Goal: Transaction & Acquisition: Purchase product/service

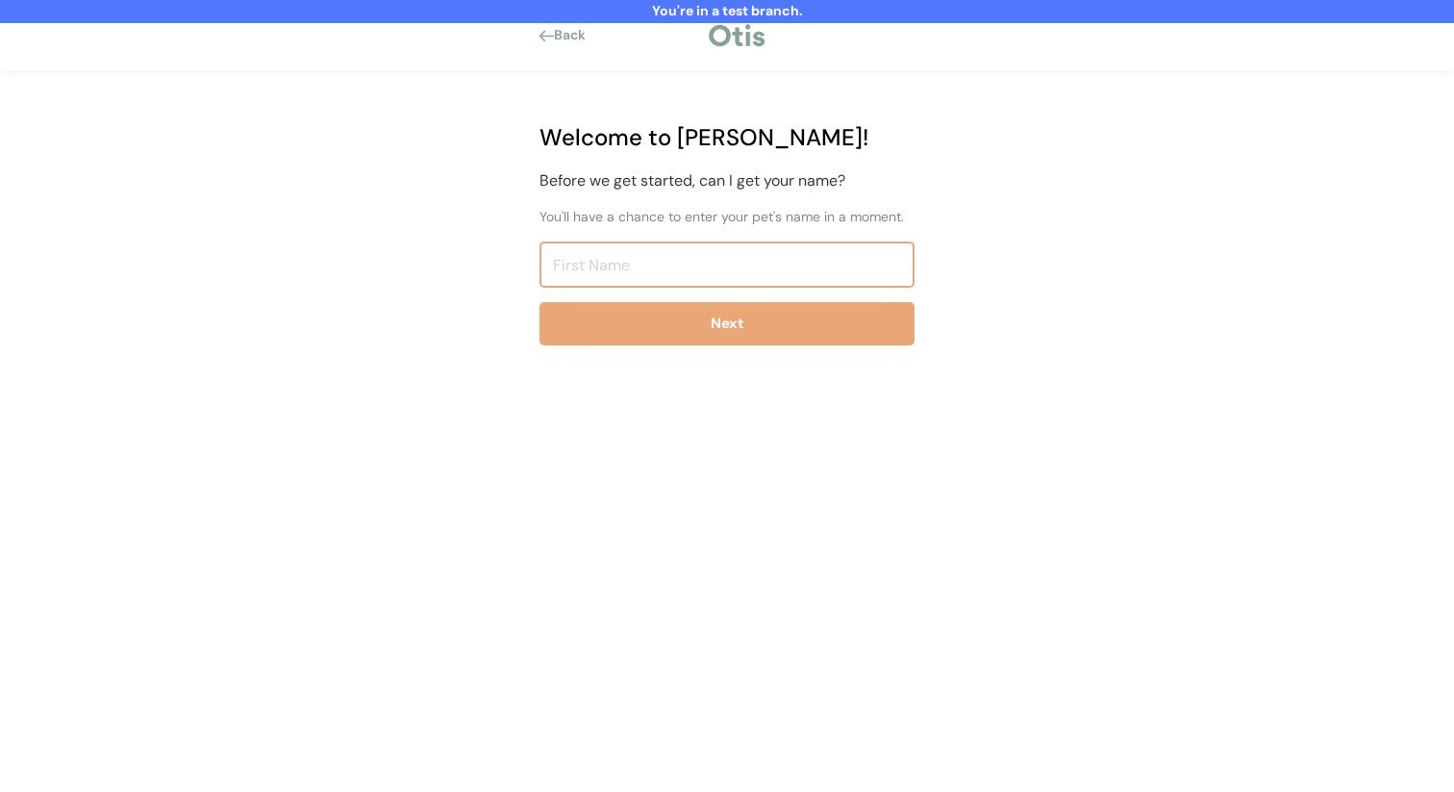
click at [623, 271] on input "input" at bounding box center [727, 264] width 375 height 46
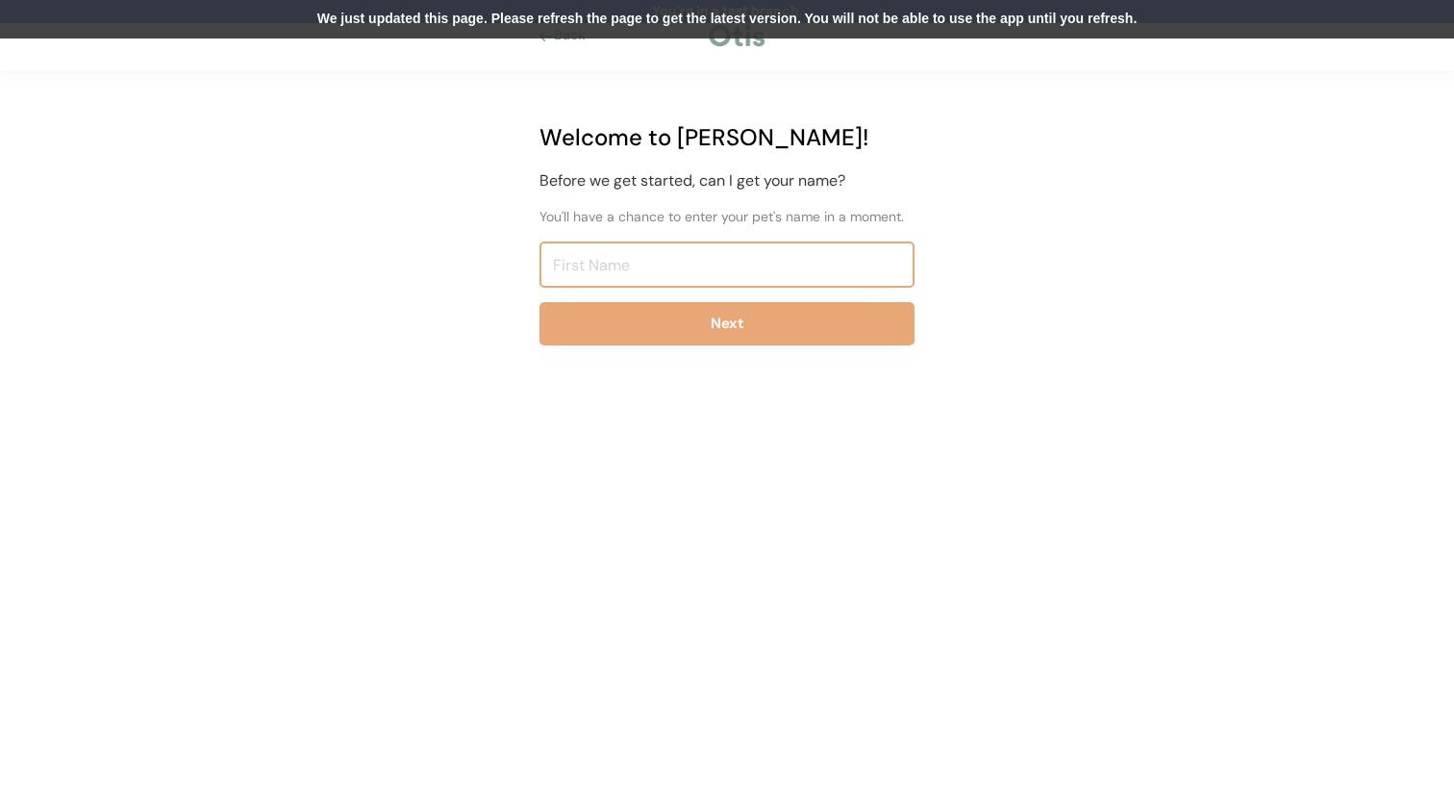
click at [695, 16] on div "We just updated this page. Please refresh the page to get the latest version. Y…" at bounding box center [727, 19] width 1454 height 38
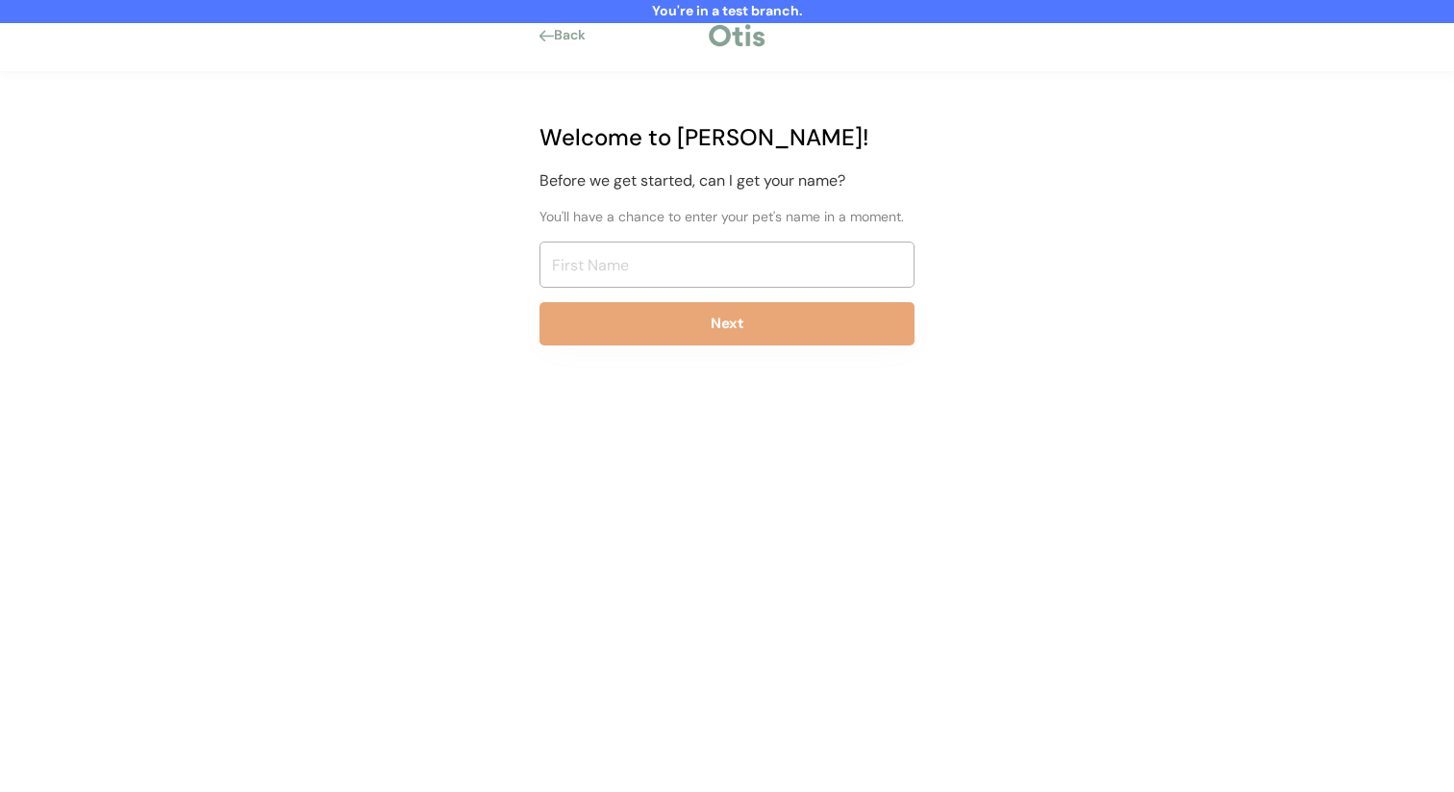
click at [693, 265] on input "input" at bounding box center [727, 264] width 375 height 46
type input "i"
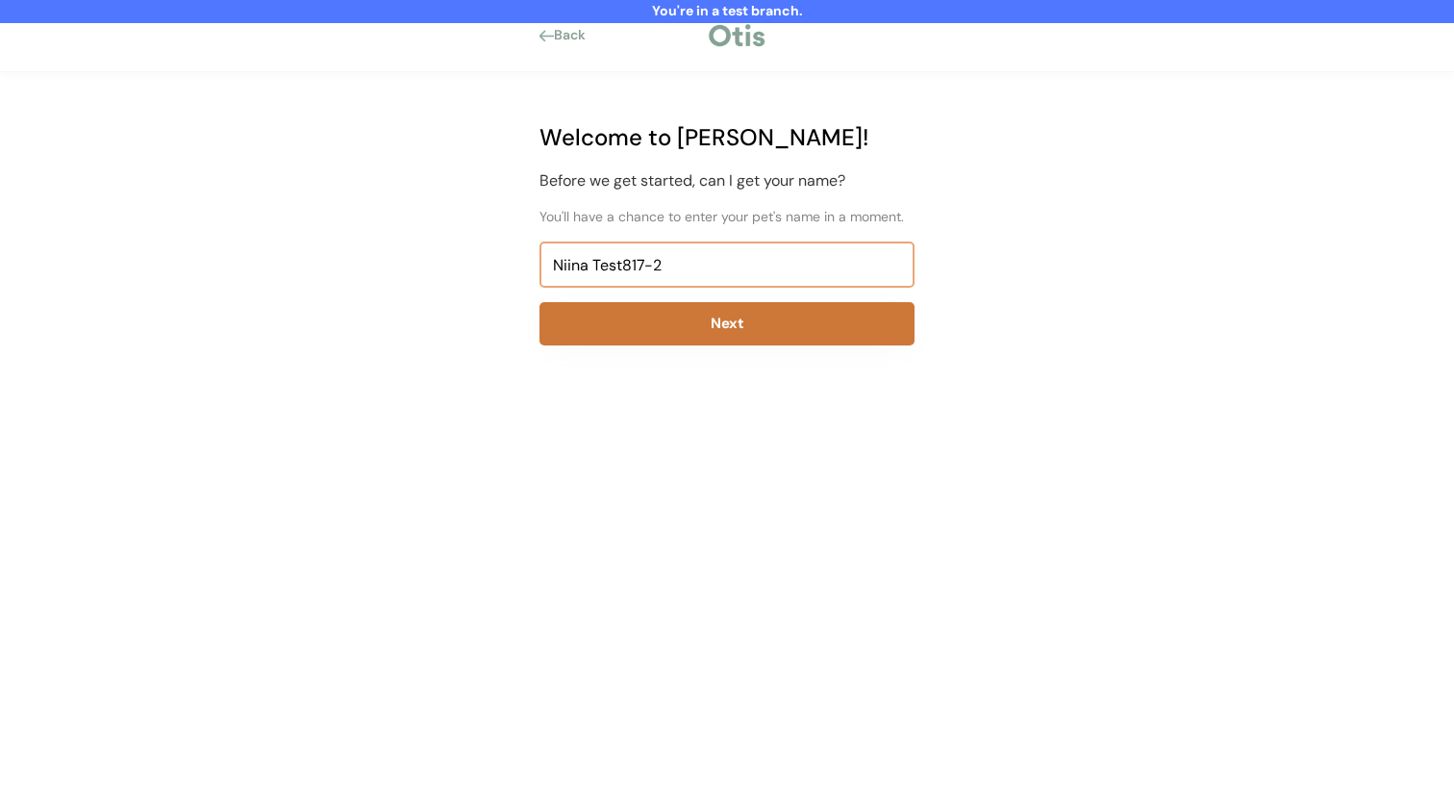
type input "Niina Test817-2"
click at [692, 334] on button "Next" at bounding box center [727, 323] width 375 height 43
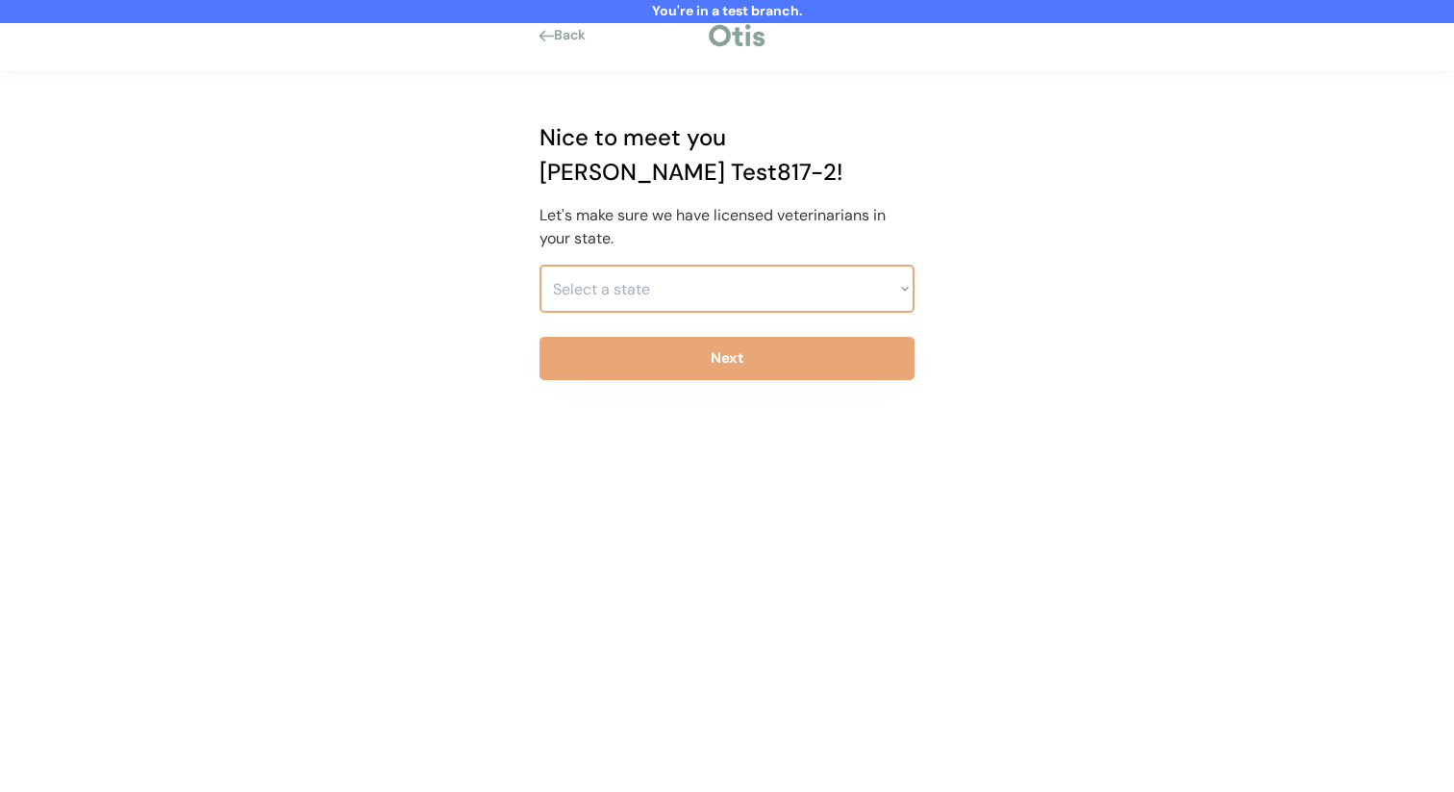
click at [704, 265] on select "Select a state Alabama Alaska American Samoa Arizona Arkansas California Colora…" at bounding box center [727, 289] width 375 height 48
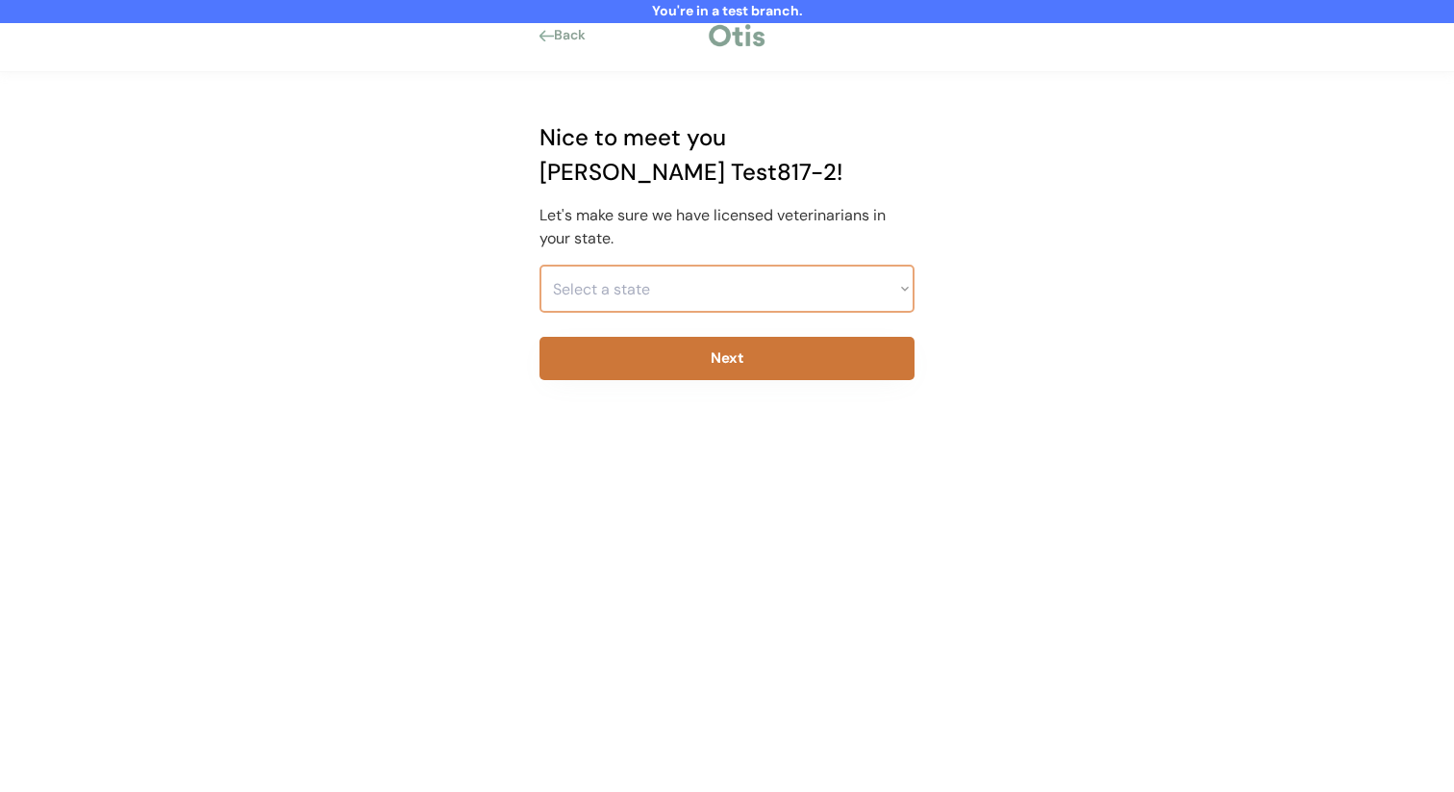
click at [701, 267] on select "Select a state Alabama Alaska American Samoa Arizona Arkansas California Colora…" at bounding box center [727, 289] width 375 height 48
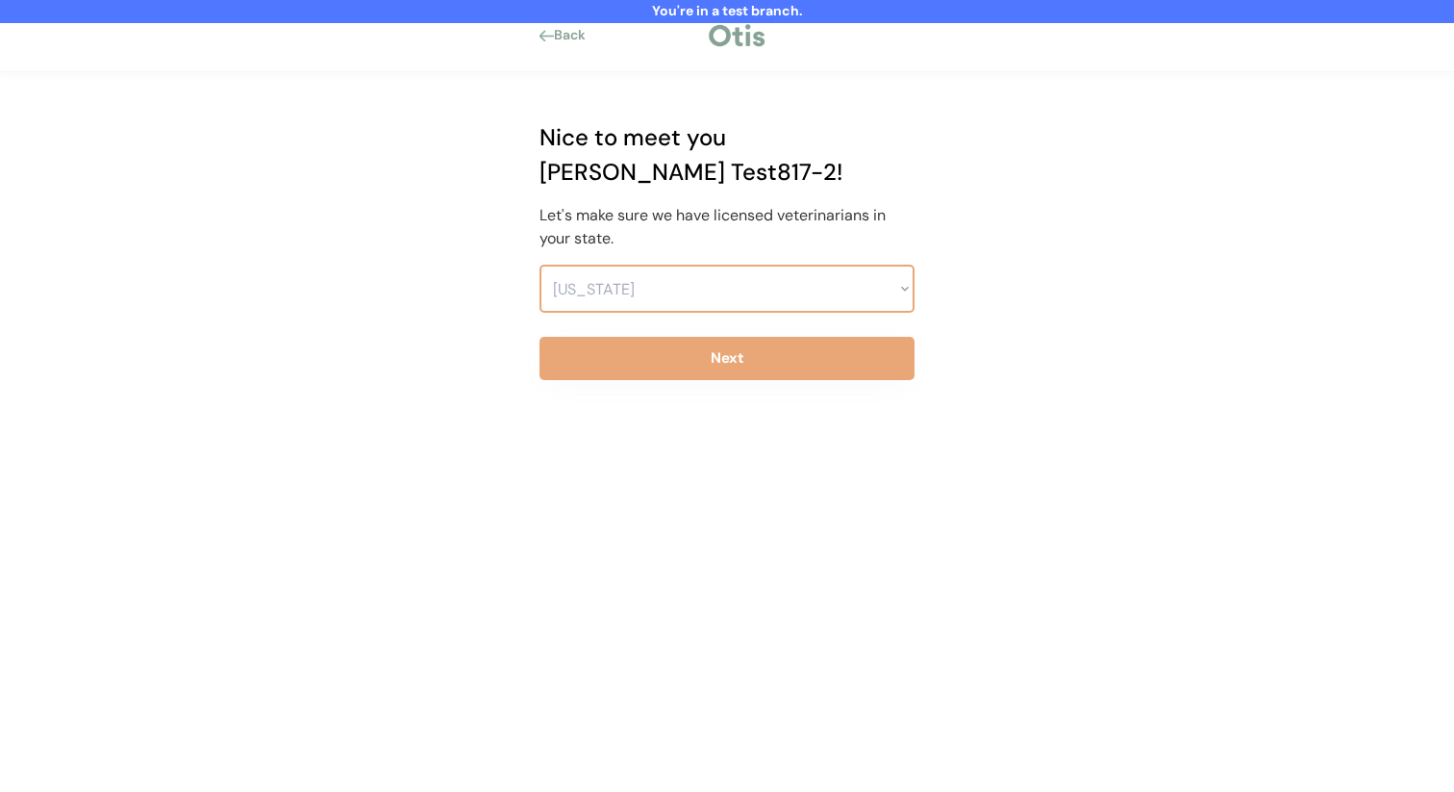
click at [540, 265] on select "Select a state Alabama Alaska American Samoa Arizona Arkansas California Colora…" at bounding box center [727, 289] width 375 height 48
click at [701, 265] on select "Select a state Alabama Alaska American Samoa Arizona Arkansas California Colora…" at bounding box center [727, 289] width 375 height 48
select select ""1348695171700984260__LOOKUP__1703261330881x637905330213908200""
click at [540, 265] on select "Select a state Alabama Alaska American Samoa Arizona Arkansas California Colora…" at bounding box center [727, 289] width 375 height 48
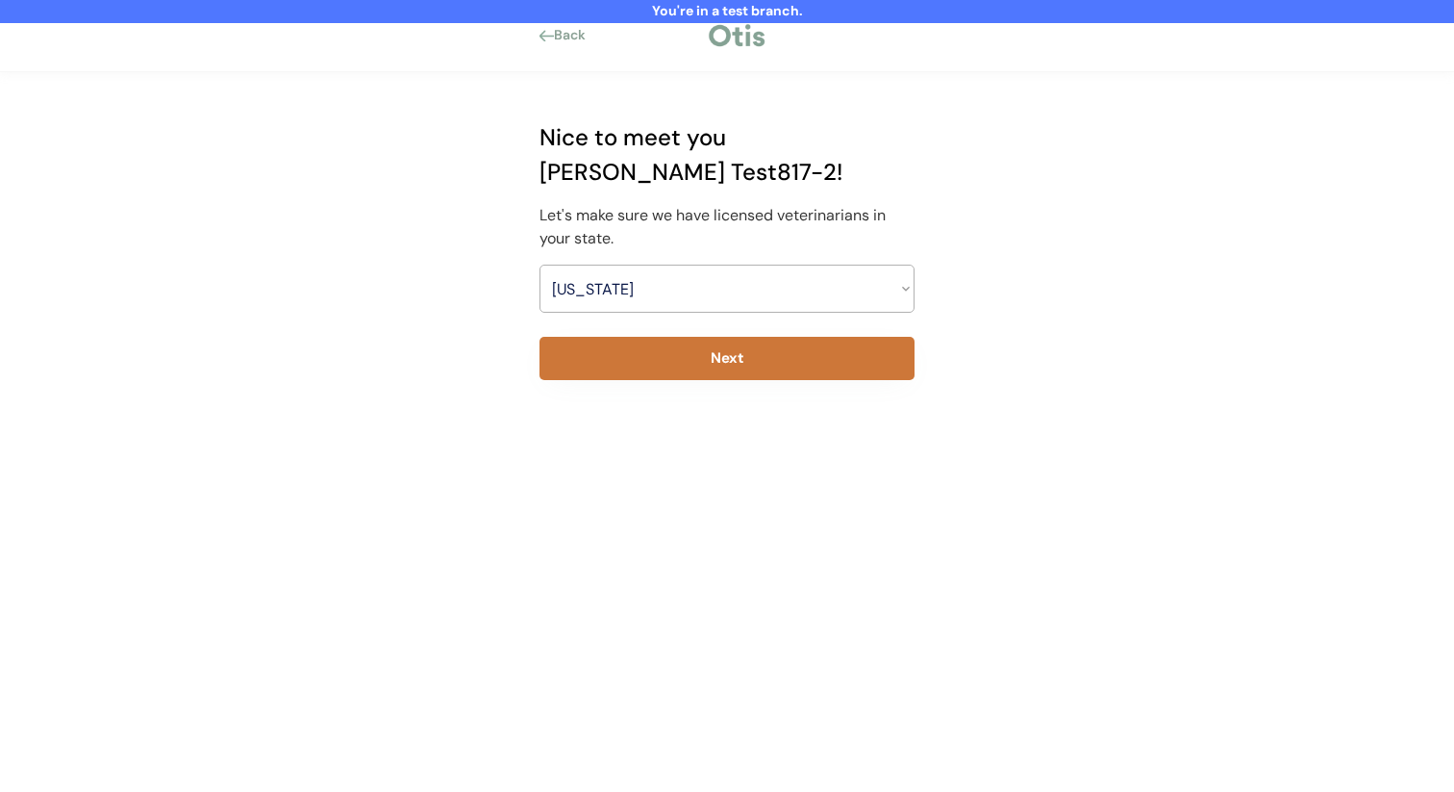
click at [700, 337] on button "Next" at bounding box center [727, 358] width 375 height 43
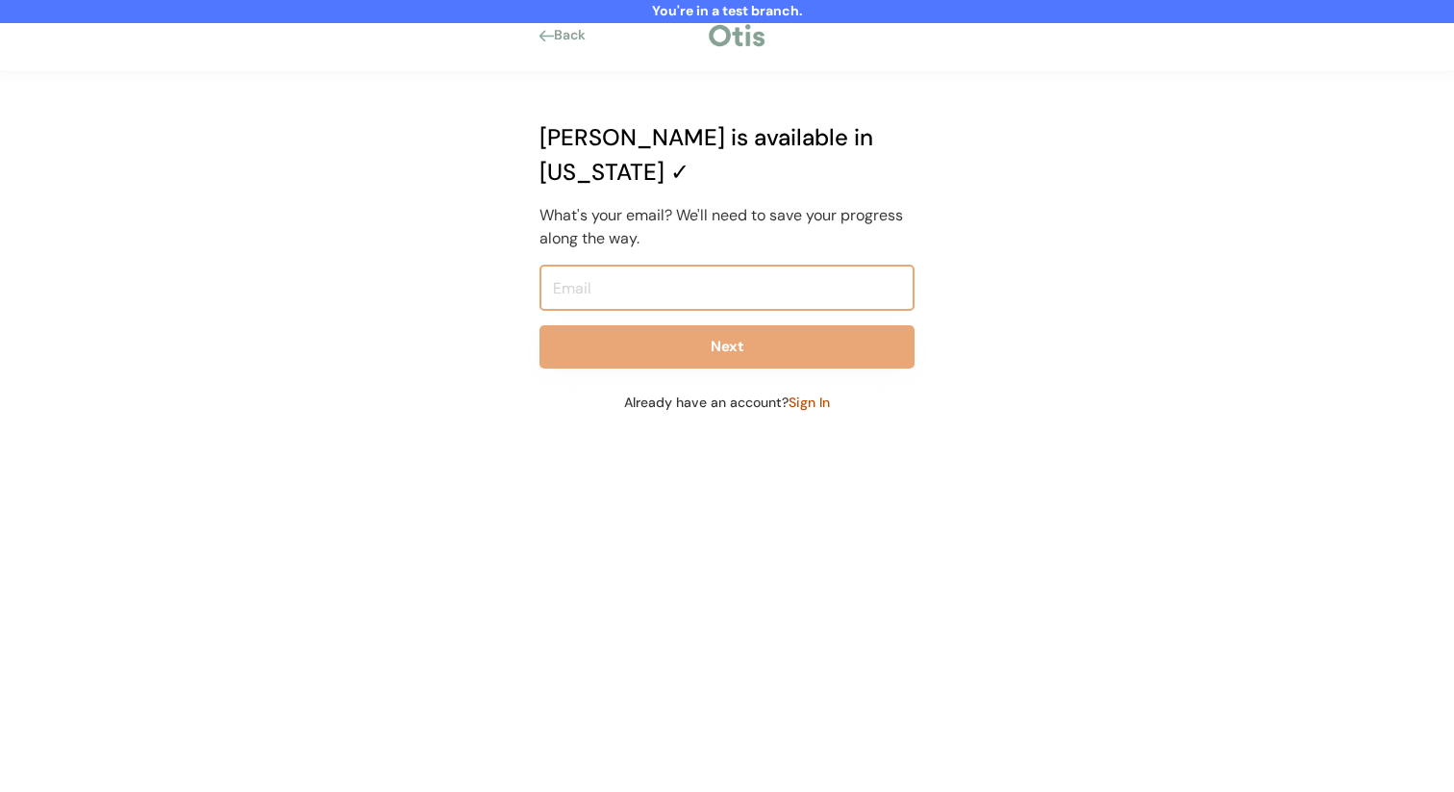
click at [700, 265] on input "email" at bounding box center [727, 288] width 375 height 46
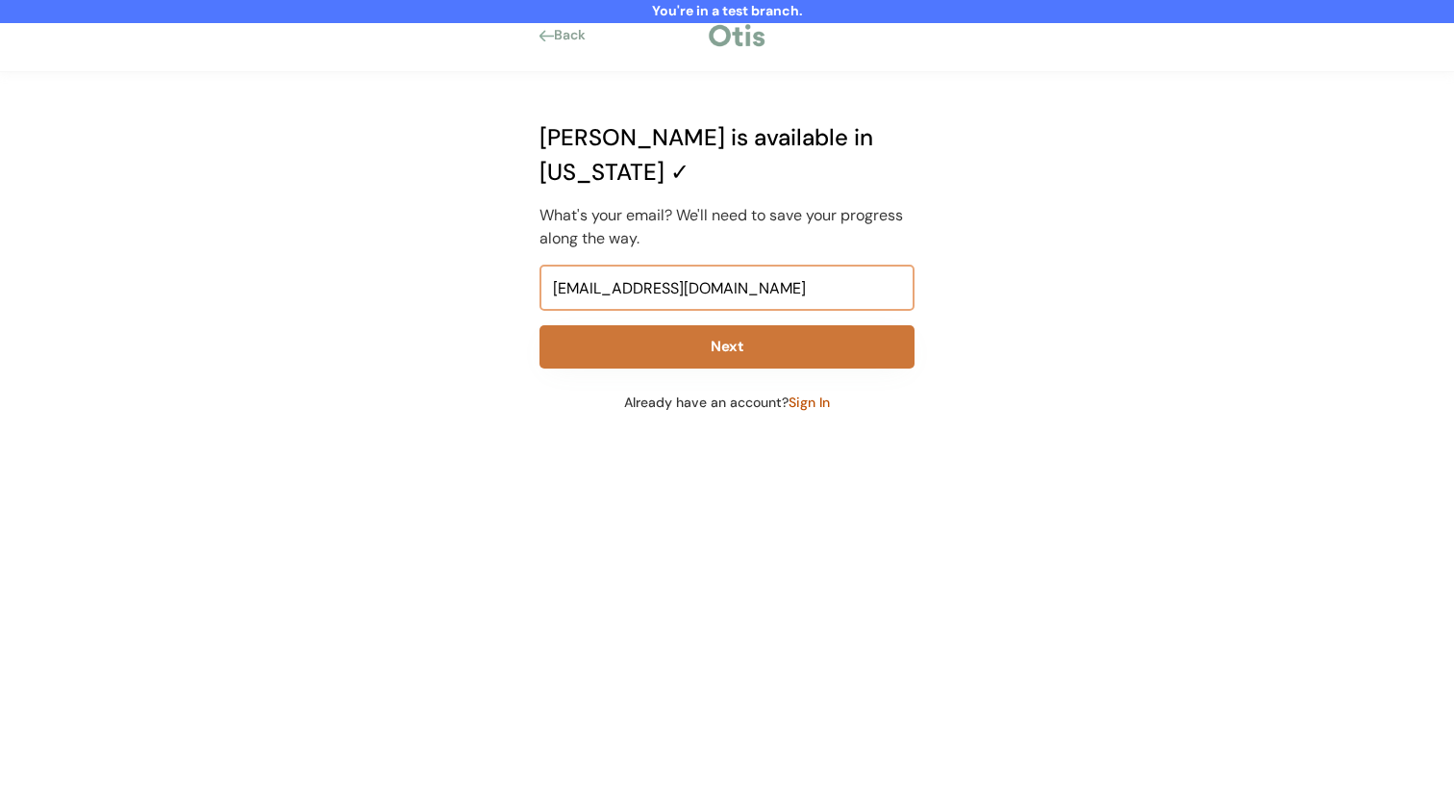
type input "niina+test817-2@otisforpets.com"
click at [666, 325] on button "Next" at bounding box center [727, 346] width 375 height 43
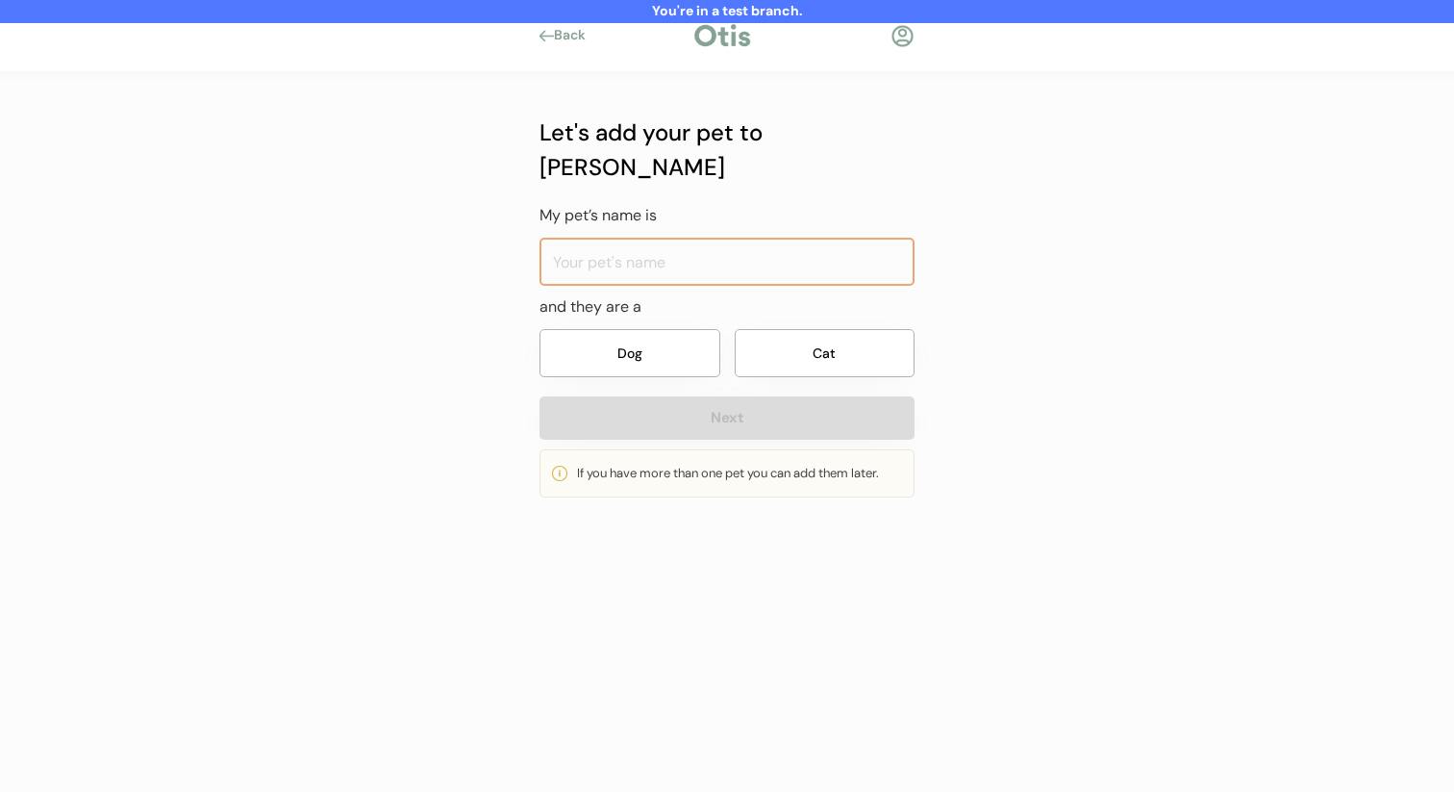
type input "I"
type input "Pacha"
click at [642, 329] on button "Dog" at bounding box center [630, 353] width 181 height 48
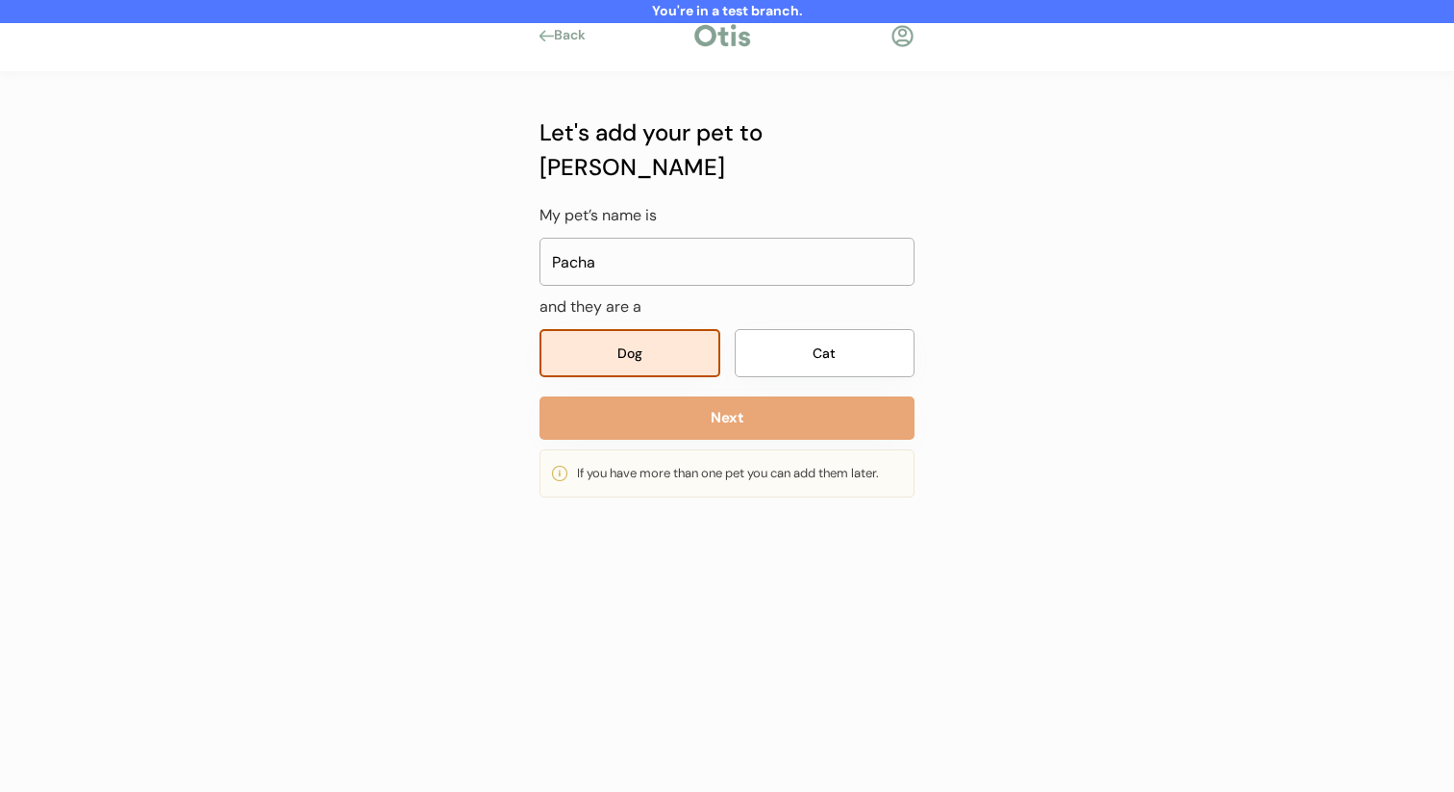
click at [655, 396] on button "Next" at bounding box center [727, 417] width 375 height 43
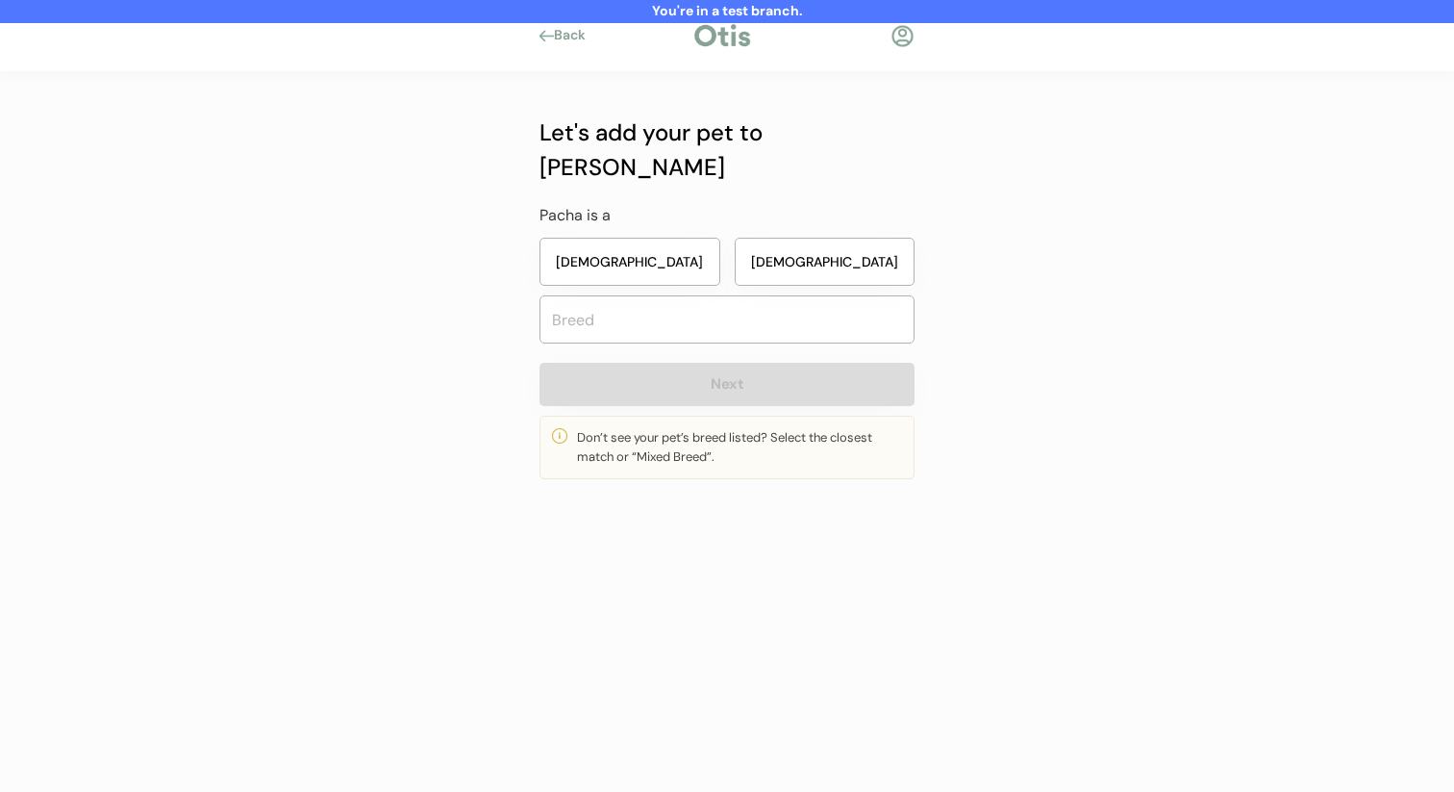
click at [687, 238] on button "[DEMOGRAPHIC_DATA]" at bounding box center [630, 262] width 181 height 48
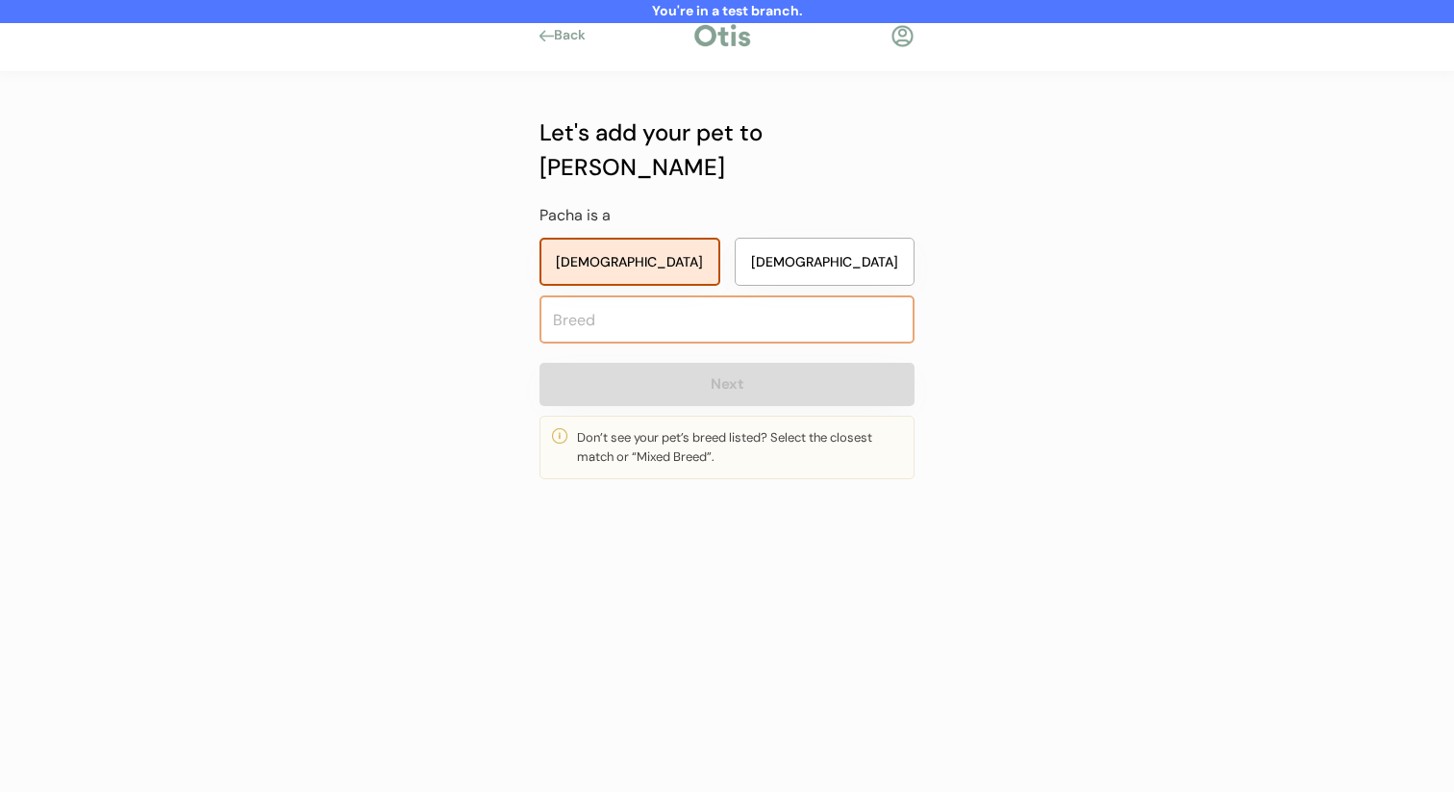
click at [692, 295] on input "text" at bounding box center [727, 319] width 375 height 48
type input "austra"
type input "australian Cattle Dog"
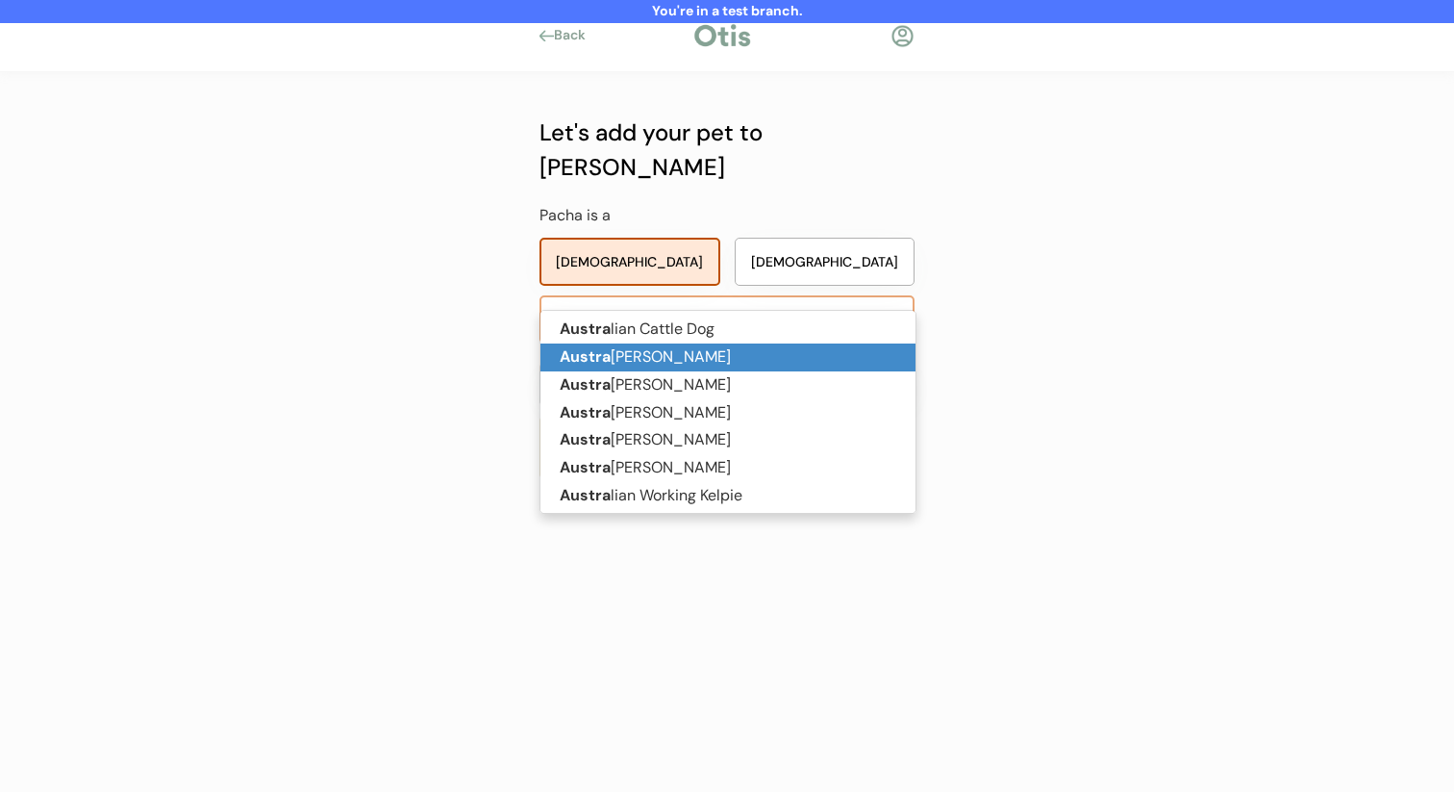
click at [679, 354] on p "Austra [PERSON_NAME]" at bounding box center [728, 357] width 375 height 28
type input "Australian Shepherd"
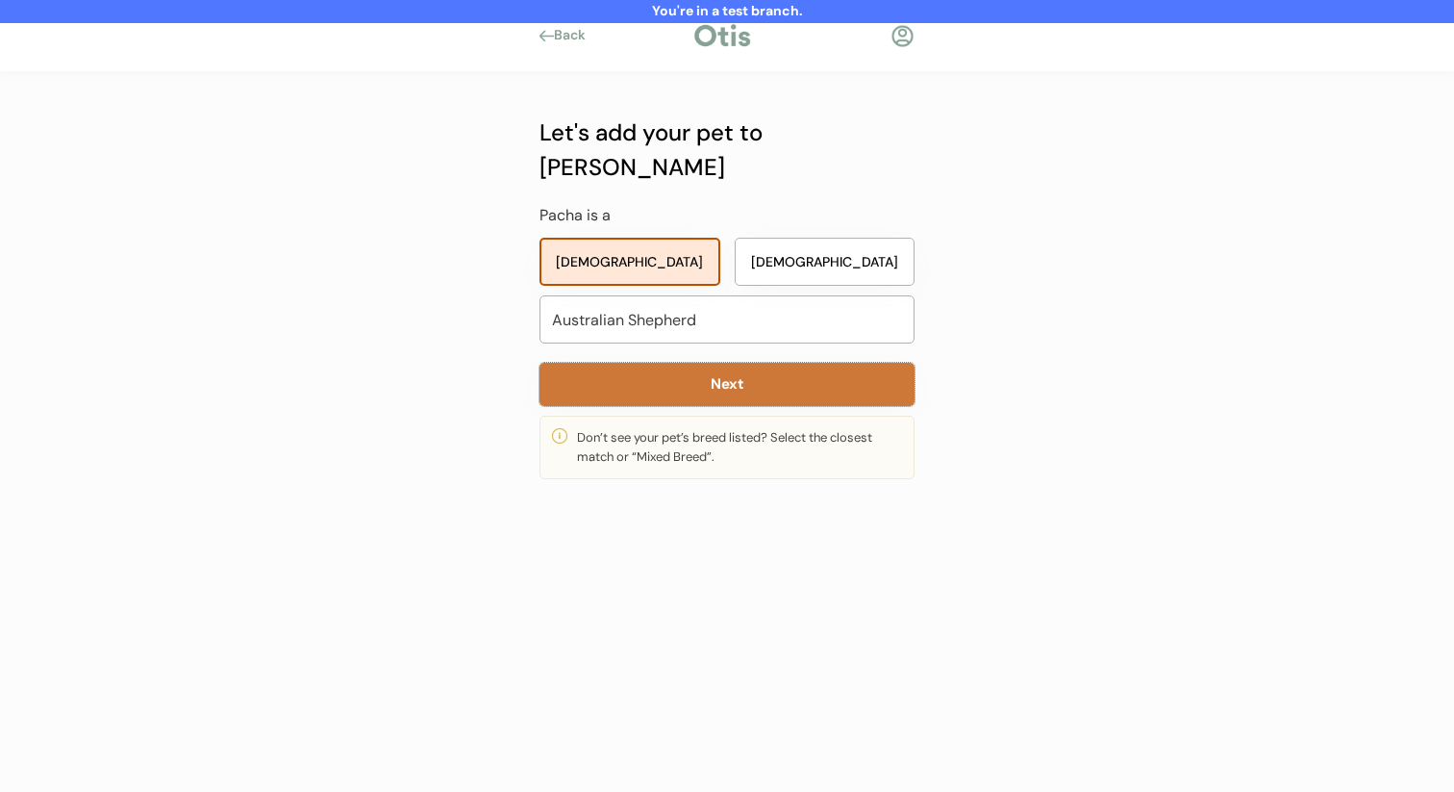
click at [679, 363] on button "Next" at bounding box center [727, 384] width 375 height 43
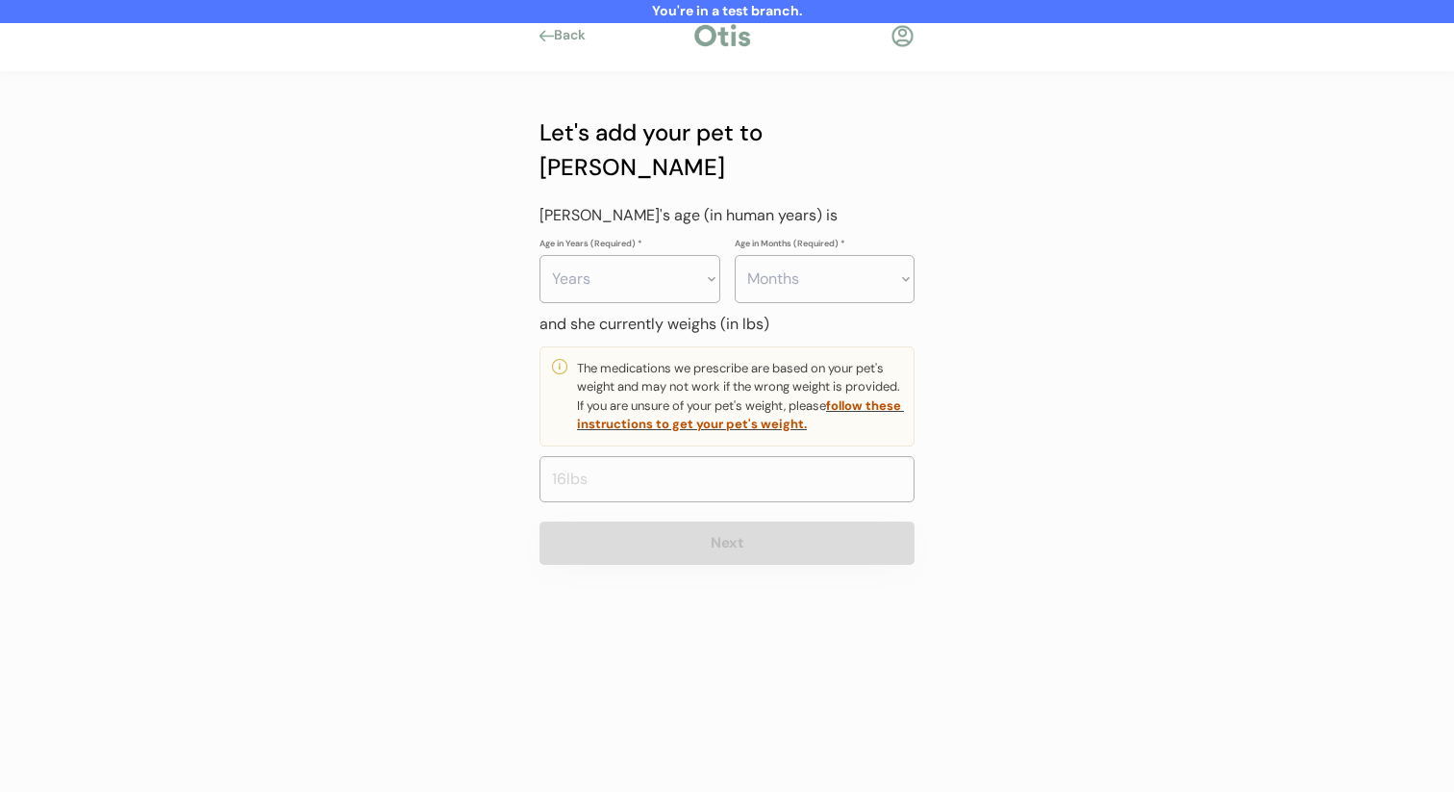
click at [691, 261] on select "Years 0 1 2 3 4 5 6 7 8 9 10 11 12 13 14 15 16 17 18 19 20" at bounding box center [630, 279] width 181 height 48
select select "2"
click at [540, 255] on select "Years 0 1 2 3 4 5 6 7 8 9 10 11 12 13 14 15 16 17 18 19 20" at bounding box center [630, 279] width 181 height 48
click at [815, 255] on select "Months 0 1 2 3 4 5 6 7 8 9 10 11" at bounding box center [825, 279] width 181 height 48
select select "3"
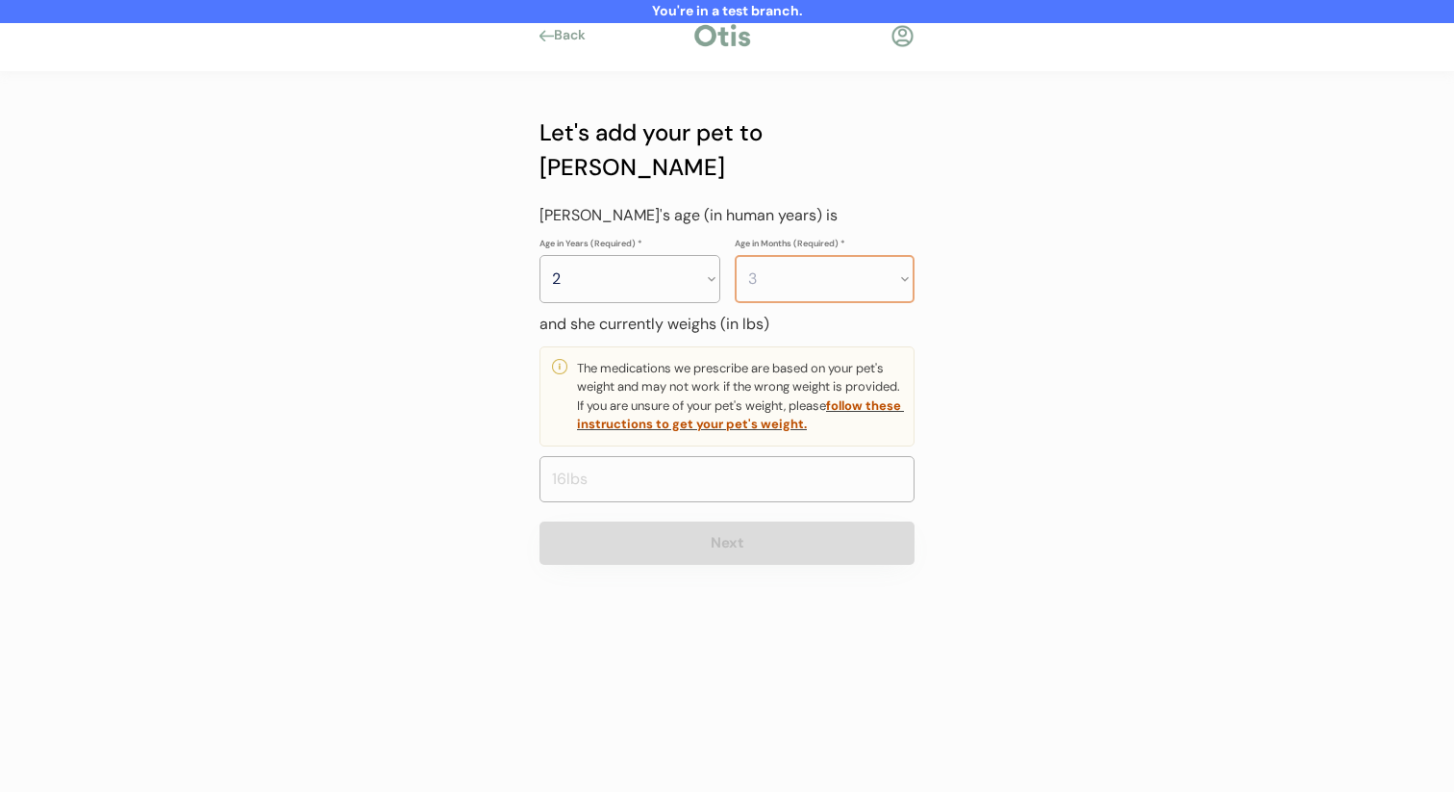
click at [735, 255] on select "Months 0 1 2 3 4 5 6 7 8 9 10 11" at bounding box center [825, 279] width 181 height 48
click at [763, 456] on input "input" at bounding box center [727, 479] width 375 height 46
type input "3.0"
type input "45.0"
click at [747, 550] on div "Let's add your pet to Otis My pet’s name is and they are a Dog Cat Next If you …" at bounding box center [727, 337] width 433 height 531
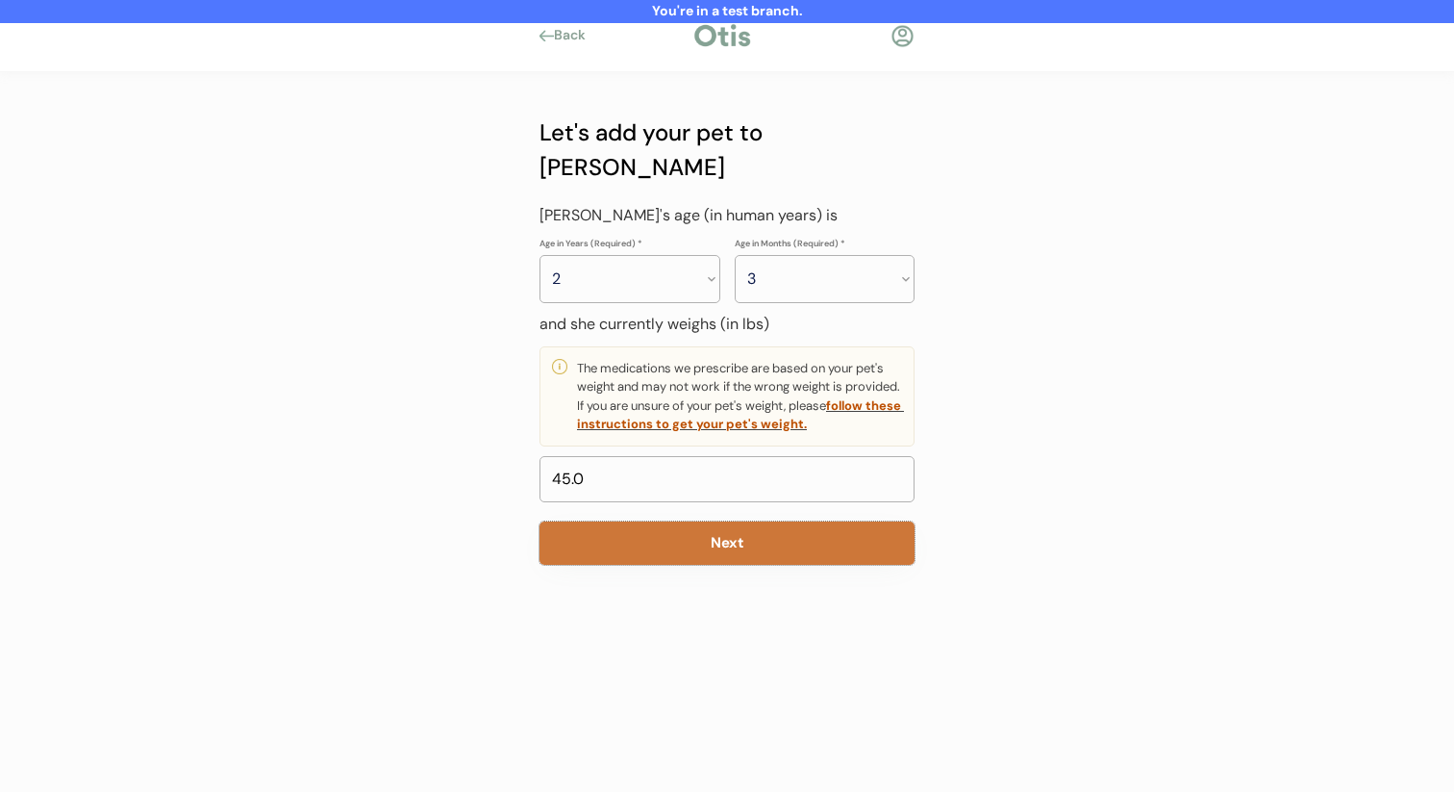
click at [747, 521] on button "Next" at bounding box center [727, 542] width 375 height 43
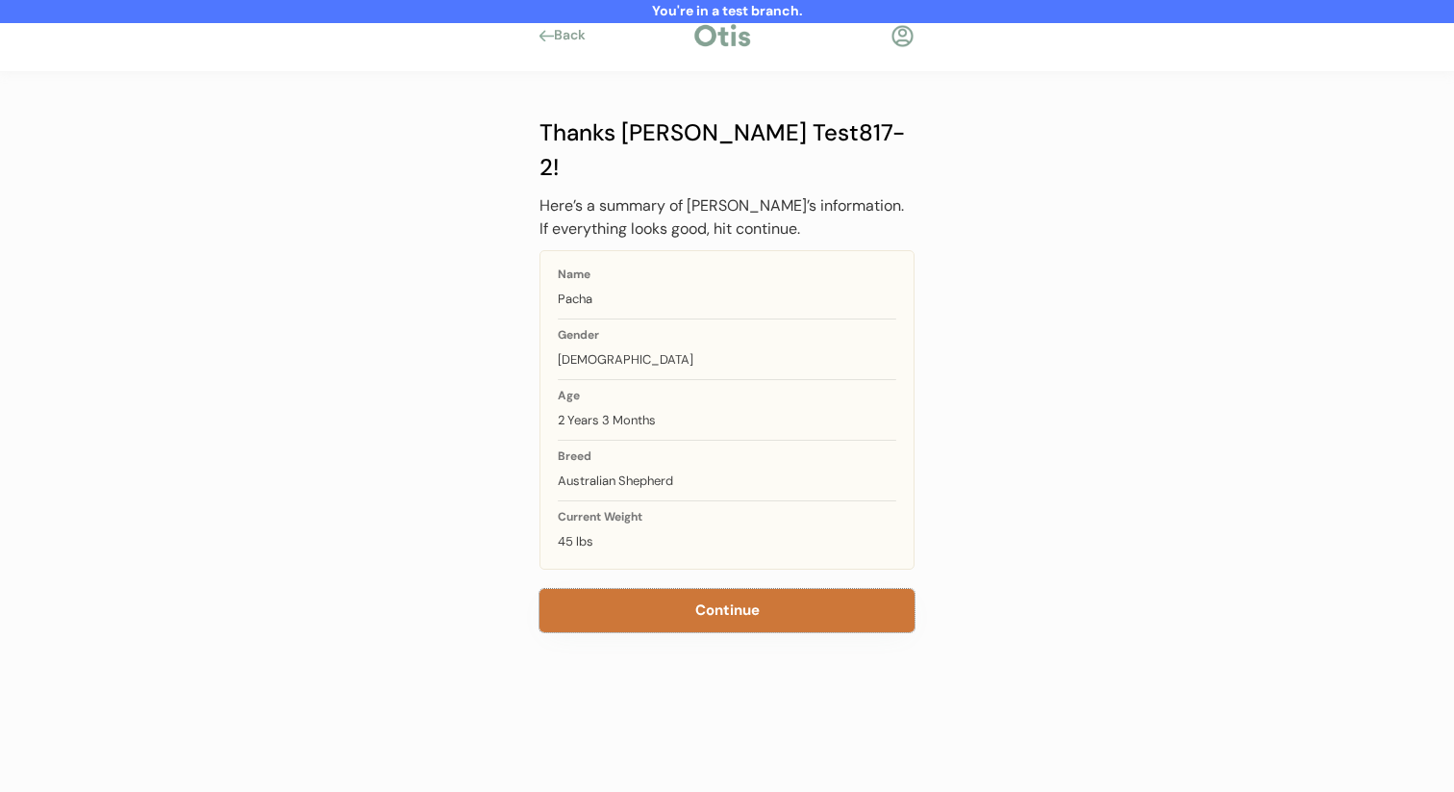
click at [716, 589] on button "Continue" at bounding box center [727, 610] width 375 height 43
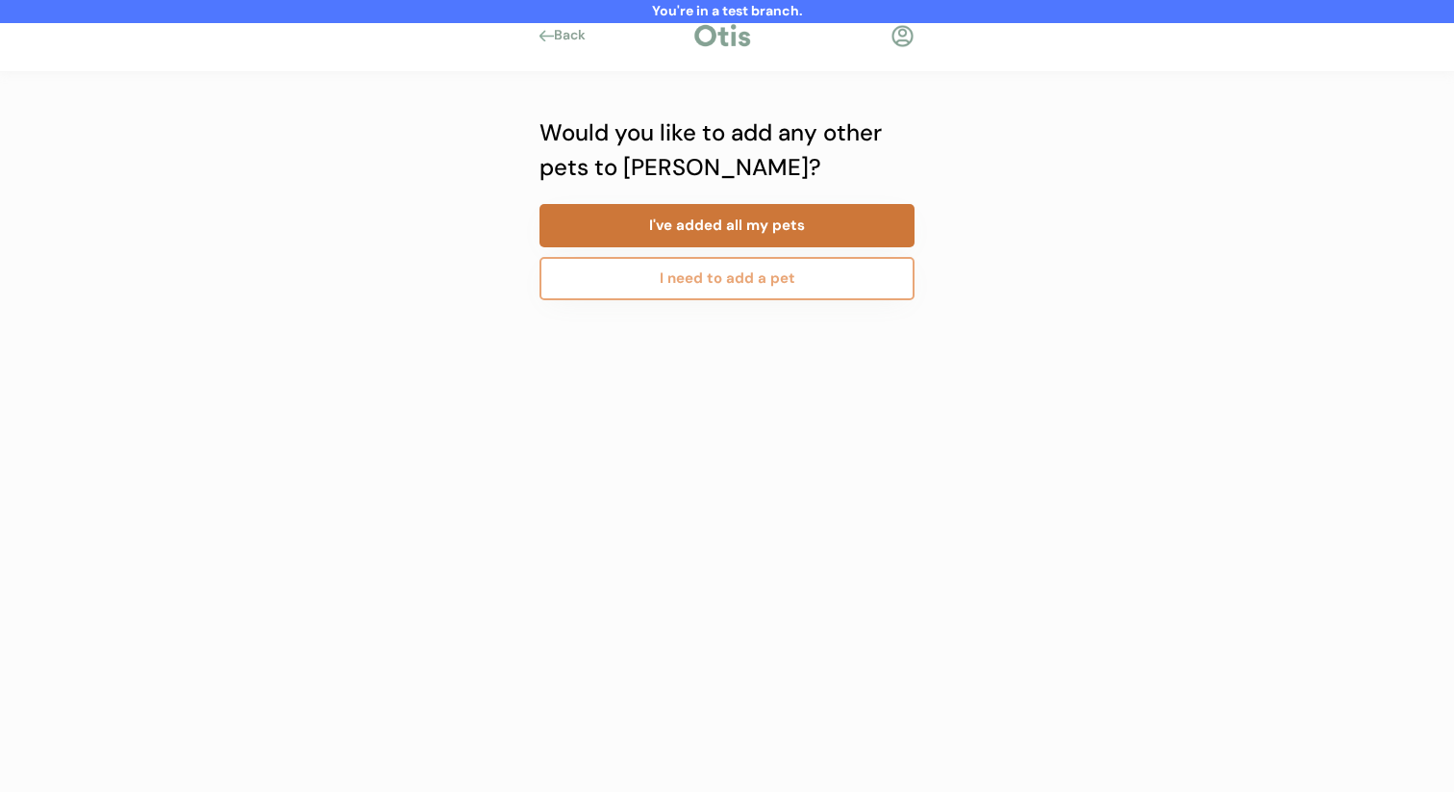
click at [729, 238] on button "I've added all my pets" at bounding box center [727, 225] width 375 height 43
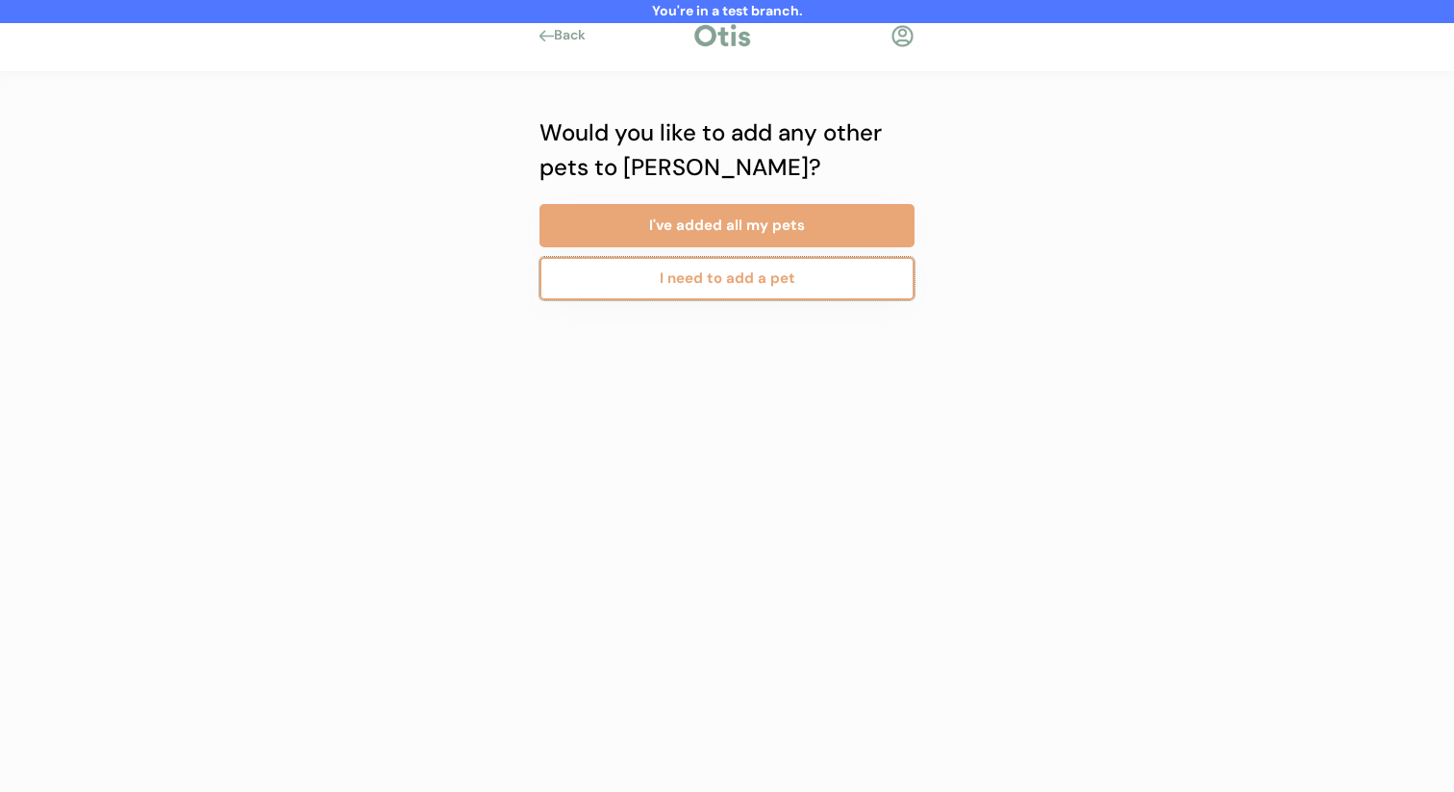
click at [725, 294] on button "I need to add a pet" at bounding box center [727, 278] width 375 height 43
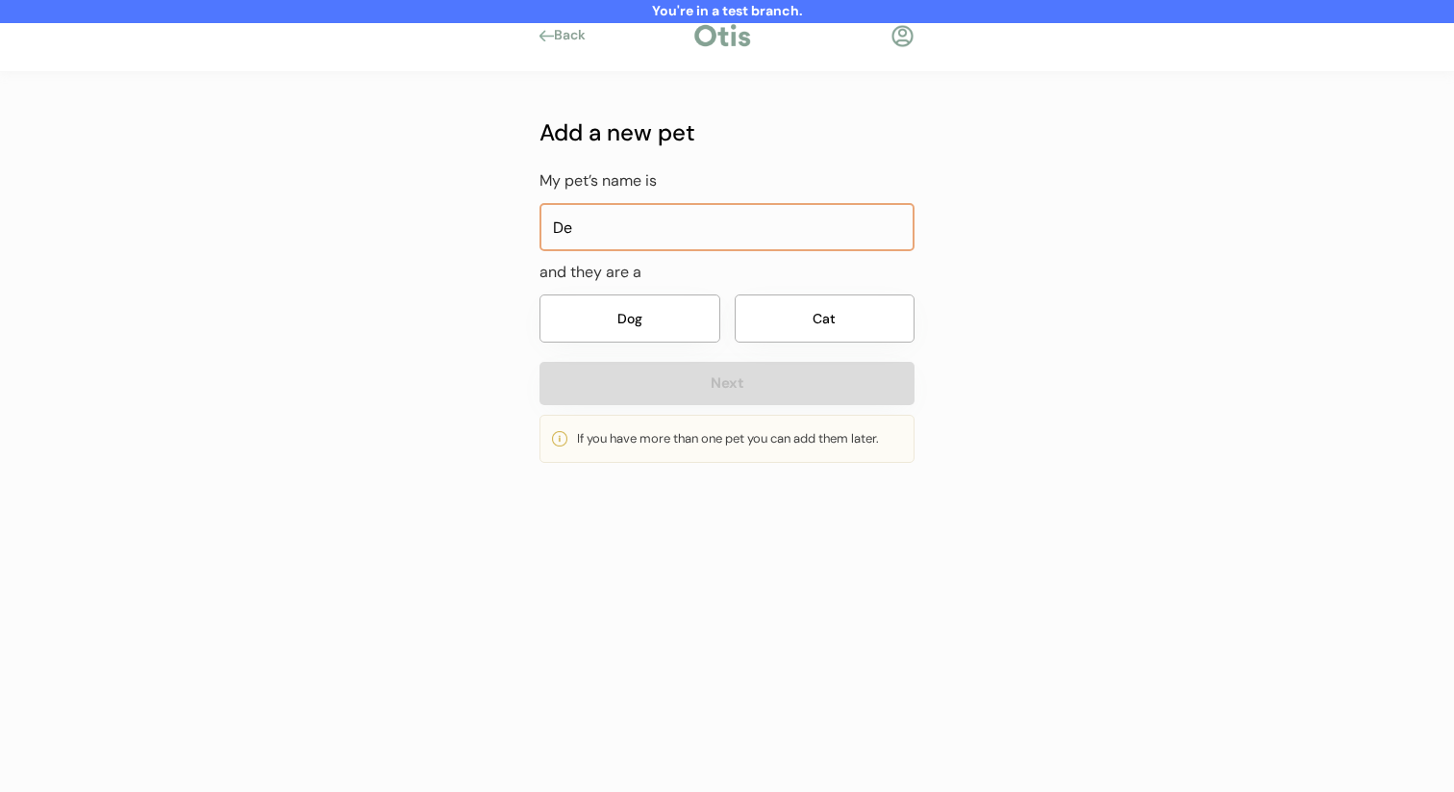
type input "D"
type input "Toto"
click at [705, 328] on button "Dog" at bounding box center [630, 318] width 181 height 48
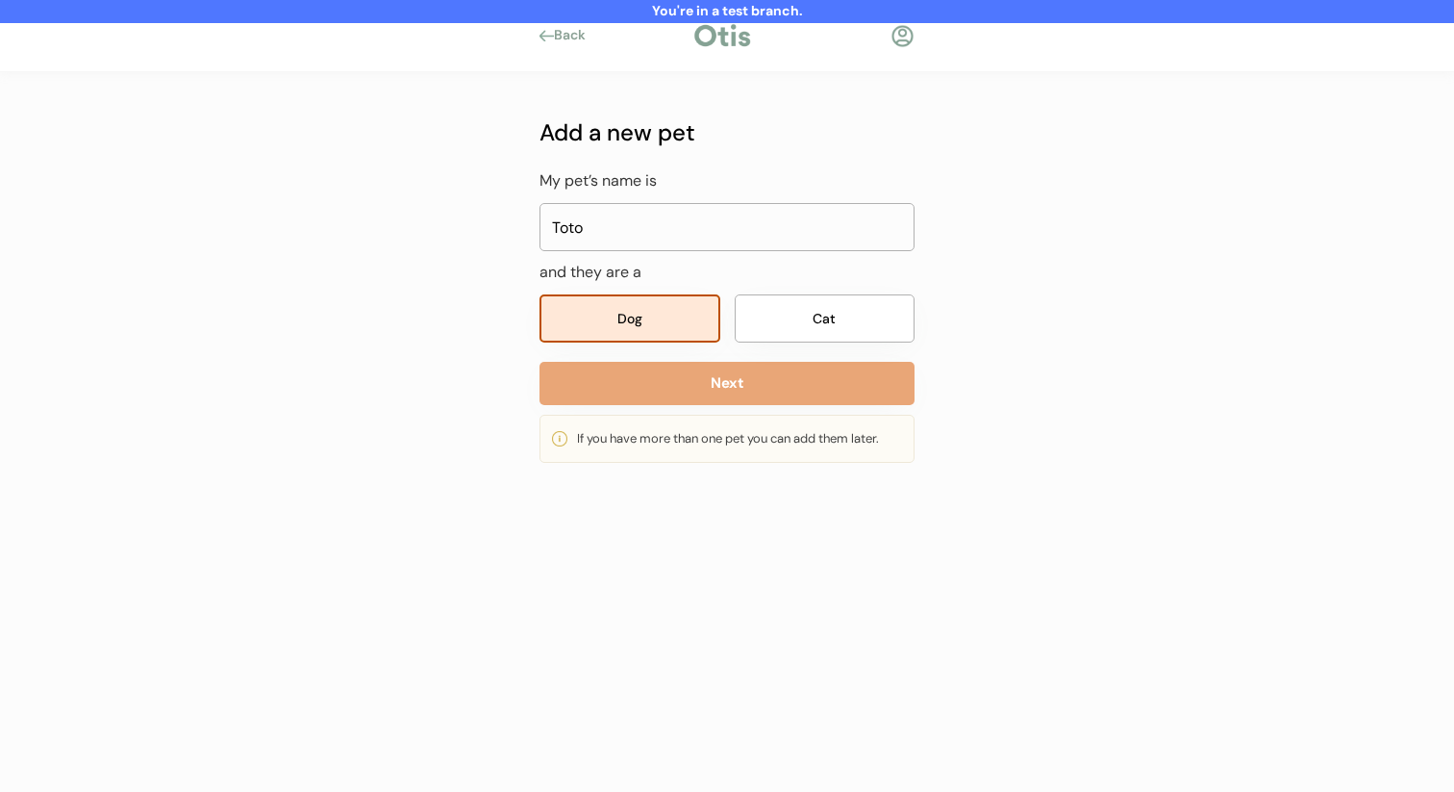
click at [705, 381] on button "Next" at bounding box center [727, 383] width 375 height 43
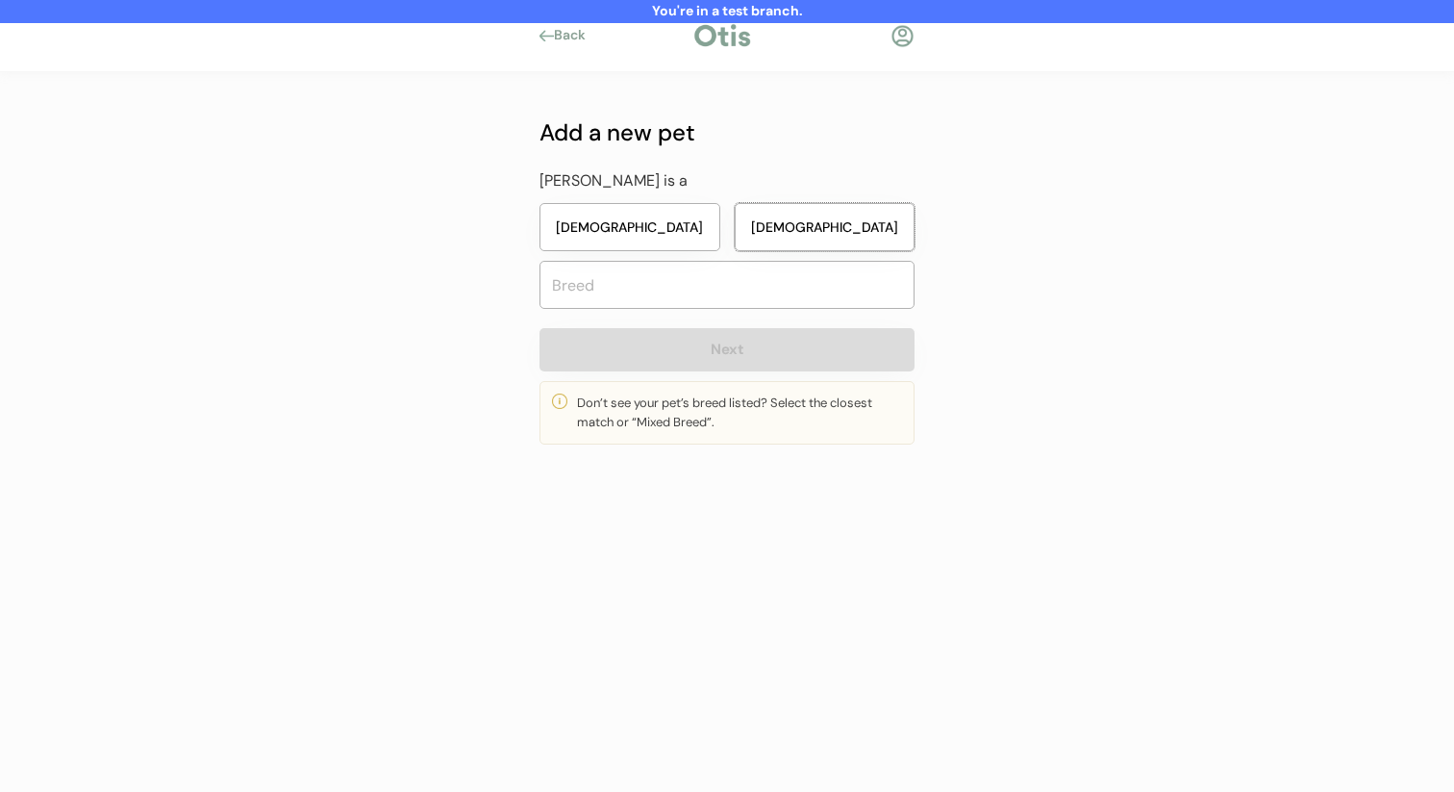
click at [770, 224] on button "Male" at bounding box center [825, 227] width 181 height 48
click at [769, 291] on input "text" at bounding box center [727, 285] width 375 height 48
type input "mixed"
type input "mixed Breed"
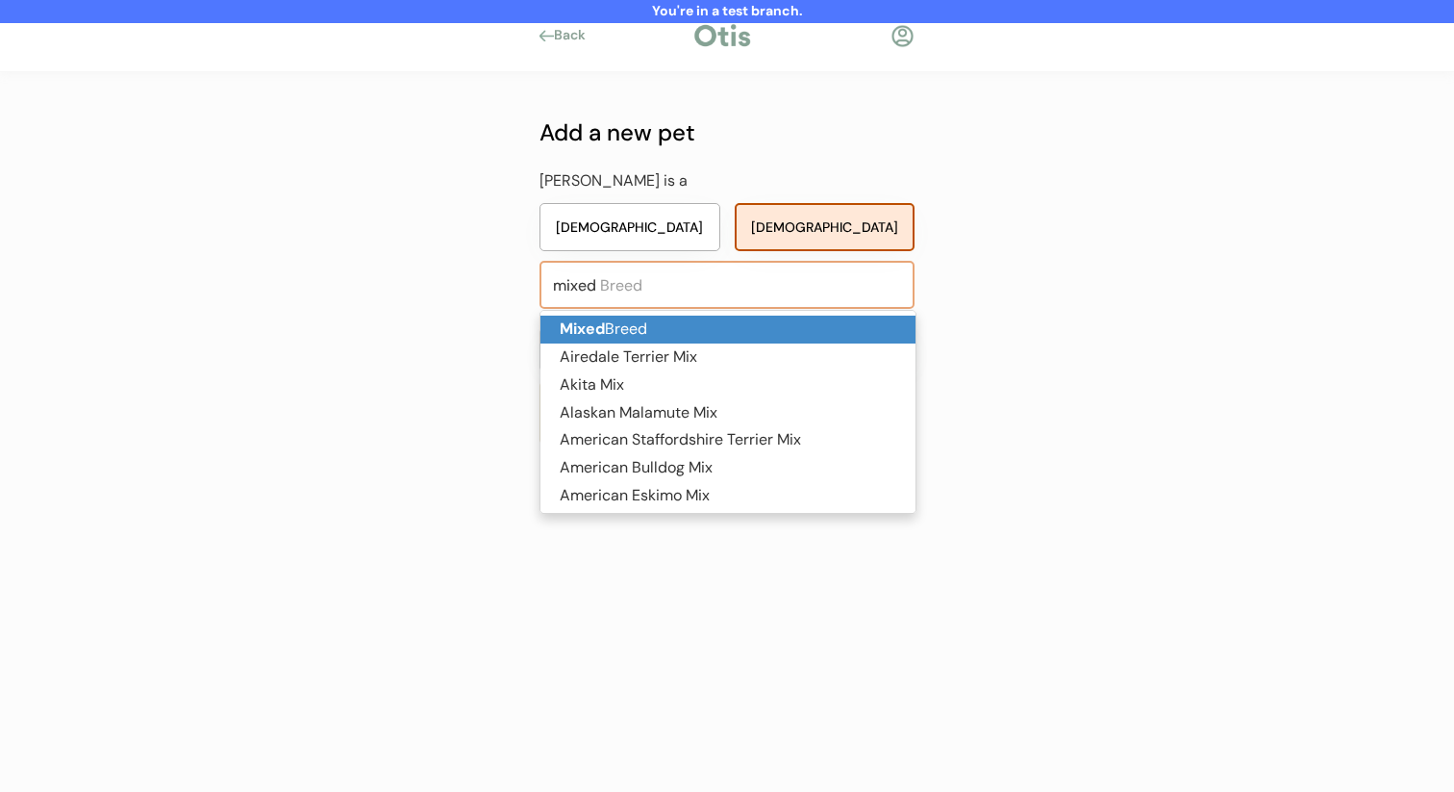
click at [761, 323] on p "Mixed Breed" at bounding box center [728, 329] width 375 height 28
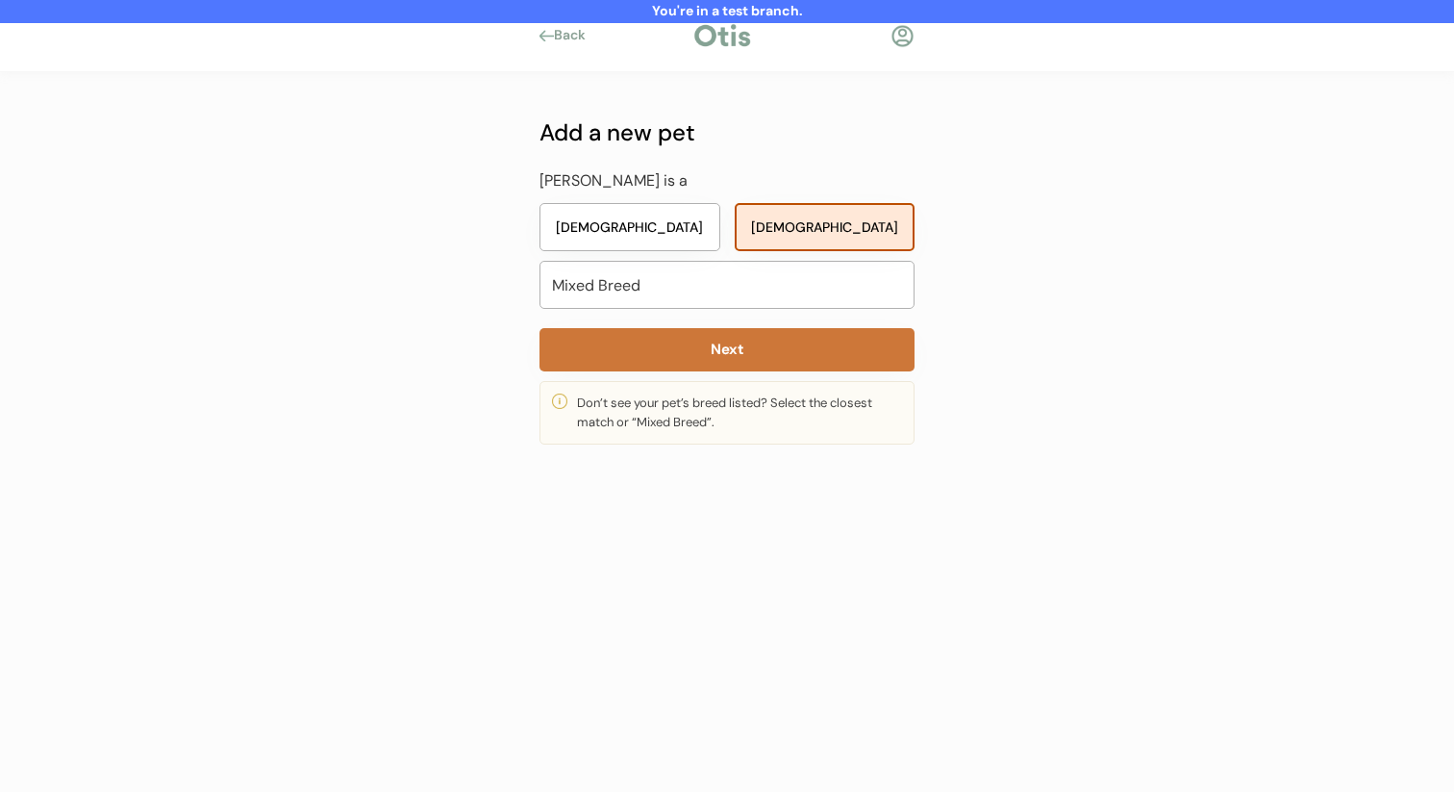
type input "Mixed Breed"
click at [761, 340] on button "Next" at bounding box center [727, 349] width 375 height 43
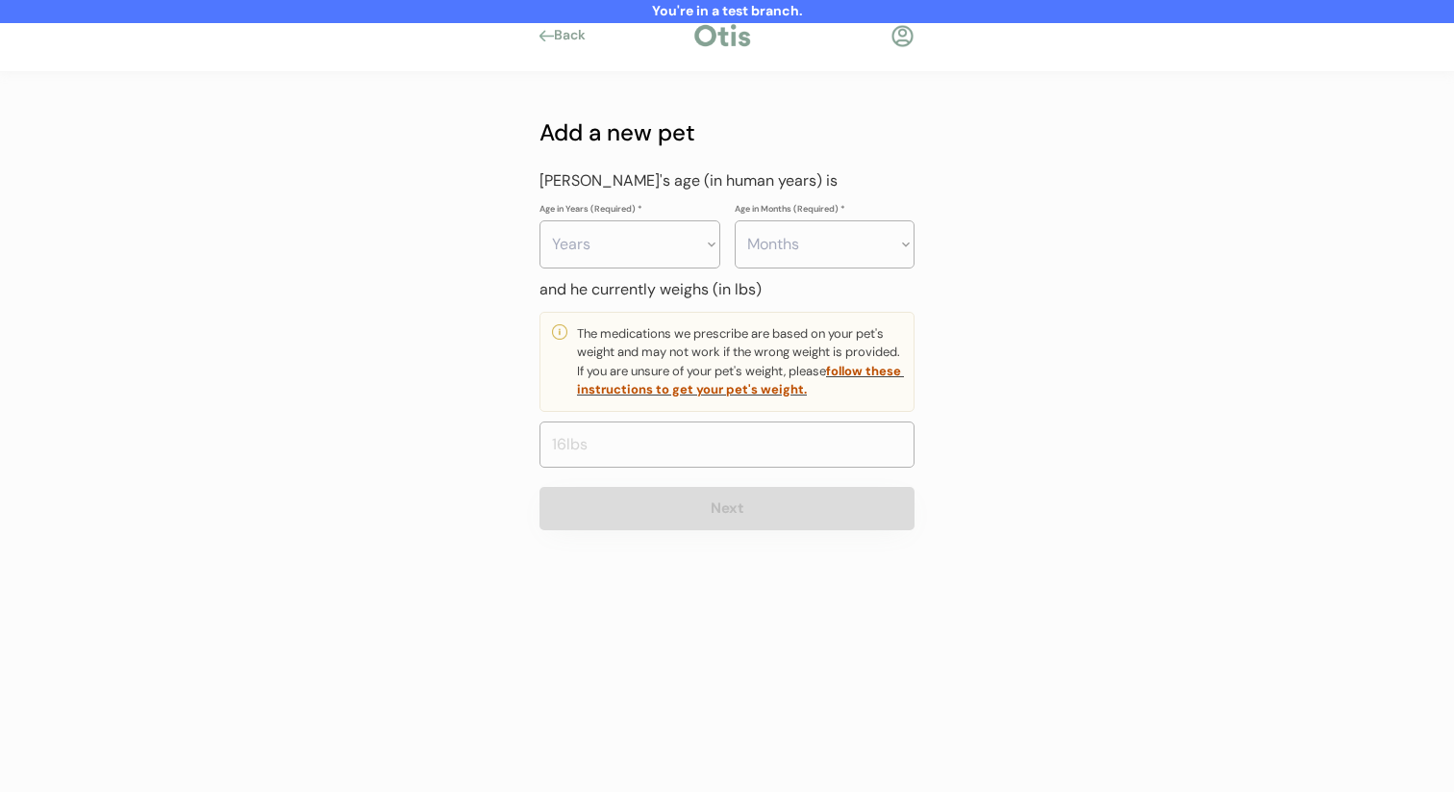
click at [674, 252] on select "Years 0 1 2 3 4 5 6 7 8 9 10 11 12 13 14 15 16 17 18 19 20" at bounding box center [630, 244] width 181 height 48
select select "3"
click at [540, 220] on select "Years 0 1 2 3 4 5 6 7 8 9 10 11 12 13 14 15 16 17 18 19 20" at bounding box center [630, 244] width 181 height 48
click at [817, 243] on select "Months 0 1 2 3 4 5 6 7 8 9 10 11" at bounding box center [825, 244] width 181 height 48
select select "9"
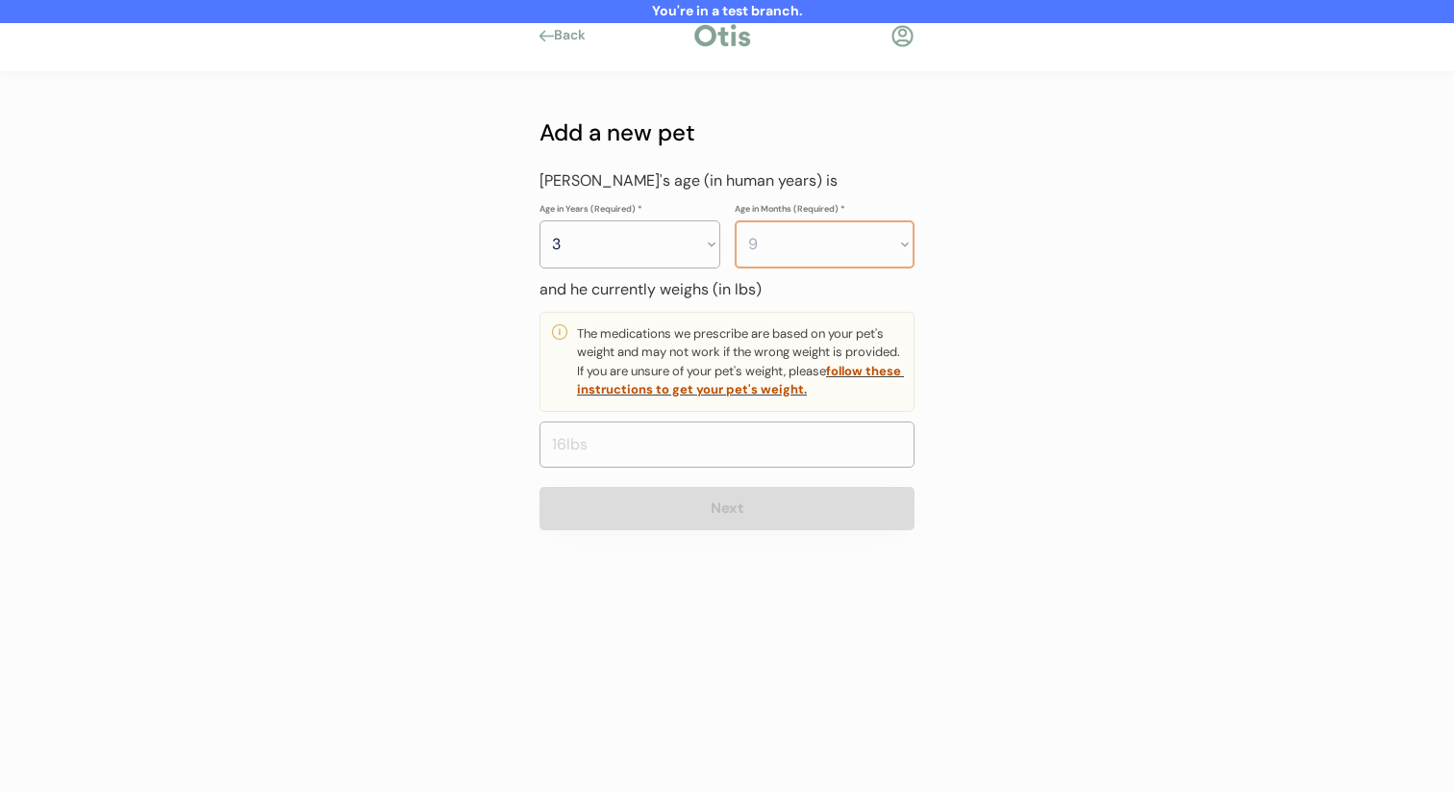
click at [735, 220] on select "Months 0 1 2 3 4 5 6 7 8 9 10 11" at bounding box center [825, 244] width 181 height 48
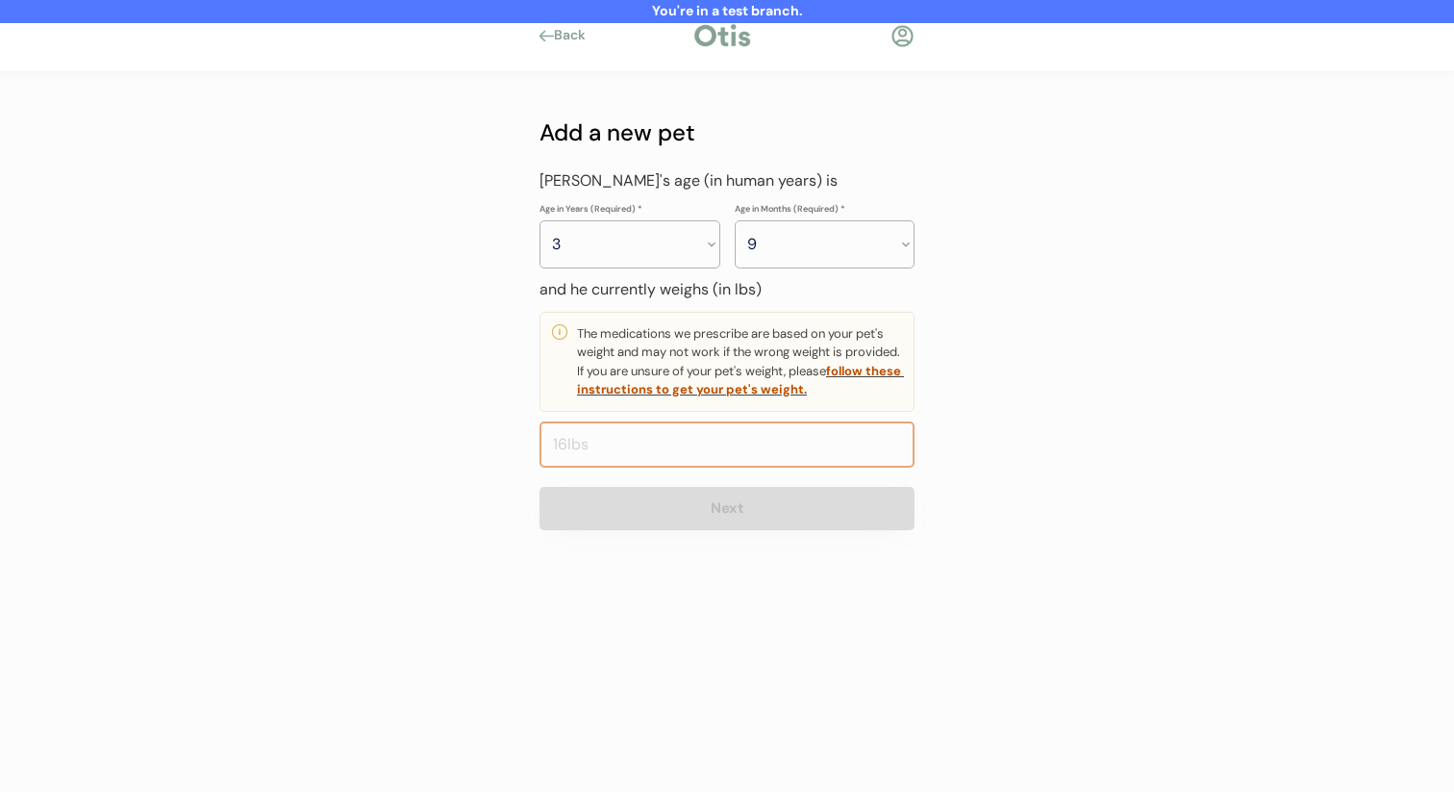
click at [778, 426] on input "input" at bounding box center [727, 444] width 375 height 46
type input "12.0"
click at [754, 467] on input "input" at bounding box center [727, 444] width 375 height 46
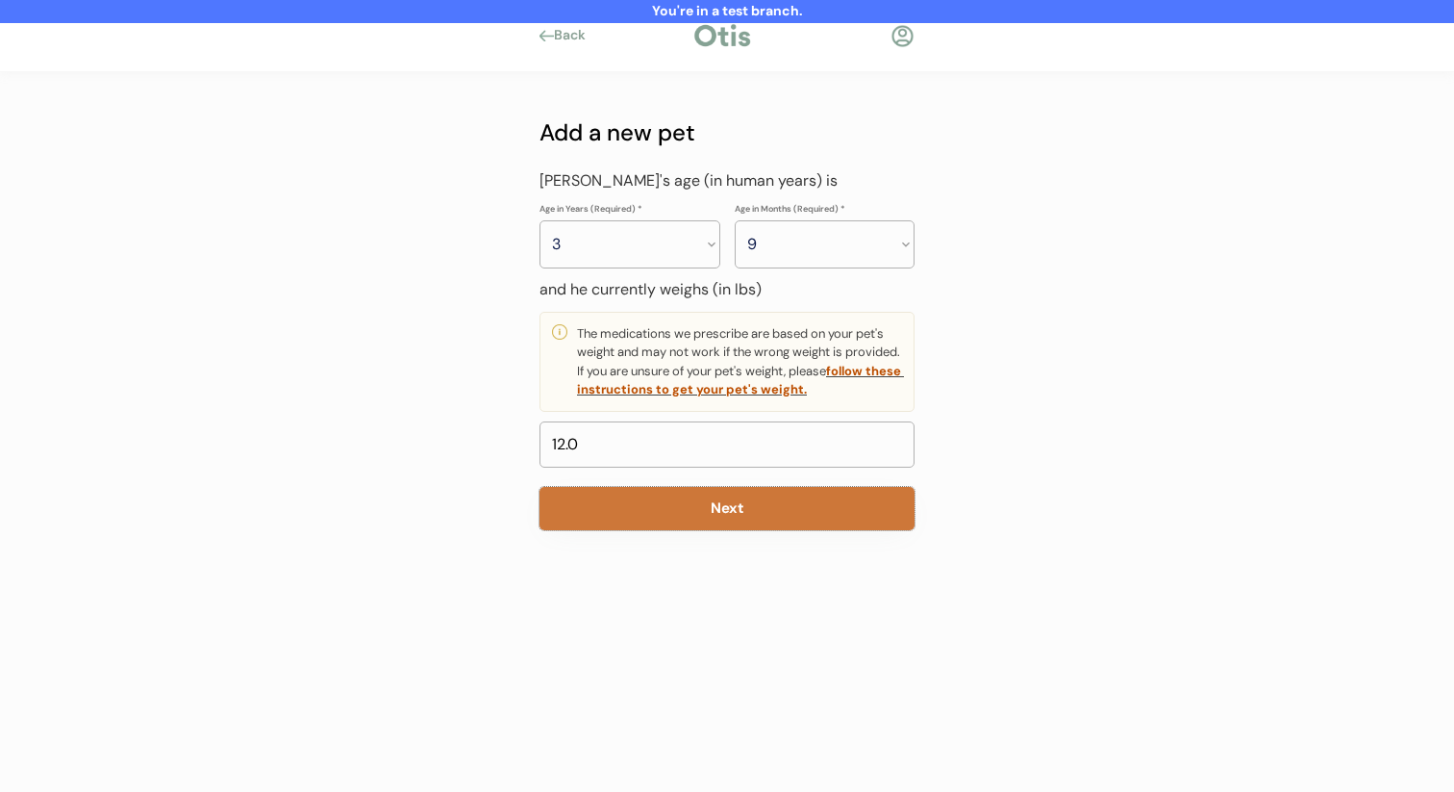
click at [753, 523] on button "Next" at bounding box center [727, 508] width 375 height 43
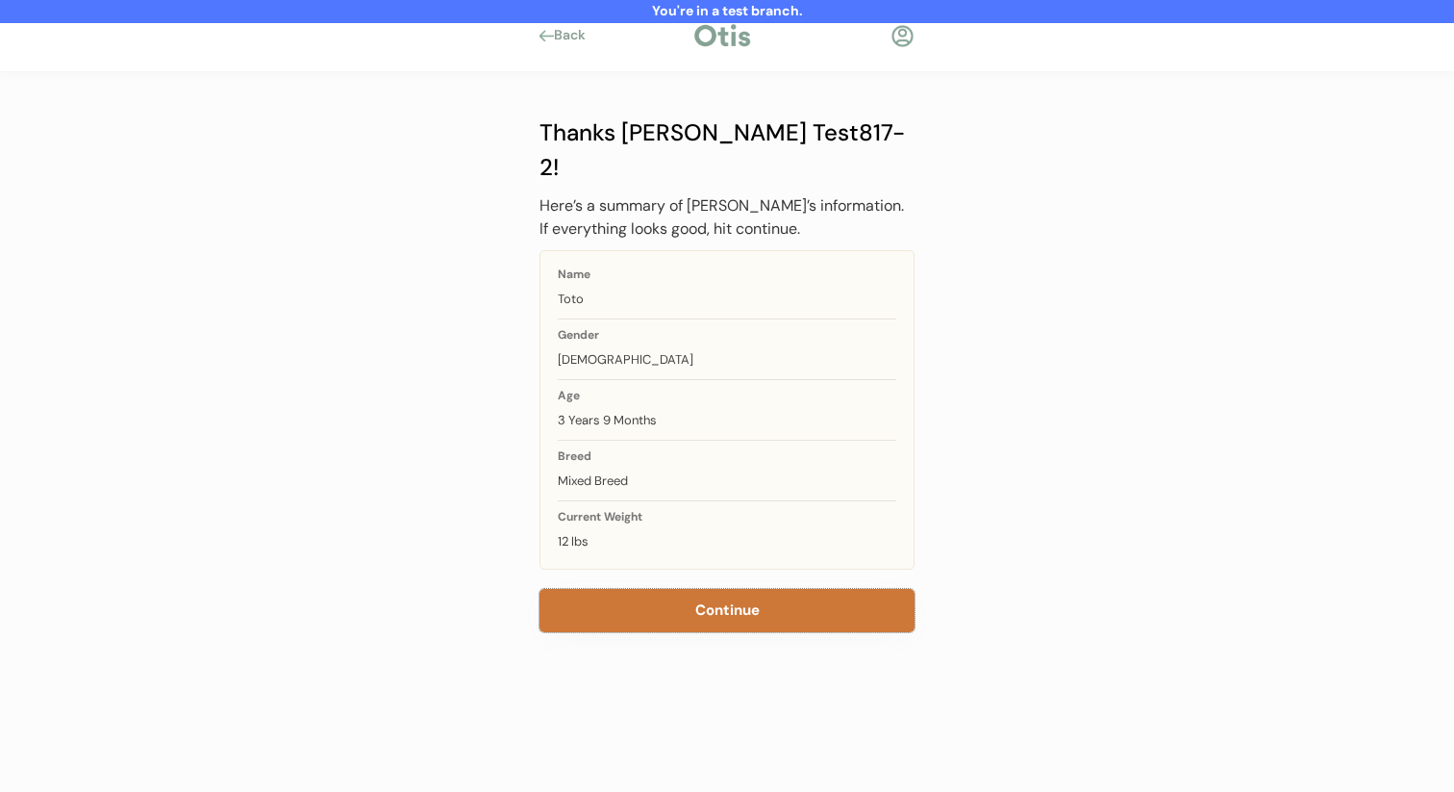
click at [721, 589] on button "Continue" at bounding box center [727, 610] width 375 height 43
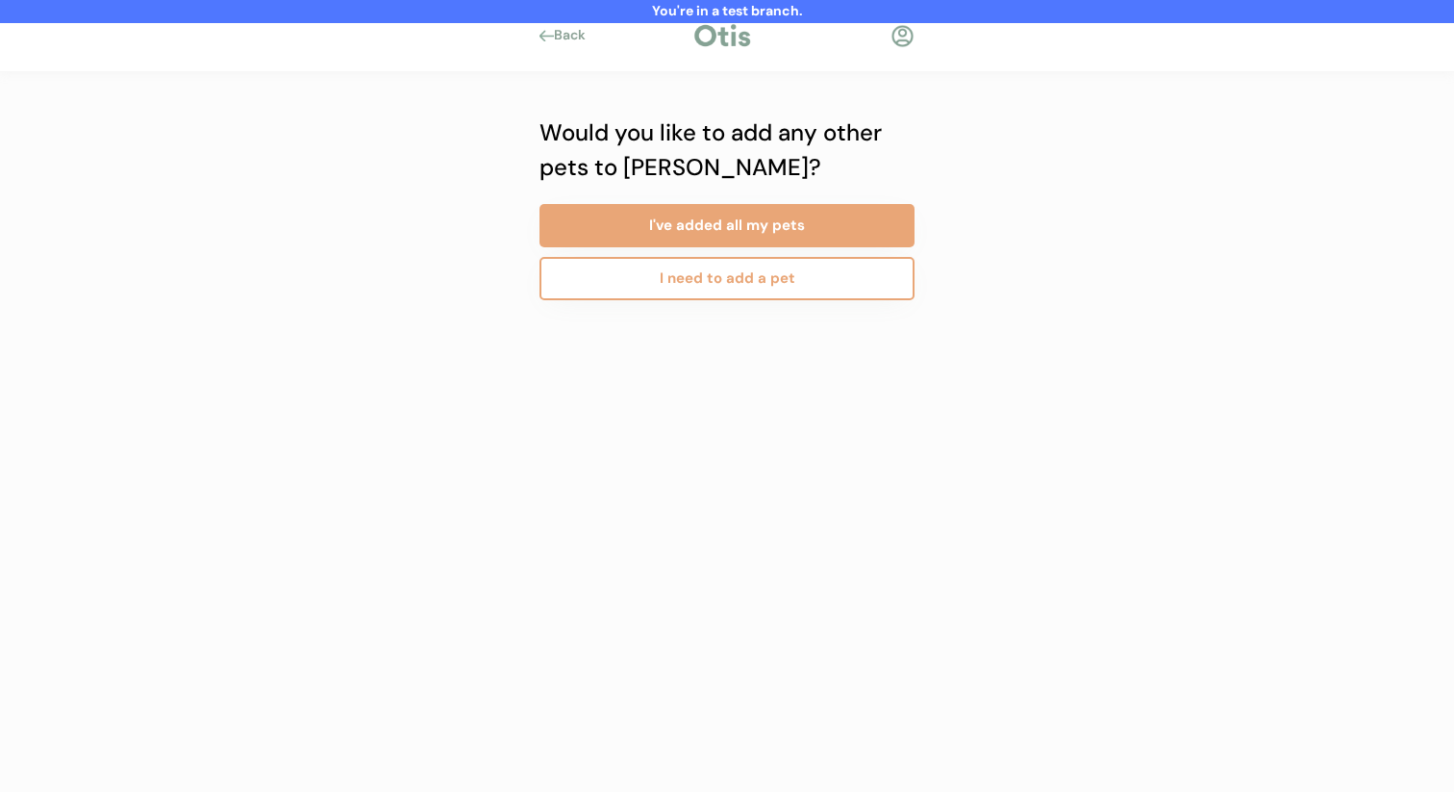
click at [730, 231] on button "I've added all my pets" at bounding box center [727, 225] width 375 height 43
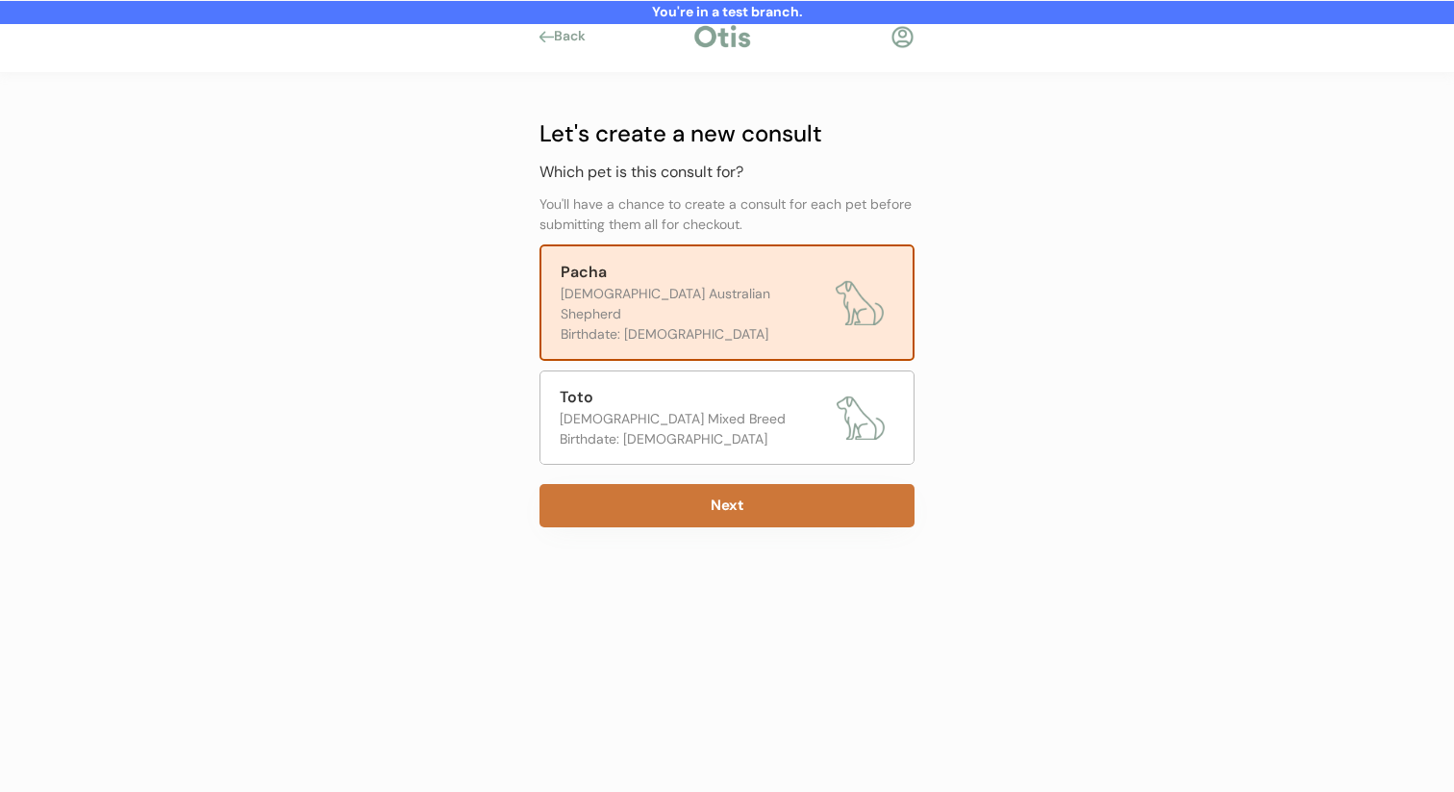
click at [703, 496] on button "Next" at bounding box center [727, 505] width 375 height 43
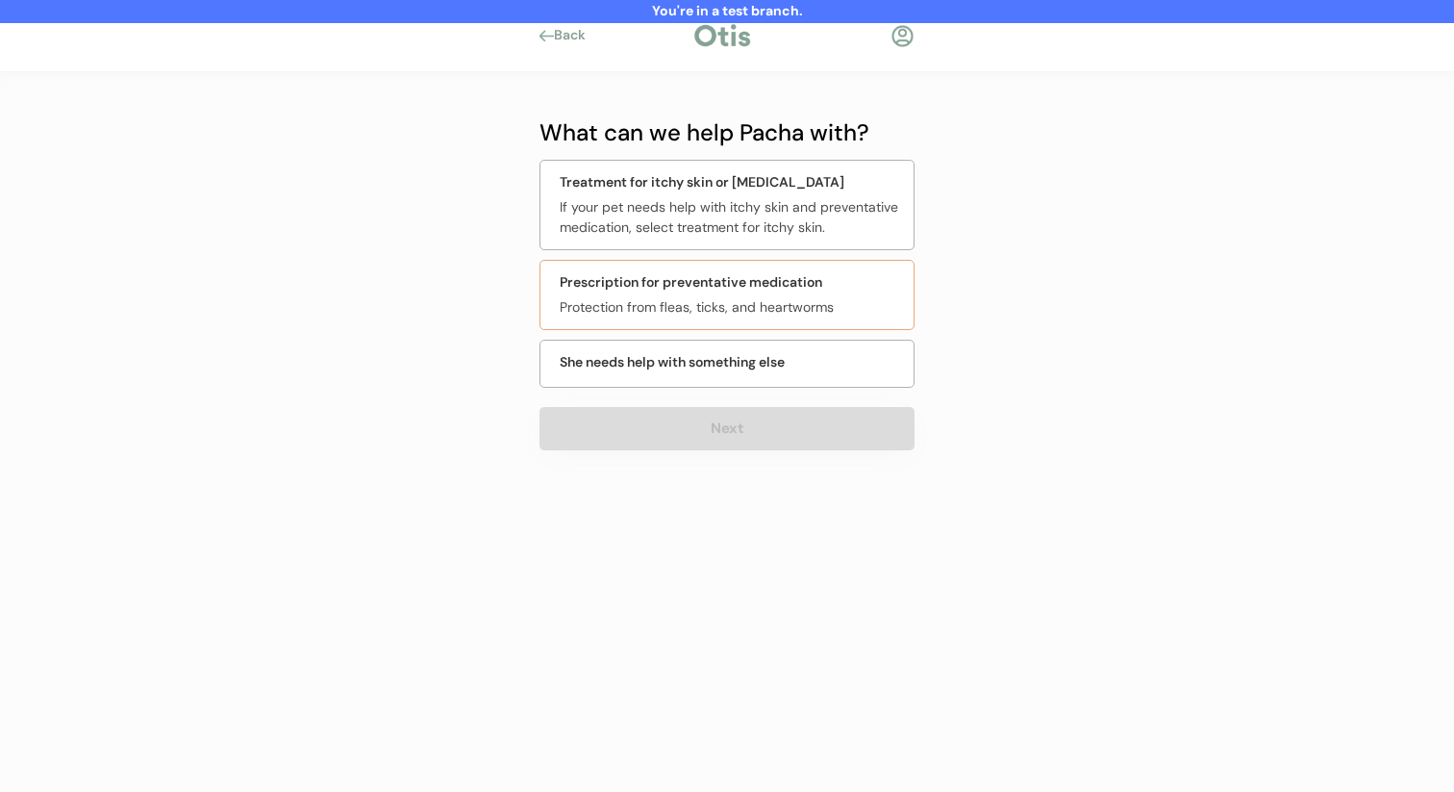
click at [711, 299] on div "Protection from fleas, ticks, and heartworms" at bounding box center [731, 307] width 342 height 20
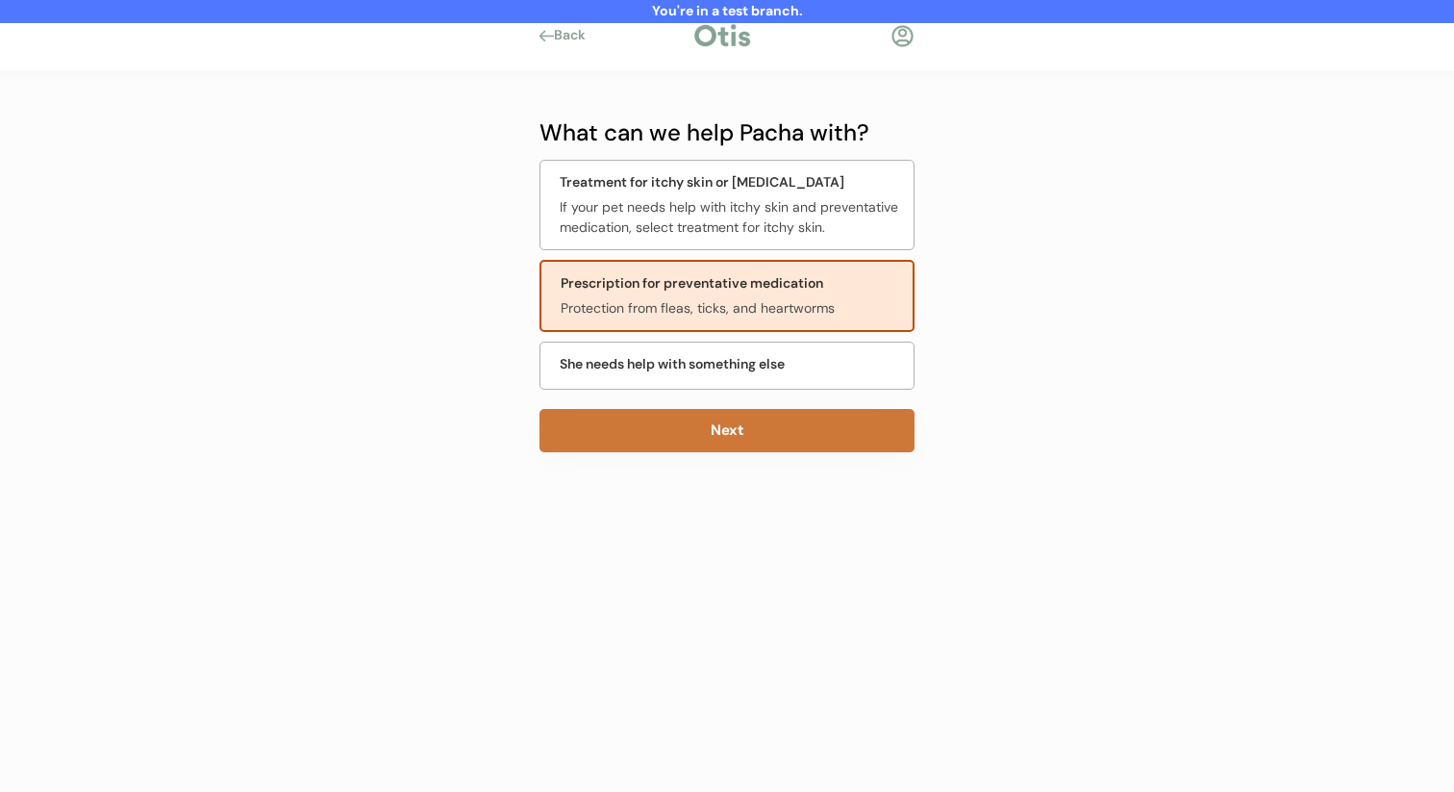
click at [693, 431] on button "Next" at bounding box center [727, 430] width 375 height 43
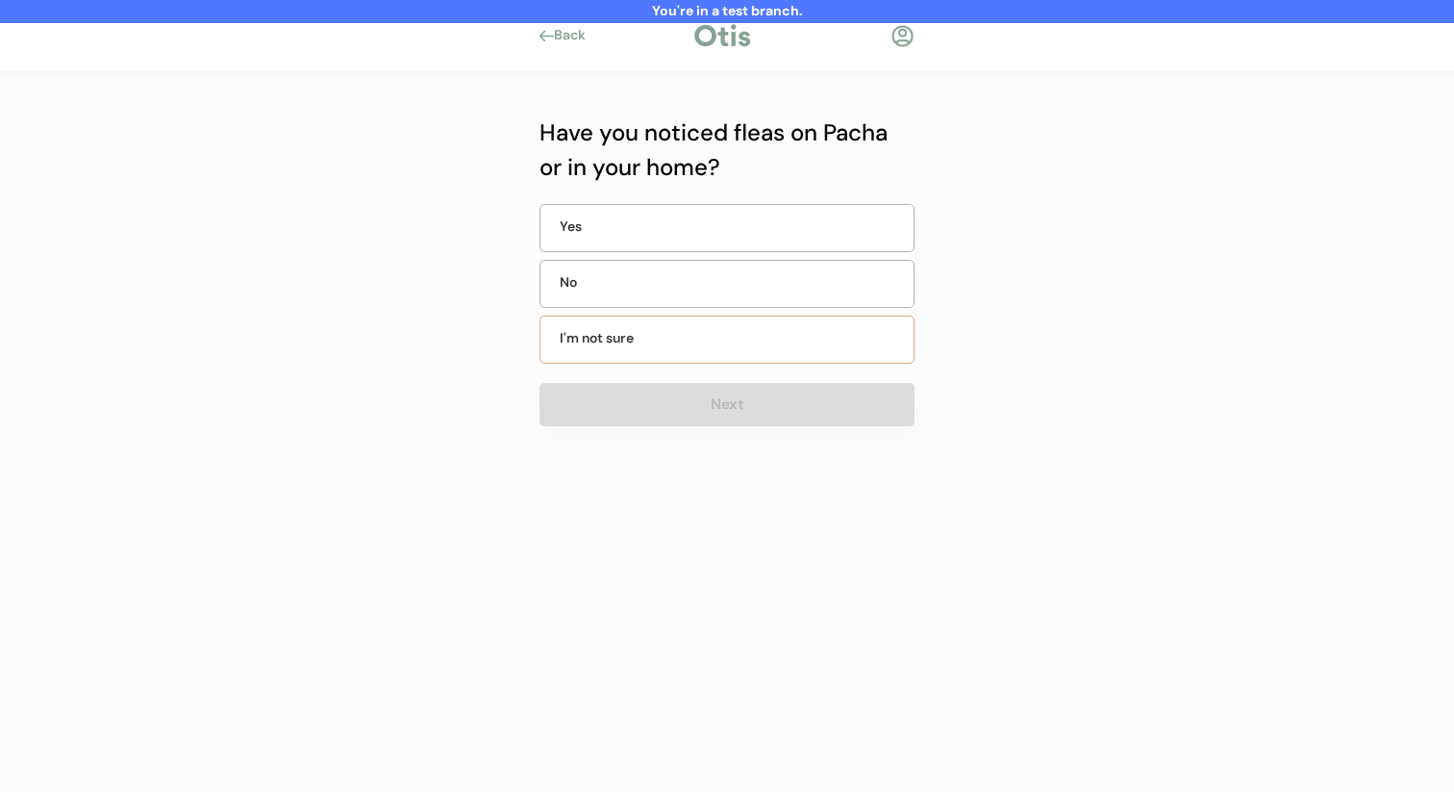
click at [721, 291] on div "No" at bounding box center [727, 284] width 375 height 48
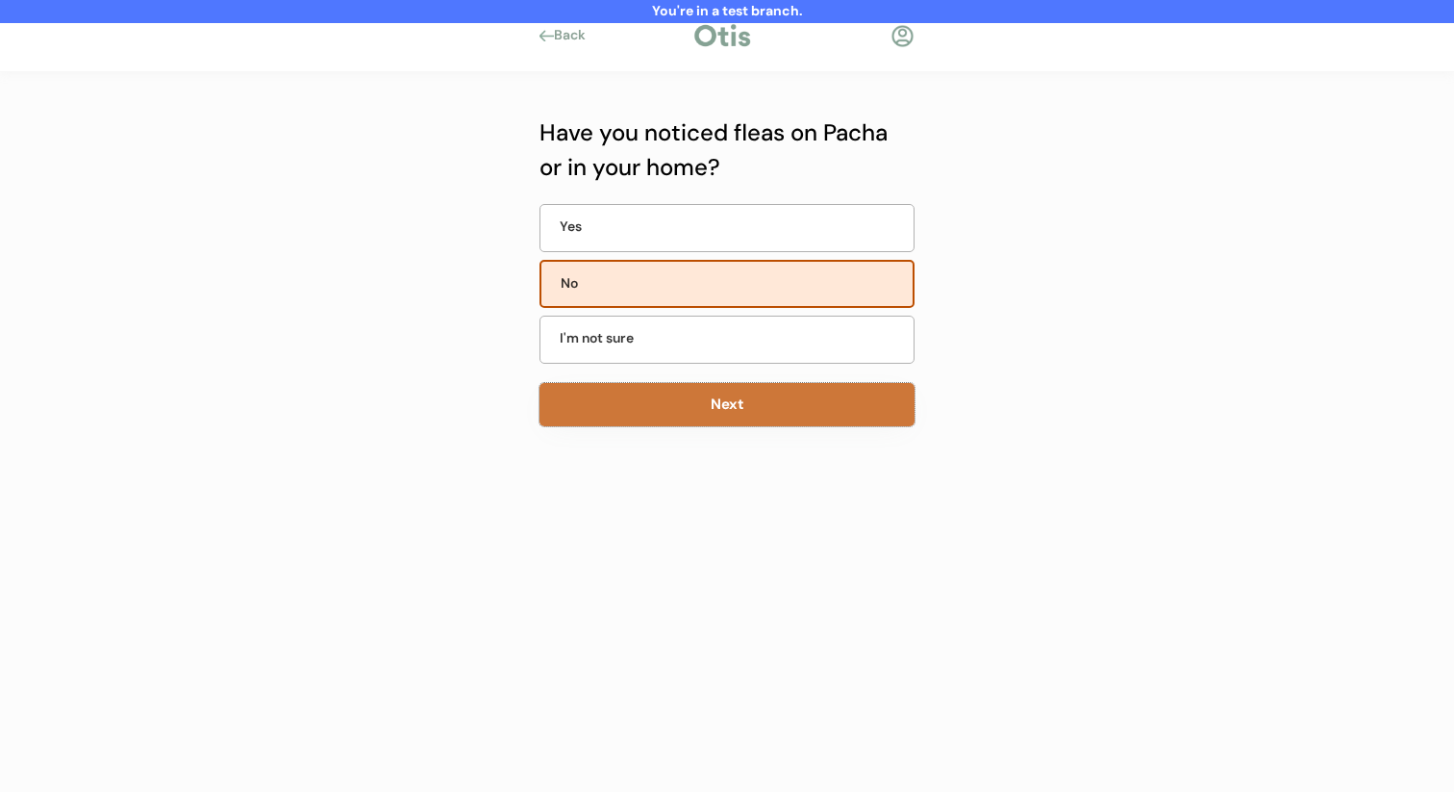
click at [708, 422] on button "Next" at bounding box center [727, 404] width 375 height 43
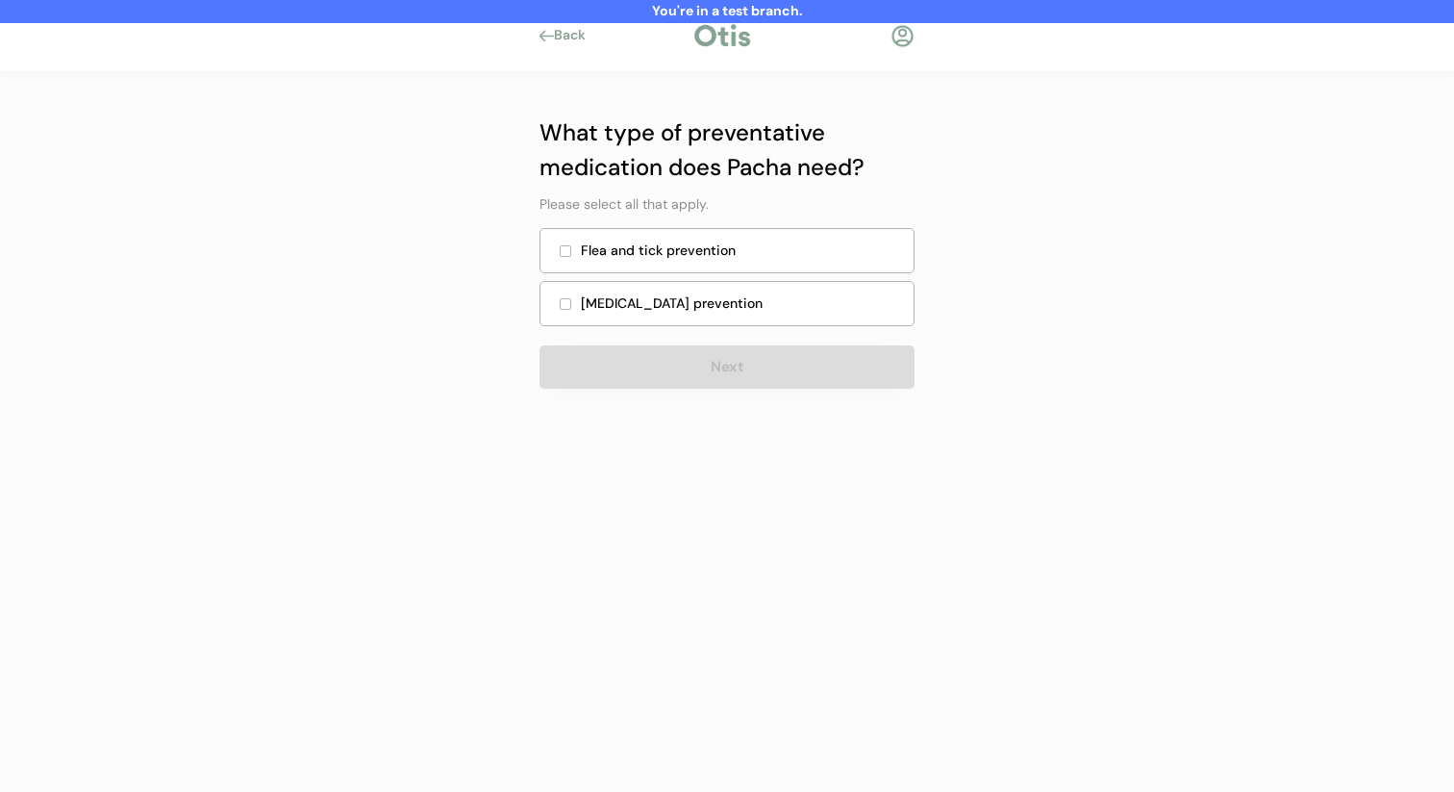
click at [739, 258] on div "Flea and tick prevention" at bounding box center [741, 250] width 321 height 20
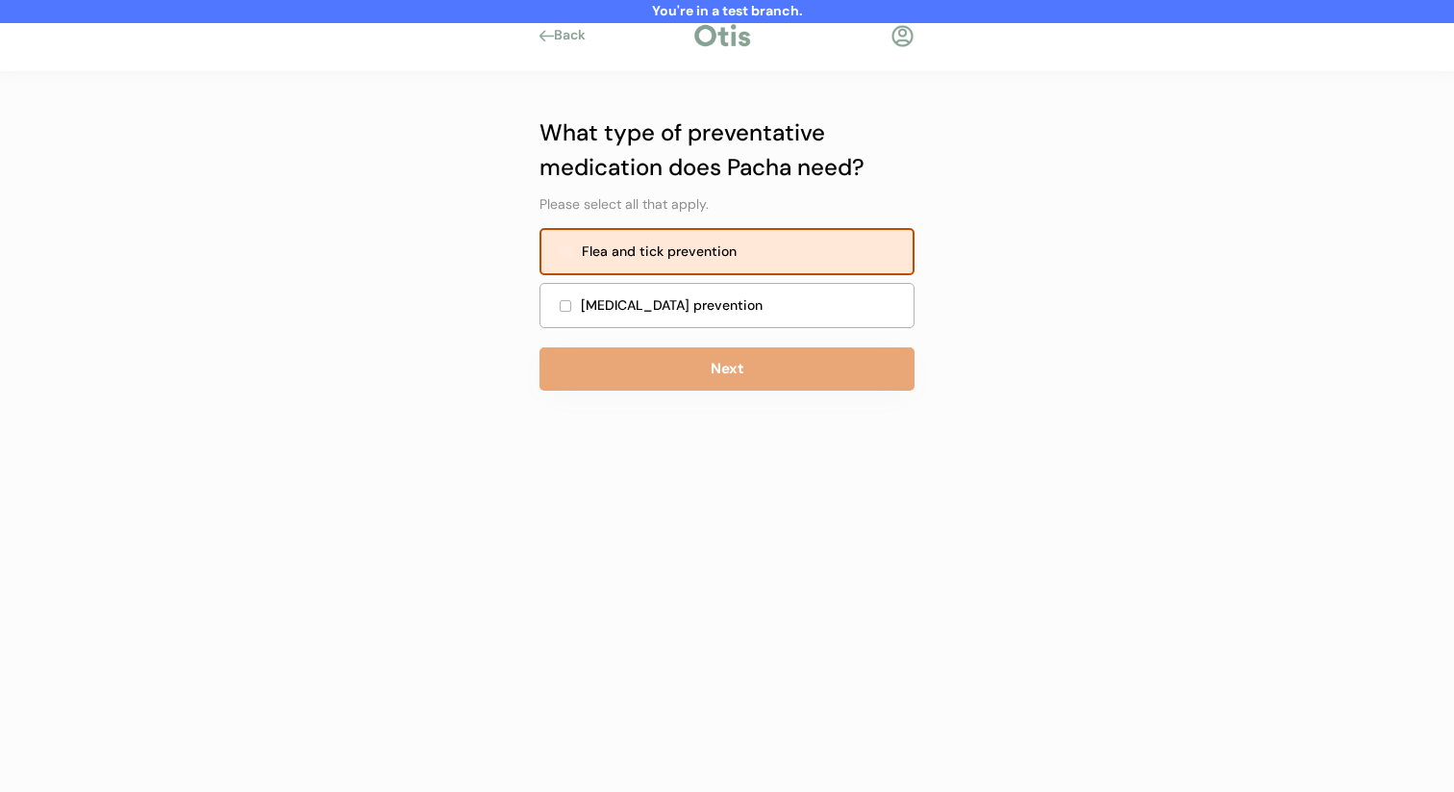
click at [736, 310] on div "Heartworm prevention" at bounding box center [741, 305] width 321 height 20
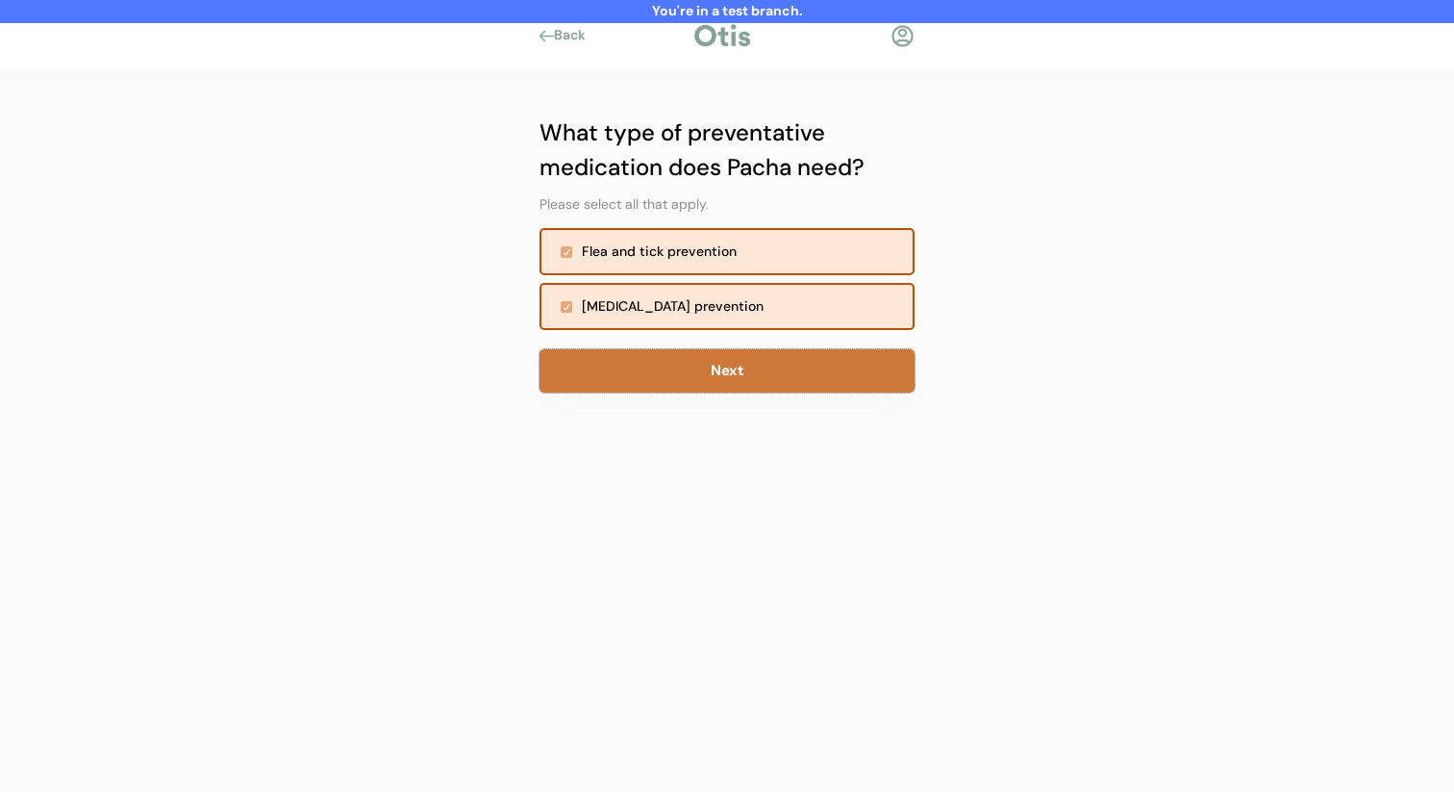
click at [736, 364] on button "Next" at bounding box center [727, 370] width 375 height 43
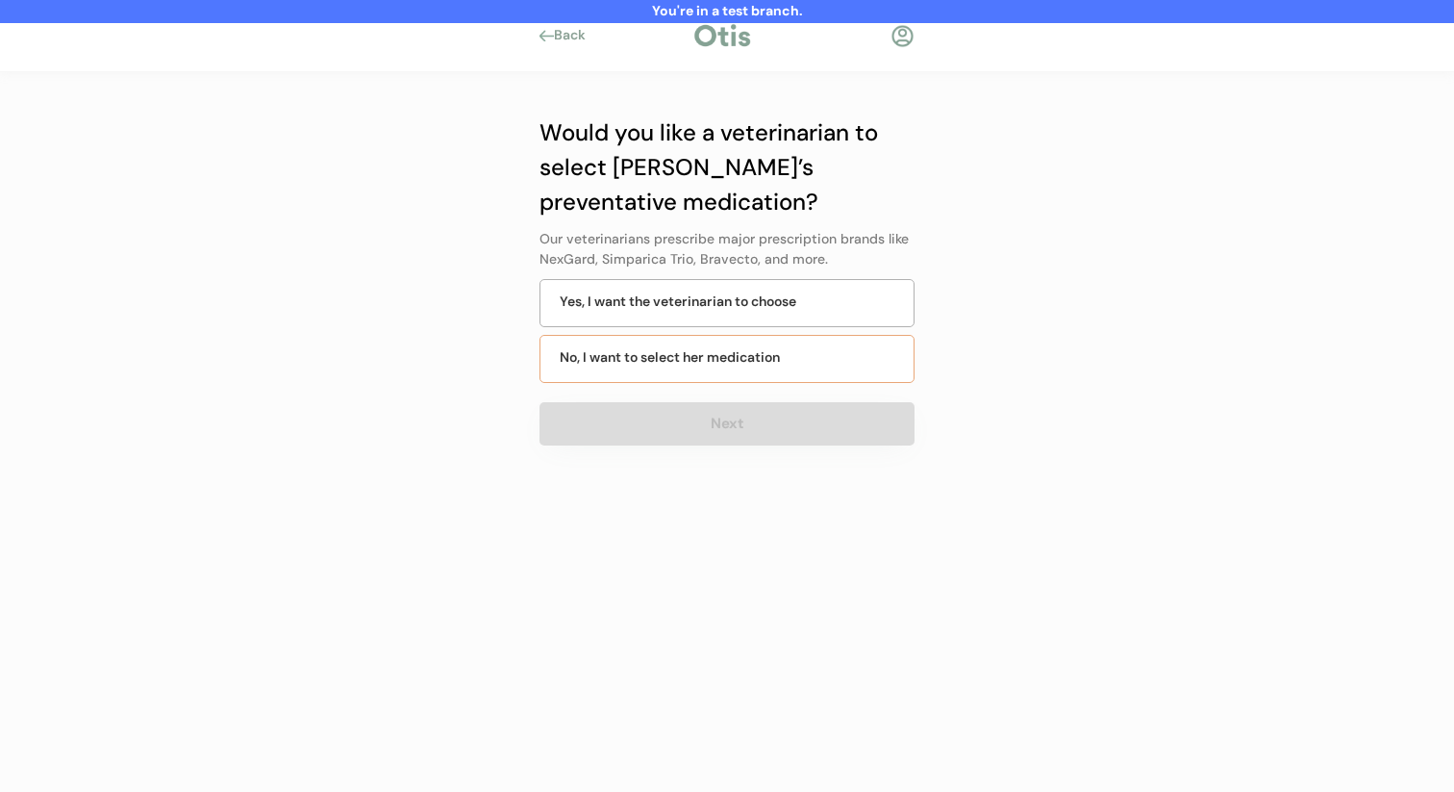
click at [738, 365] on div "No, I want to select her medication" at bounding box center [670, 357] width 220 height 20
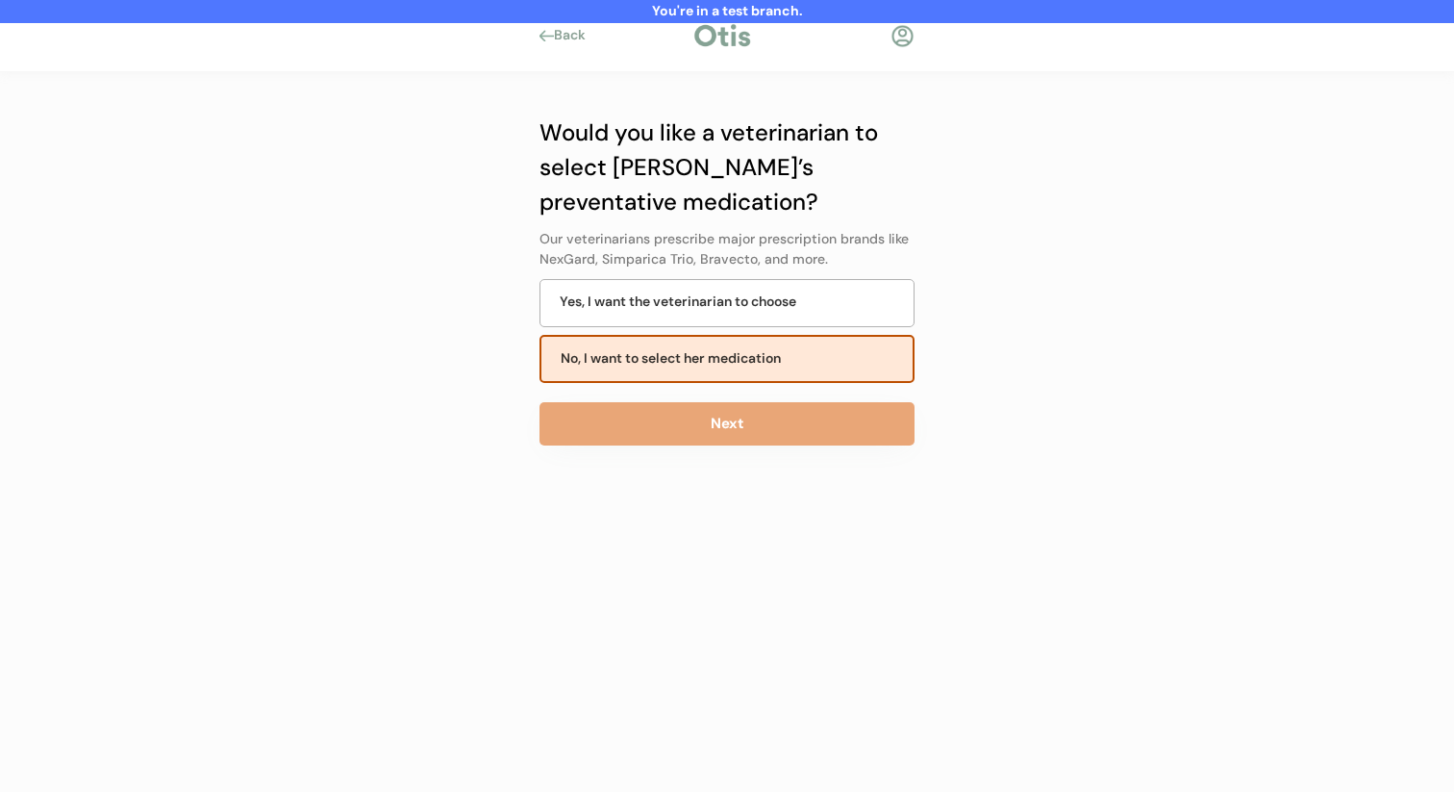
click at [740, 426] on button "Next" at bounding box center [727, 423] width 375 height 43
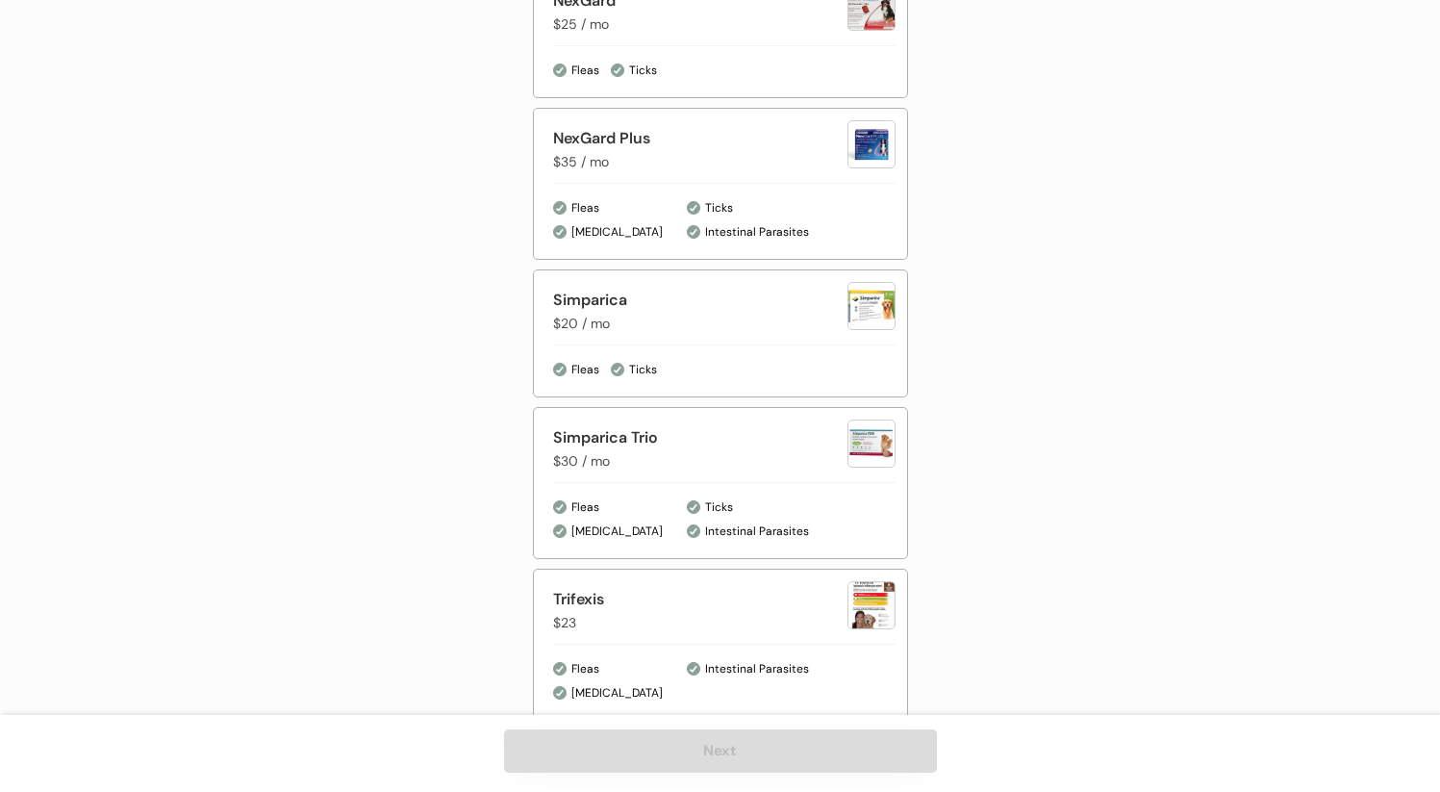
scroll to position [1190, 0]
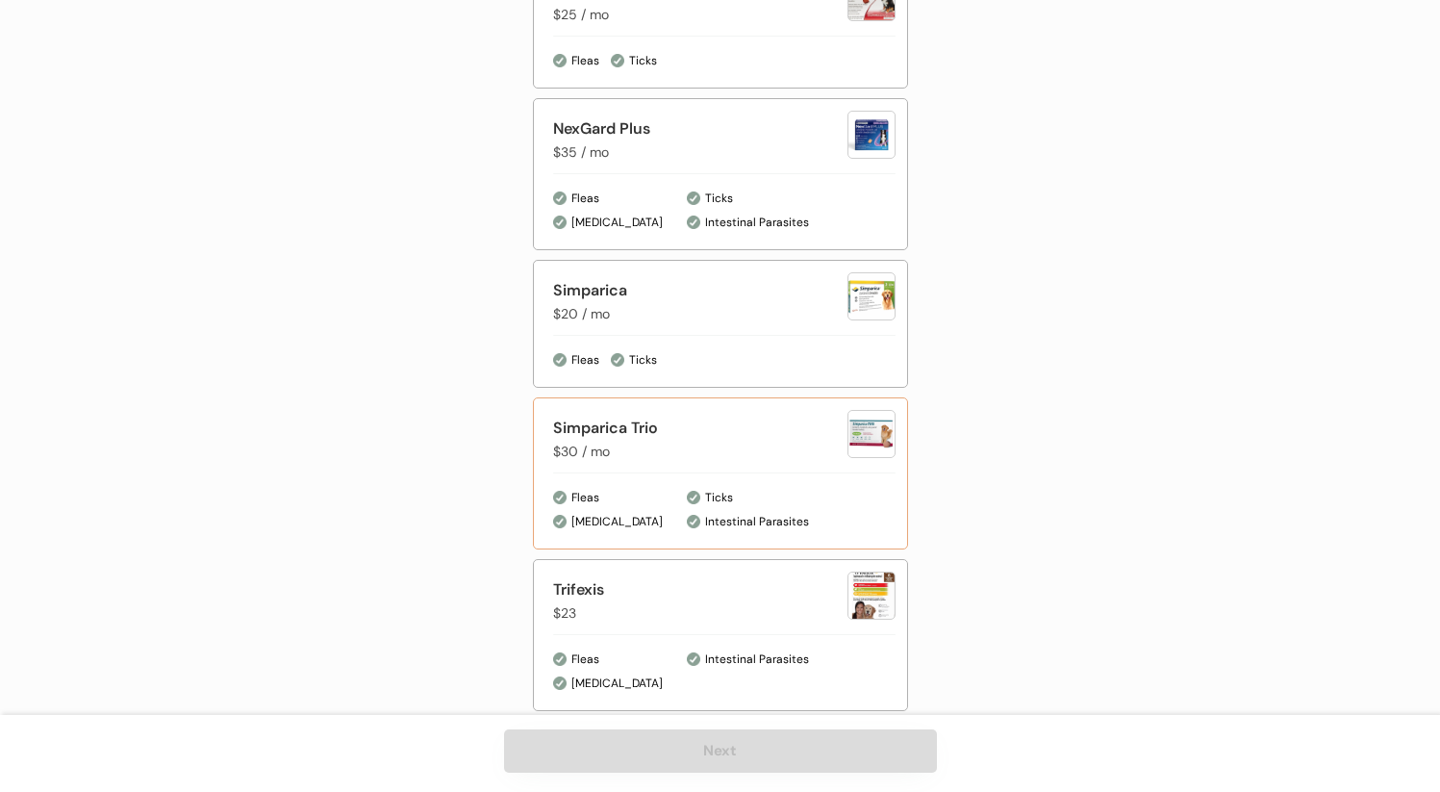
click at [735, 441] on div "Simparica Trio $30 / mo" at bounding box center [700, 438] width 294 height 45
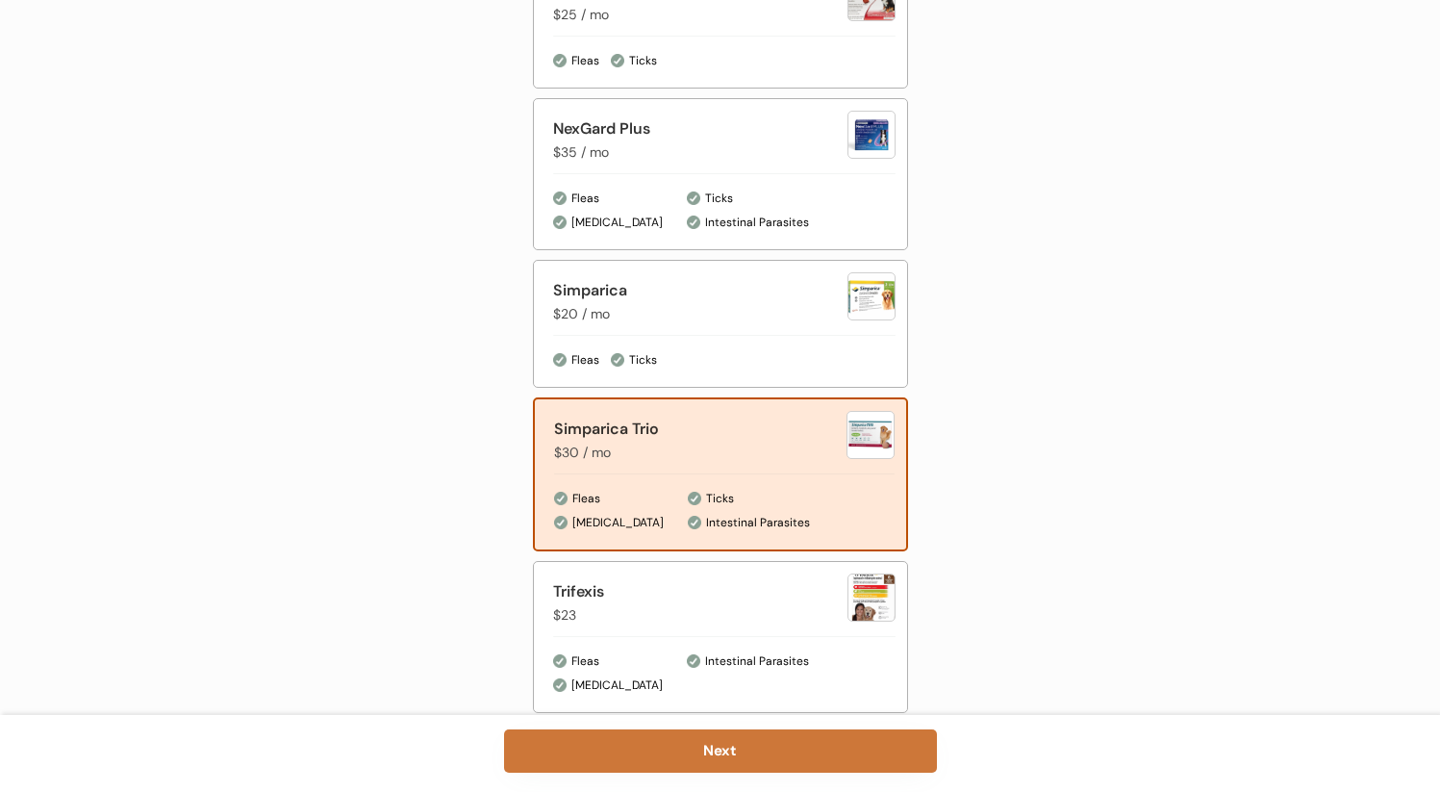
click at [727, 762] on button "Next" at bounding box center [720, 750] width 433 height 43
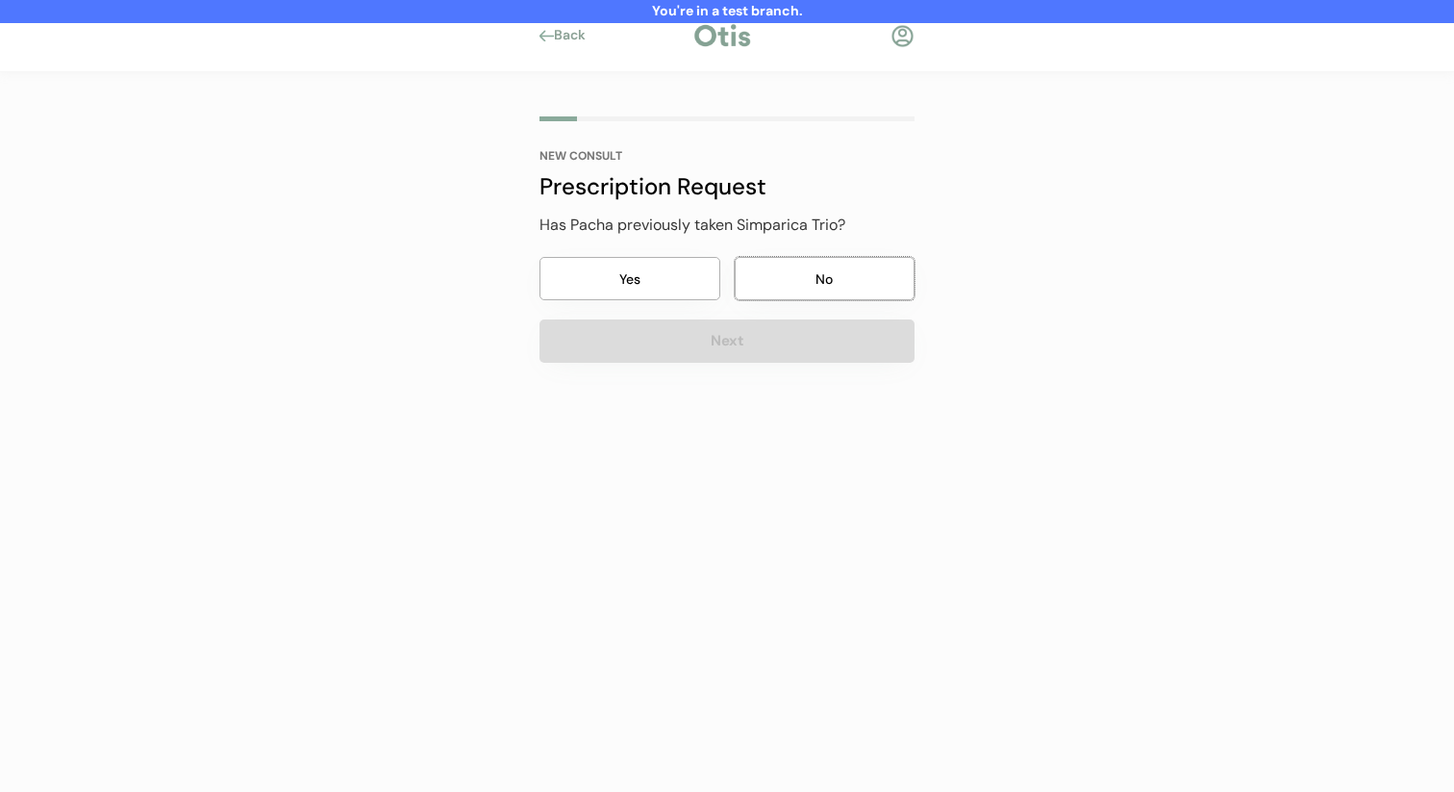
click at [768, 290] on button "No" at bounding box center [825, 278] width 181 height 43
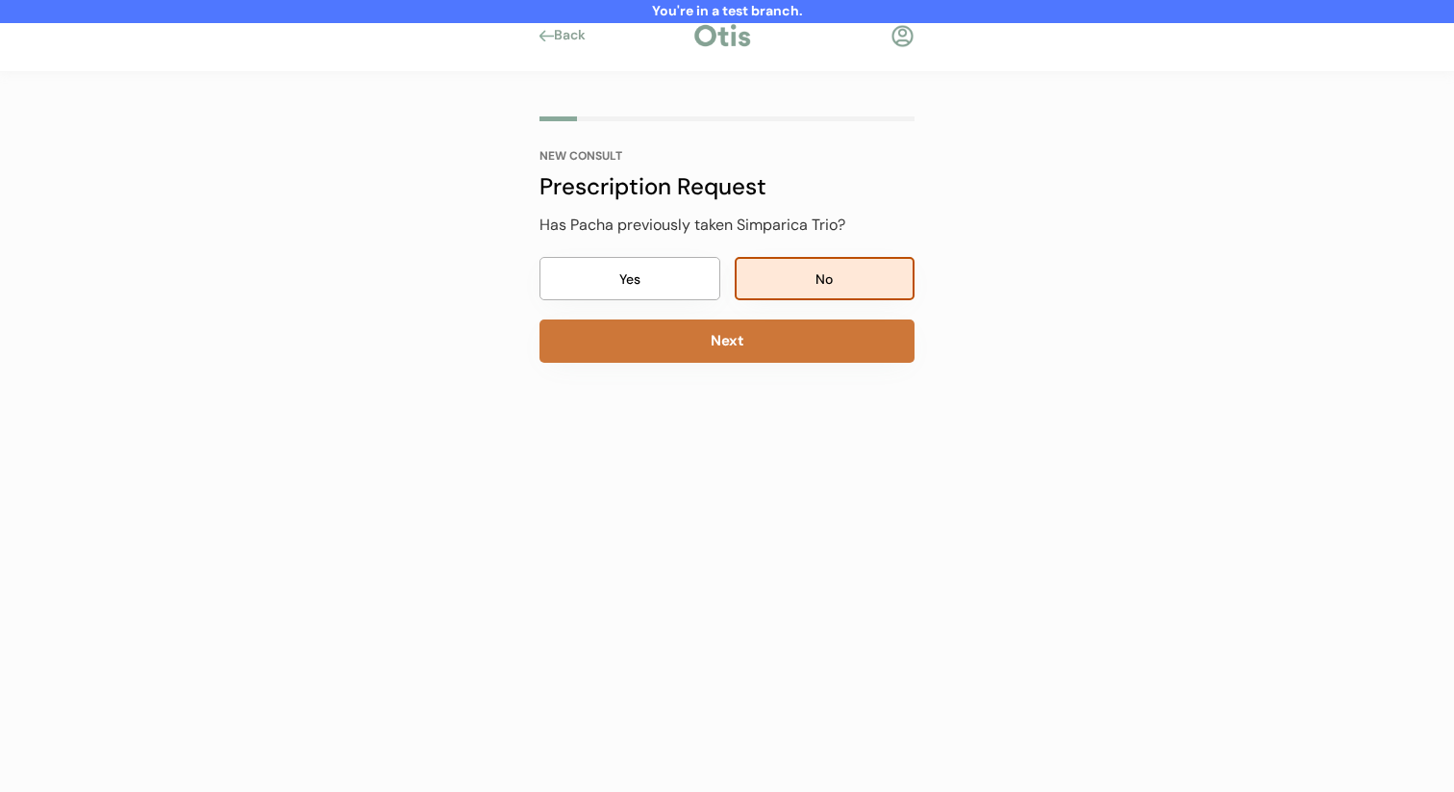
click at [763, 346] on button "Next" at bounding box center [727, 340] width 375 height 43
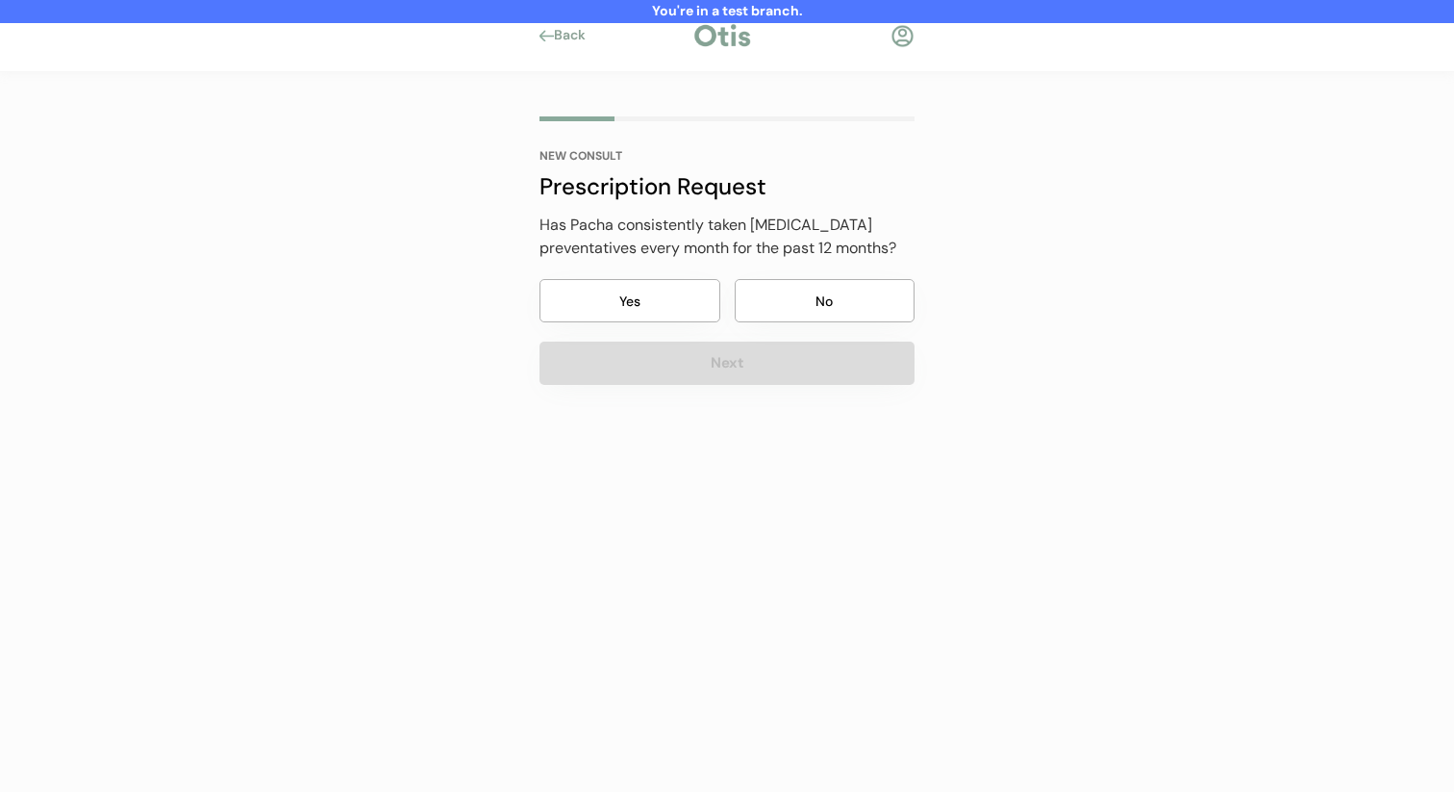
click at [757, 296] on button "No" at bounding box center [825, 300] width 181 height 43
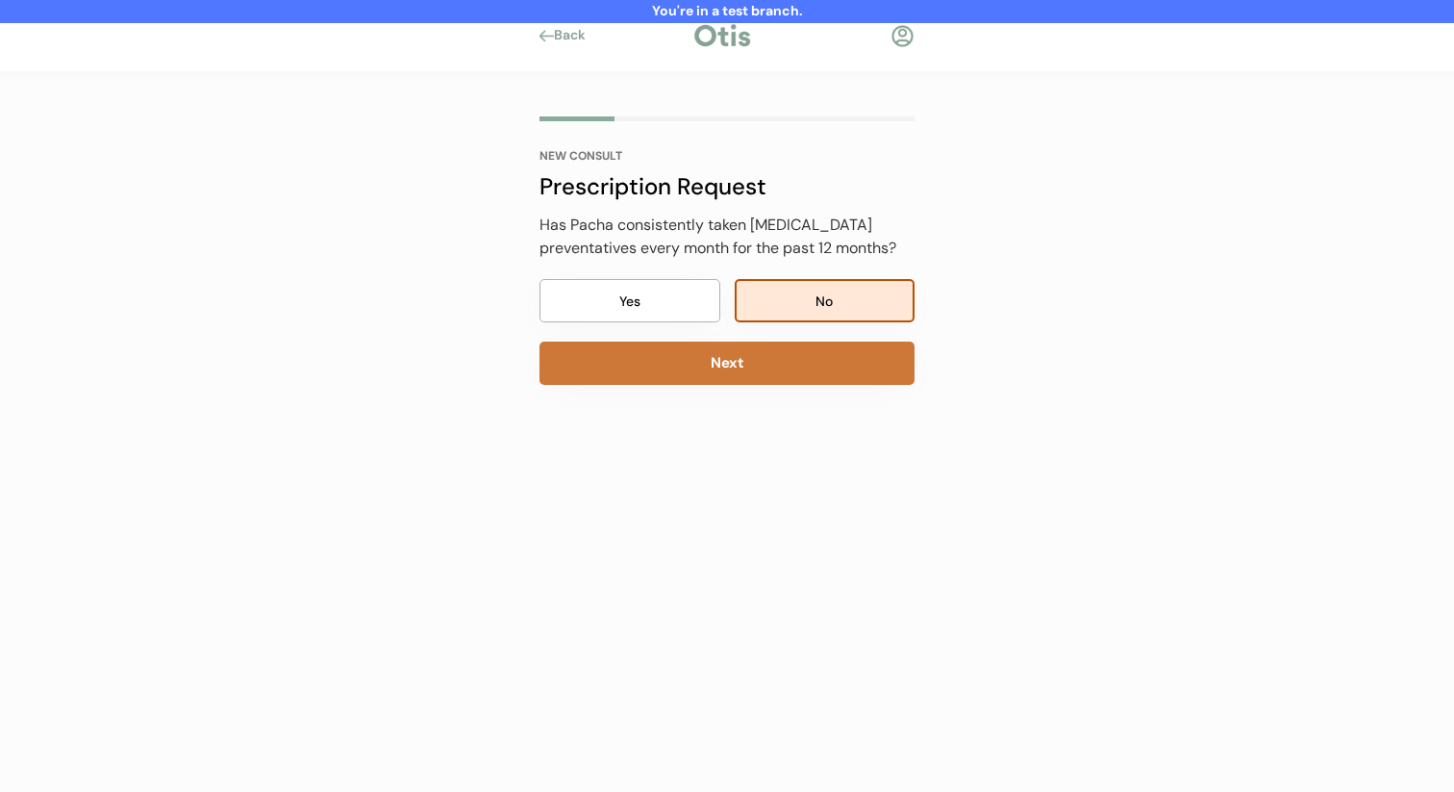
click at [754, 361] on button "Next" at bounding box center [727, 362] width 375 height 43
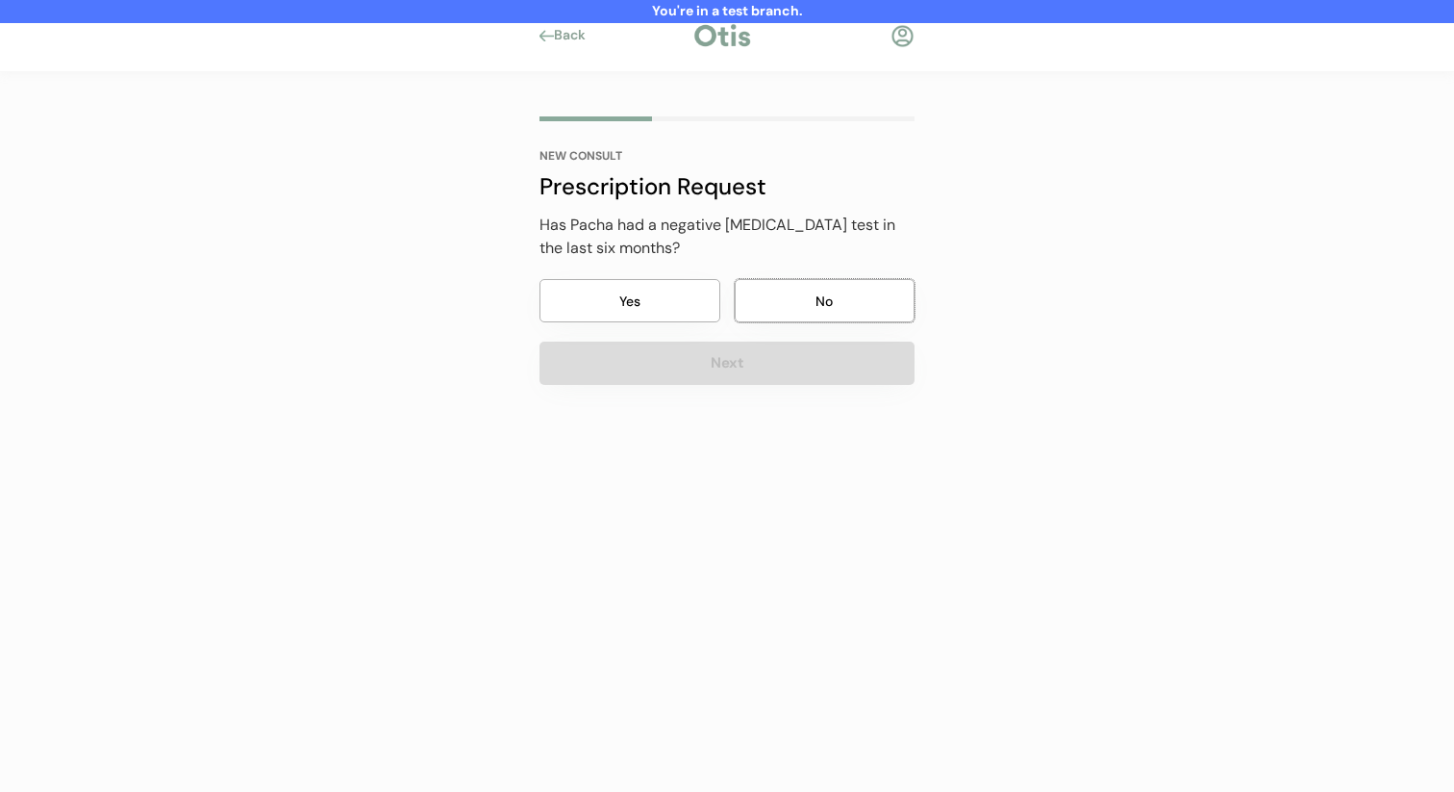
click at [781, 299] on button "No" at bounding box center [825, 300] width 181 height 43
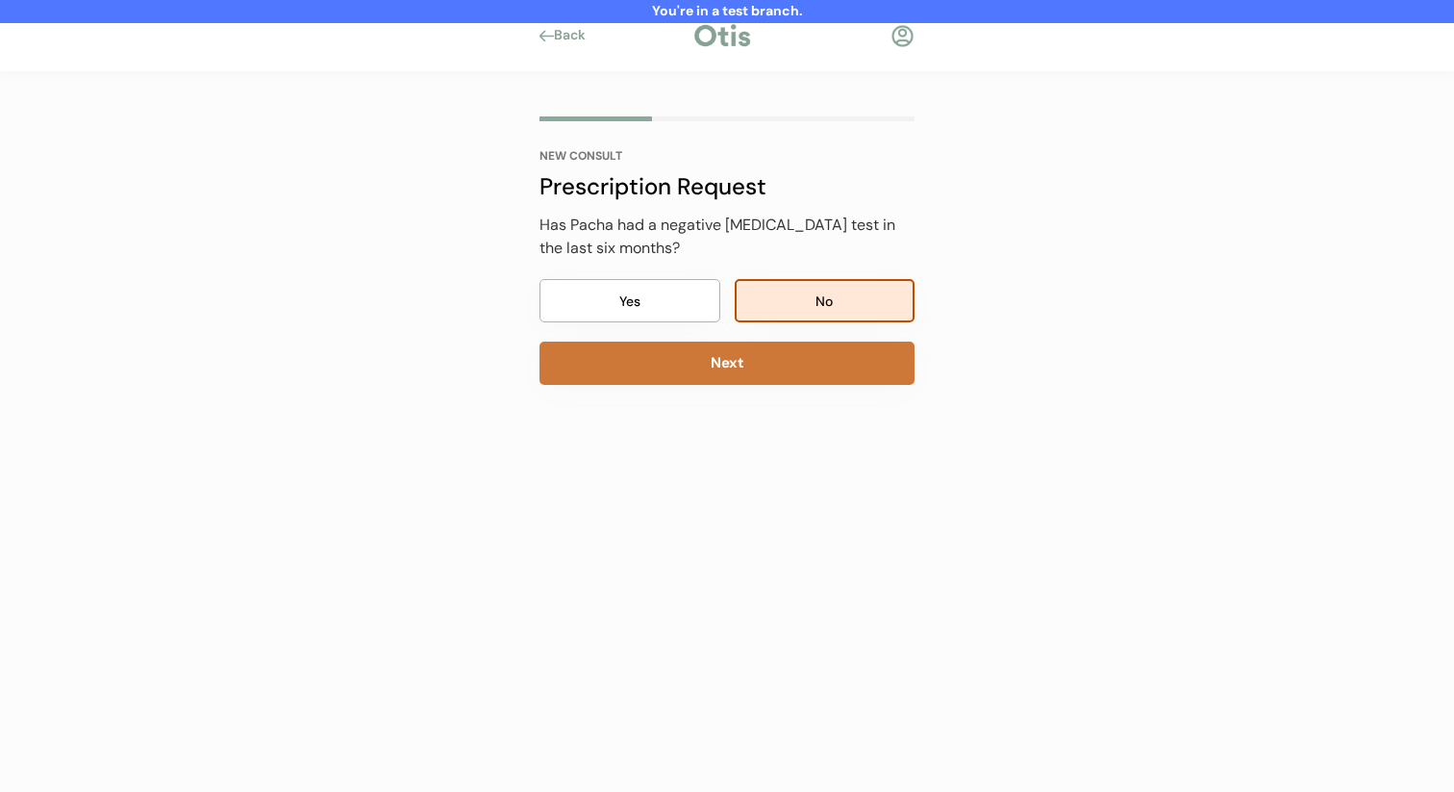
click at [761, 367] on button "Next" at bounding box center [727, 362] width 375 height 43
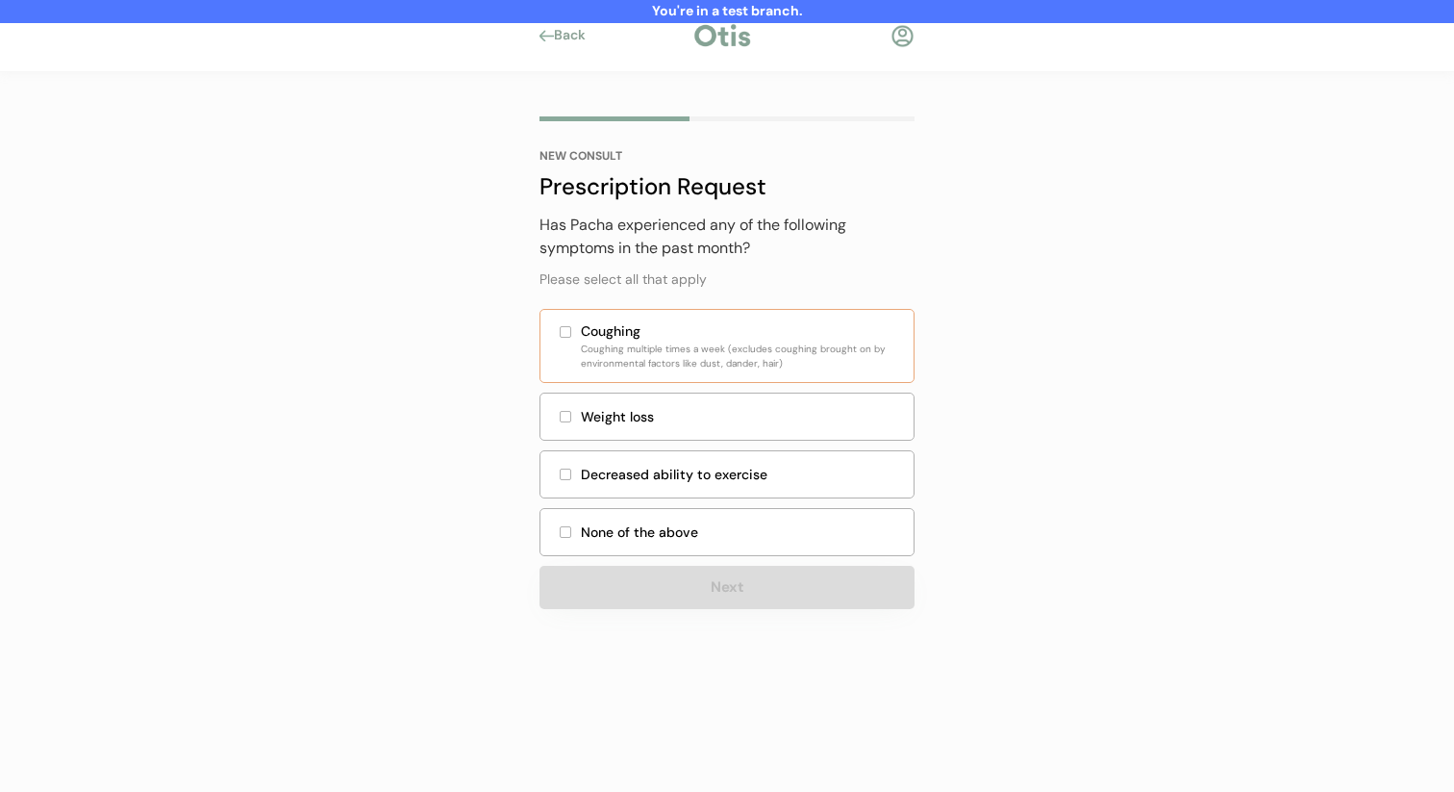
click at [782, 304] on div "Has Pacha experienced any of the following symptoms in the past month? Please s…" at bounding box center [727, 411] width 375 height 395
click at [725, 529] on div "None of the above" at bounding box center [741, 532] width 321 height 20
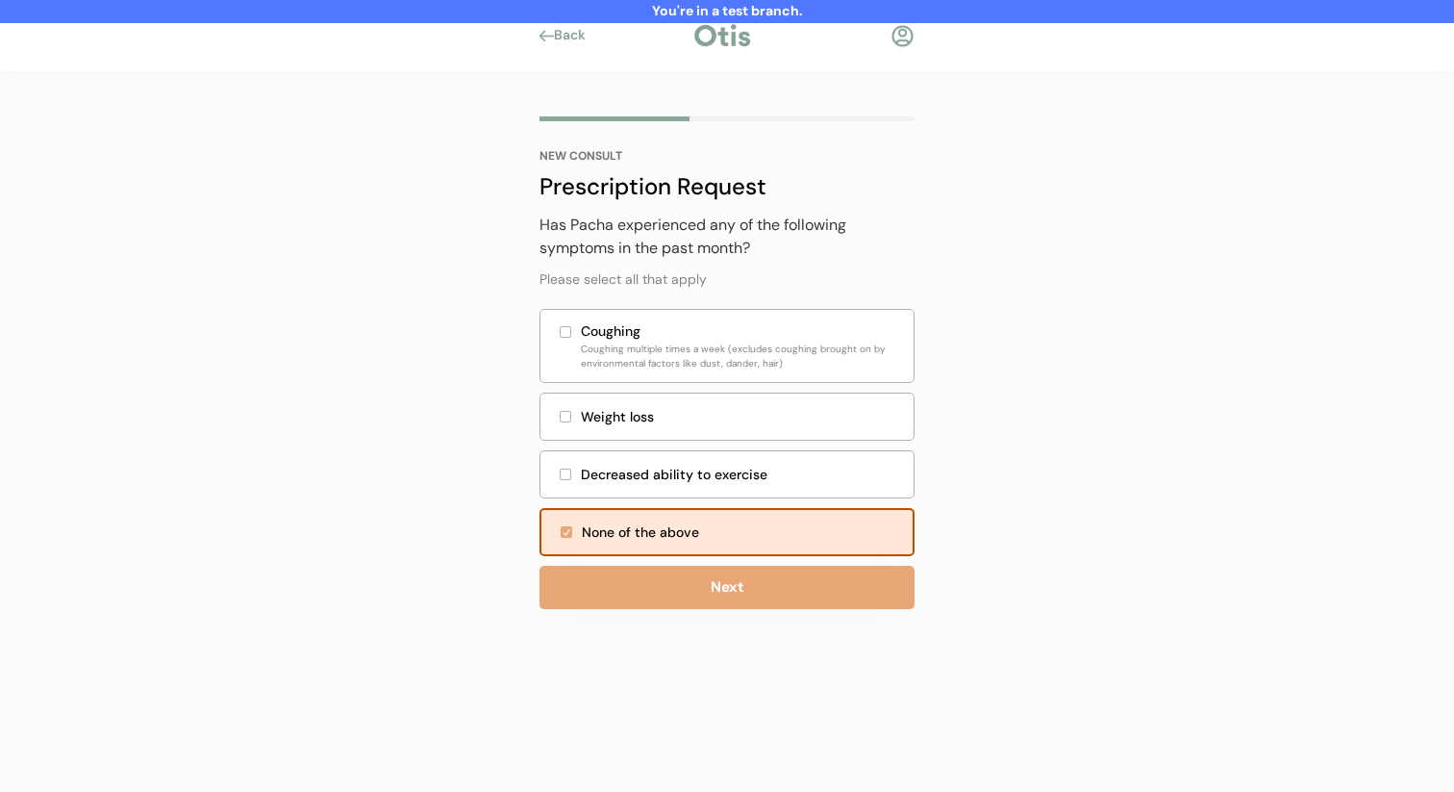
click at [725, 566] on button "Next" at bounding box center [727, 587] width 375 height 43
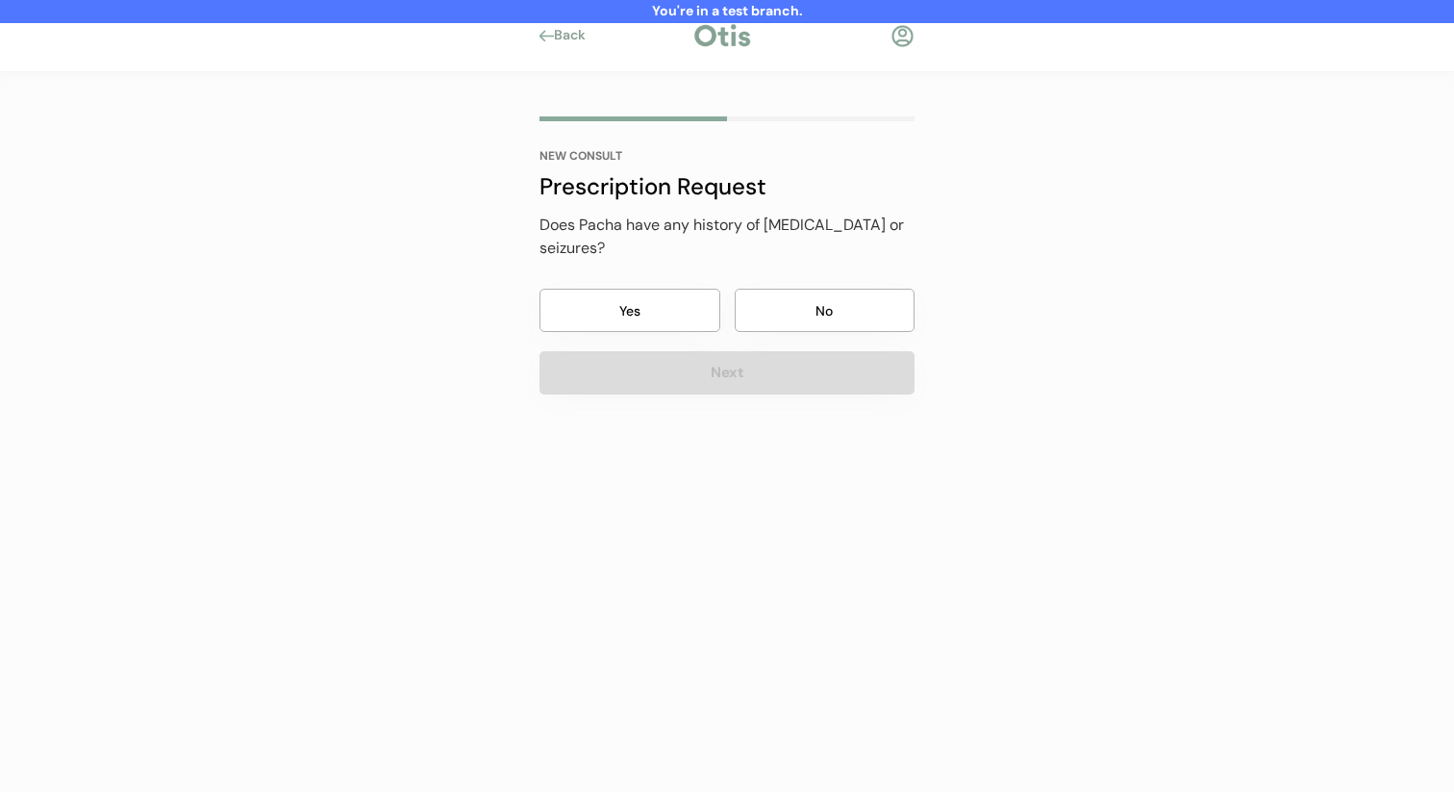
click at [806, 264] on div "Does Pacha have any history of epilepsy or seizures? Yes No Next" at bounding box center [727, 304] width 375 height 181
click at [771, 396] on div "NEW CONSULT Prescription Request Has Pacha previously taken Simparica Trio? Yes…" at bounding box center [727, 312] width 433 height 481
click at [800, 294] on button "No" at bounding box center [825, 310] width 181 height 43
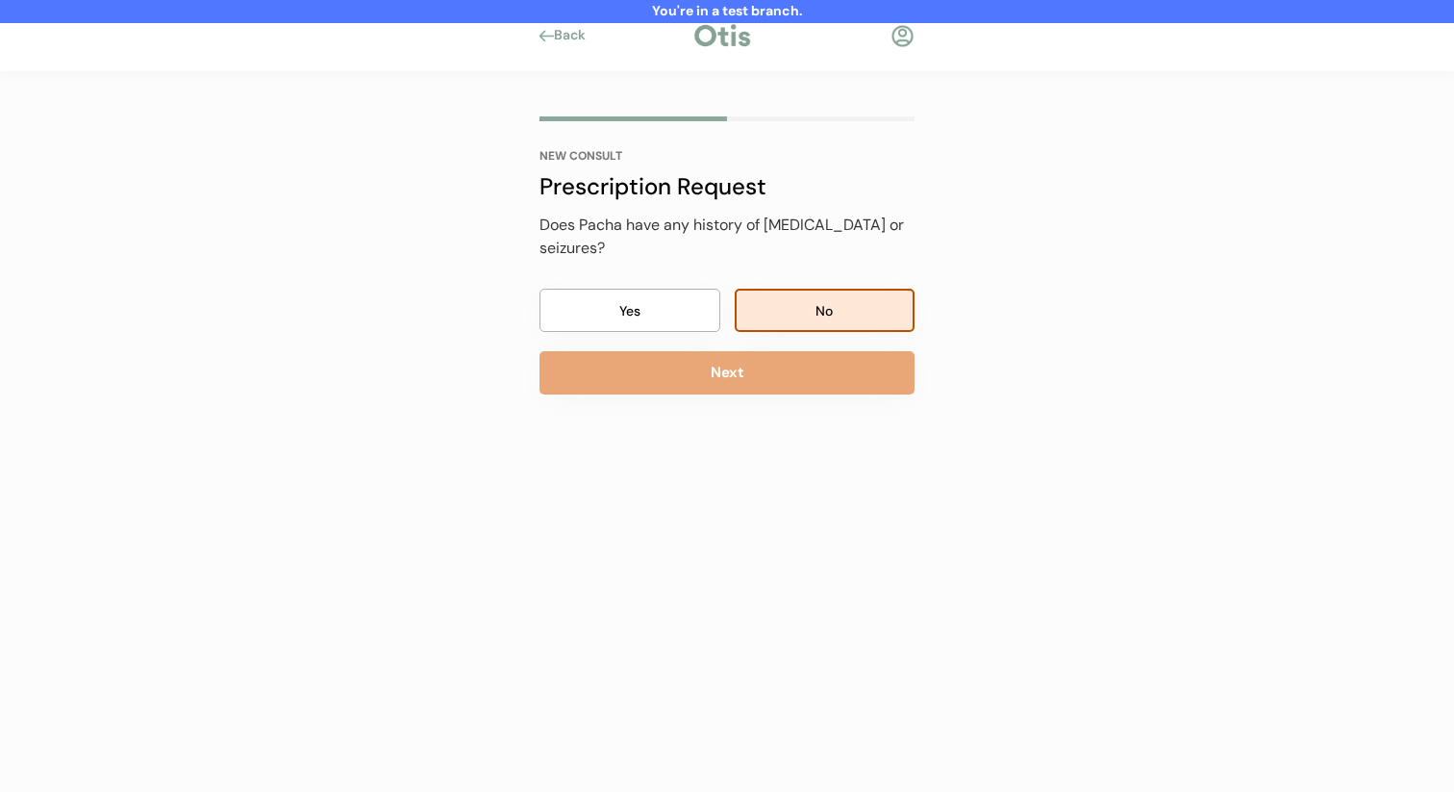
click at [788, 359] on button "Next" at bounding box center [727, 372] width 375 height 43
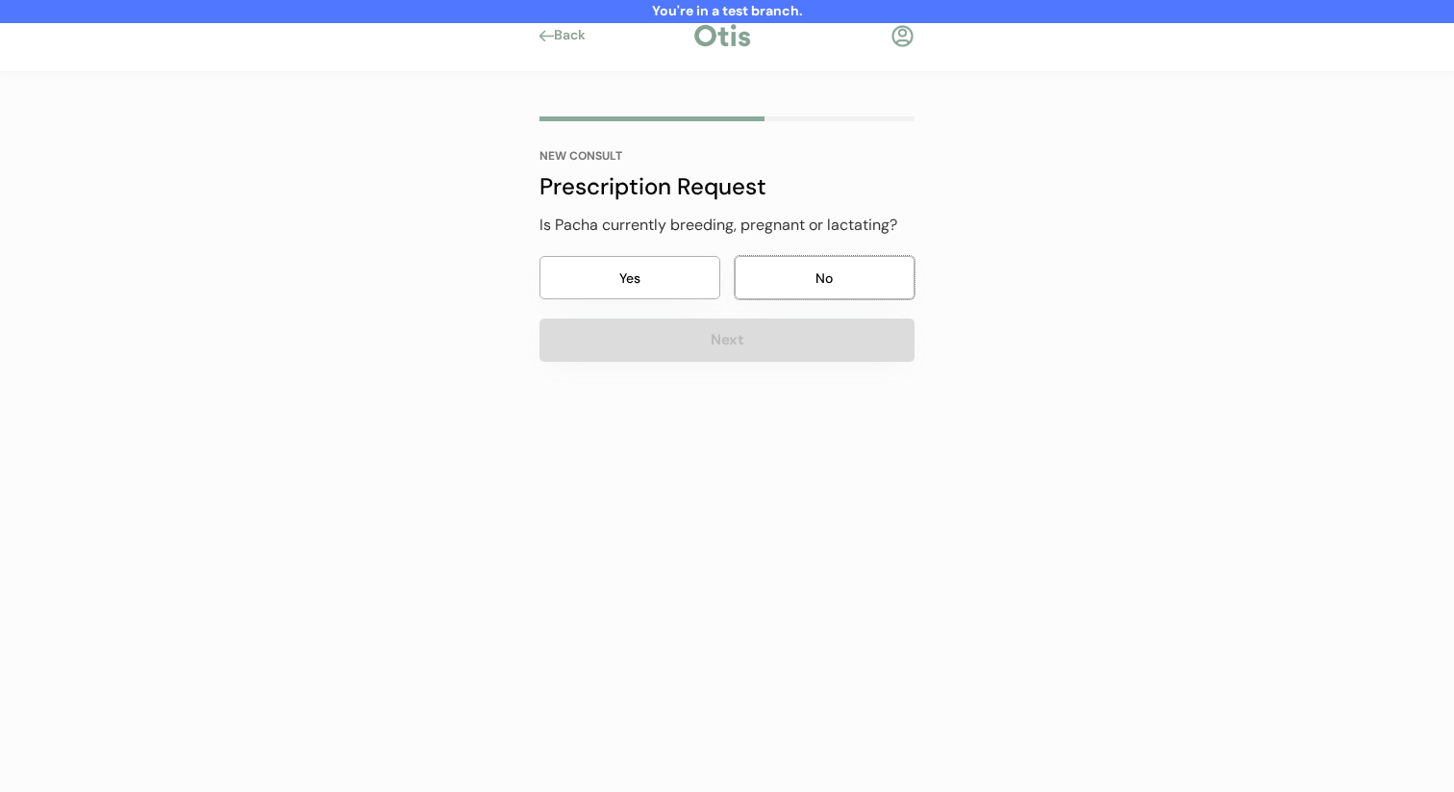
click at [808, 276] on button "No" at bounding box center [825, 277] width 181 height 43
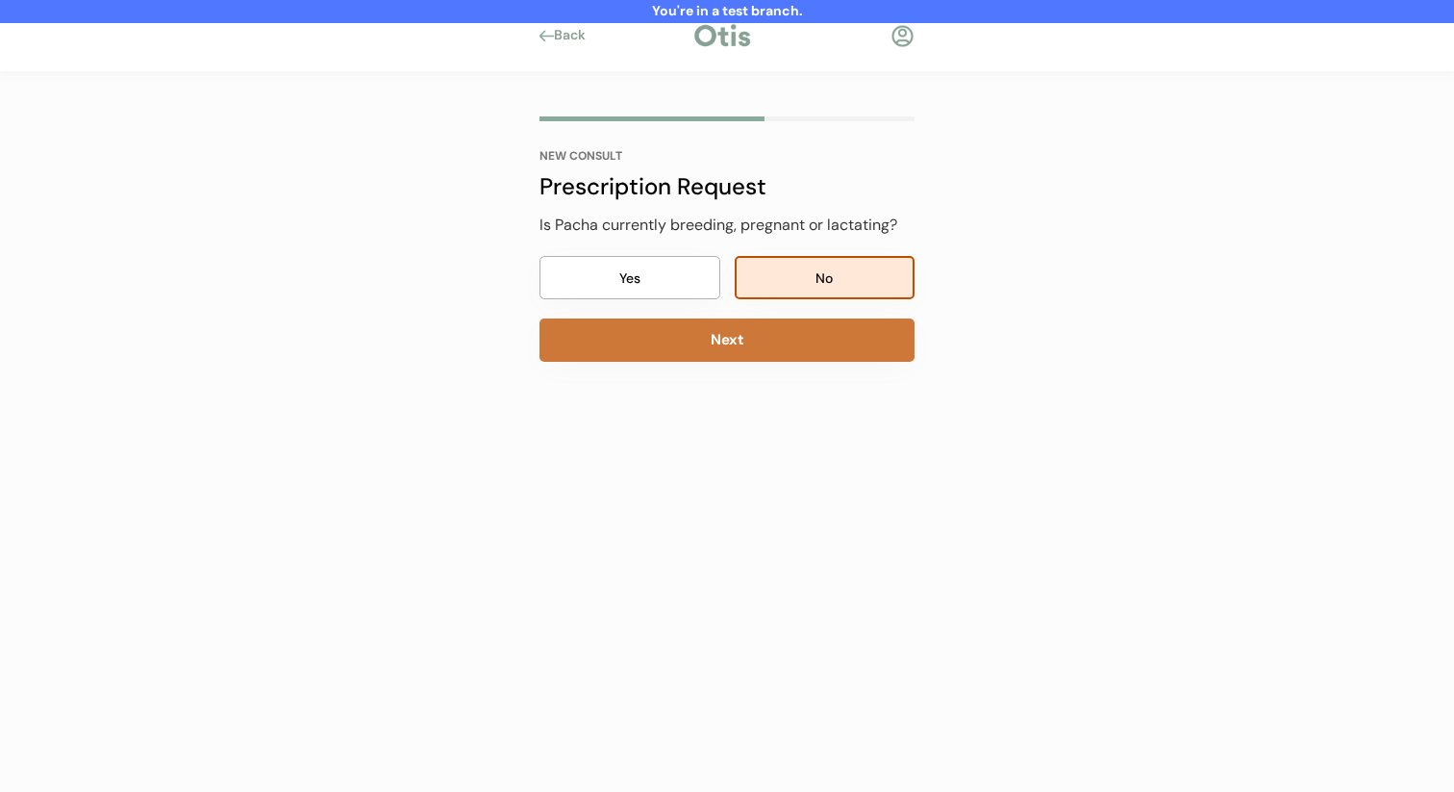
click at [793, 346] on button "Next" at bounding box center [727, 339] width 375 height 43
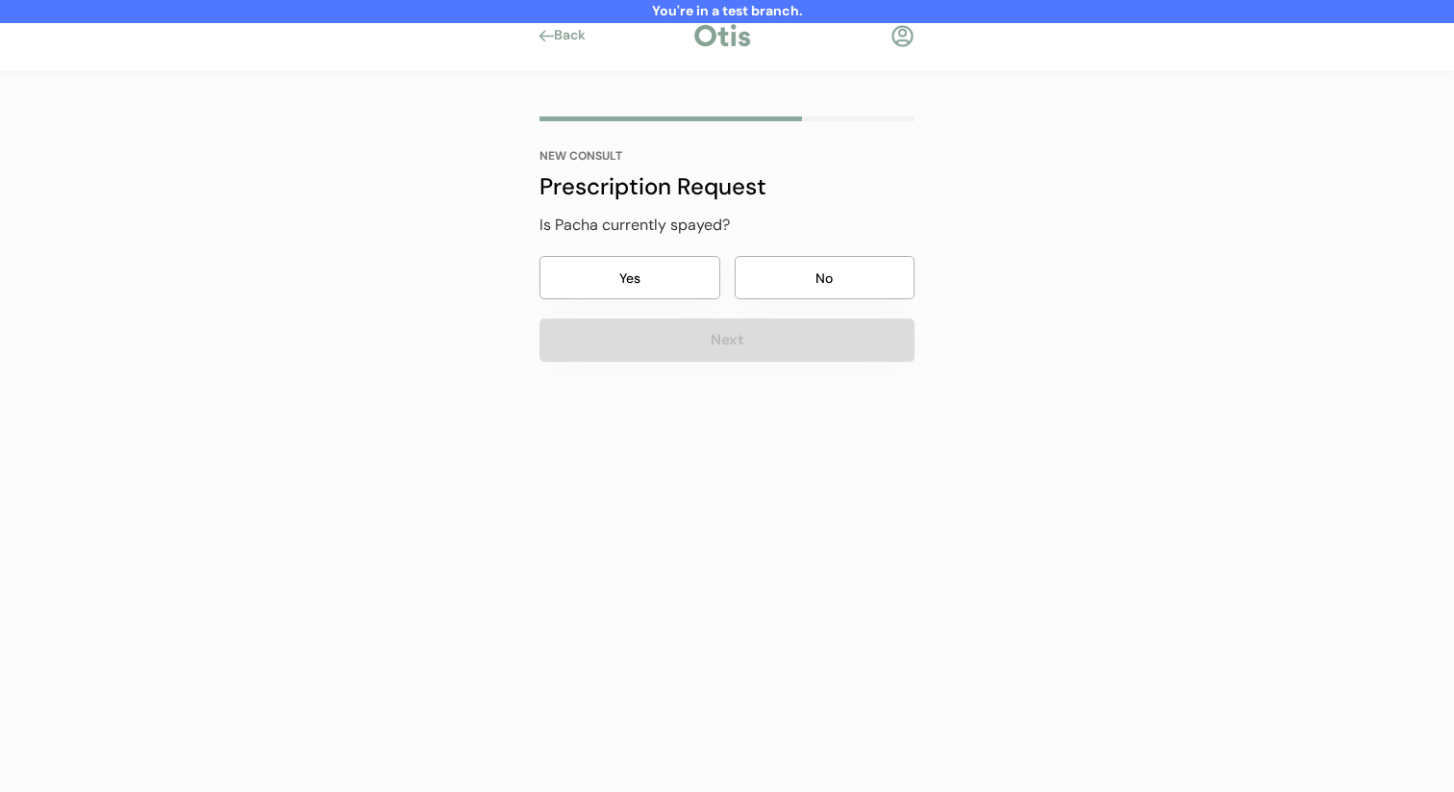
click at [806, 288] on button "No" at bounding box center [825, 277] width 181 height 43
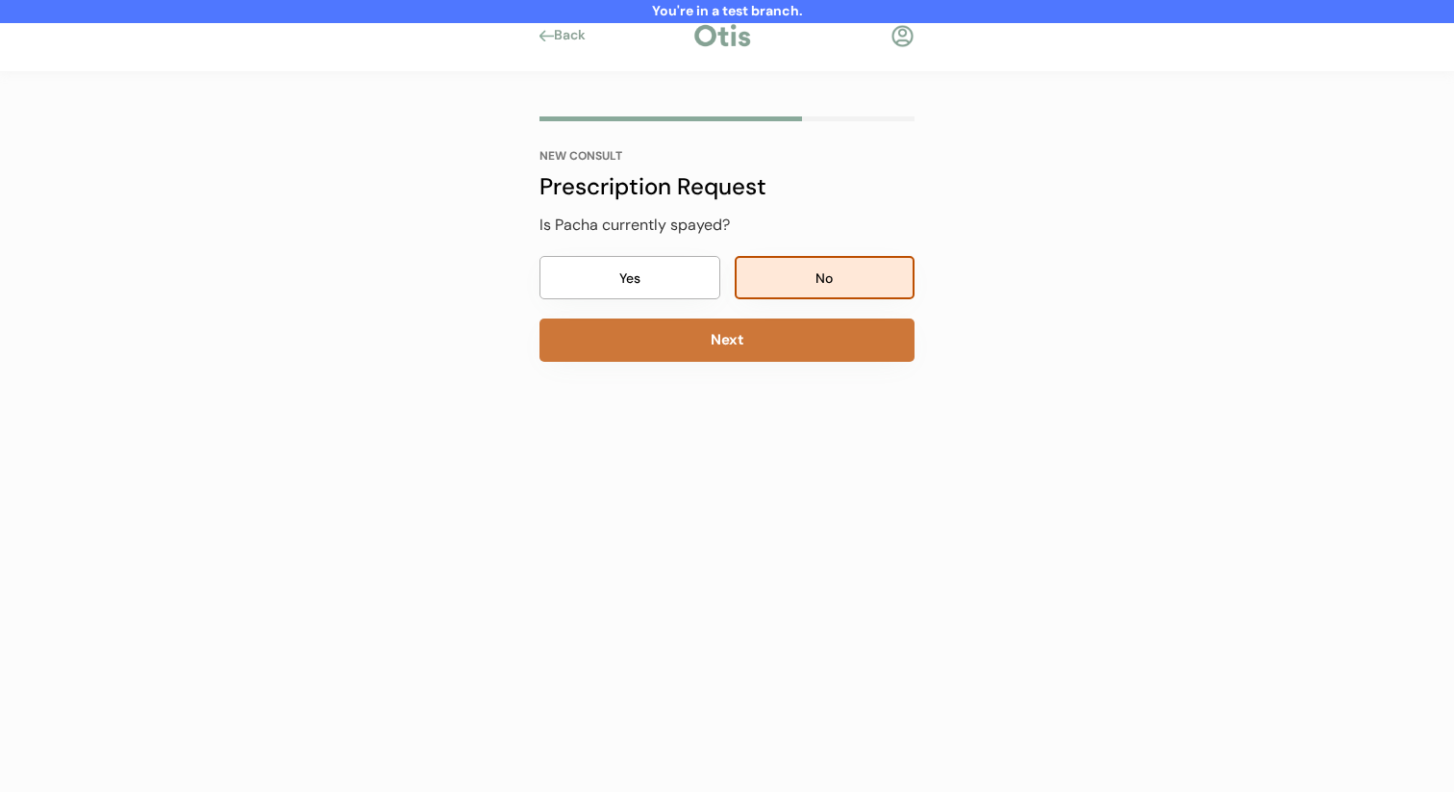
click at [795, 357] on button "Next" at bounding box center [727, 339] width 375 height 43
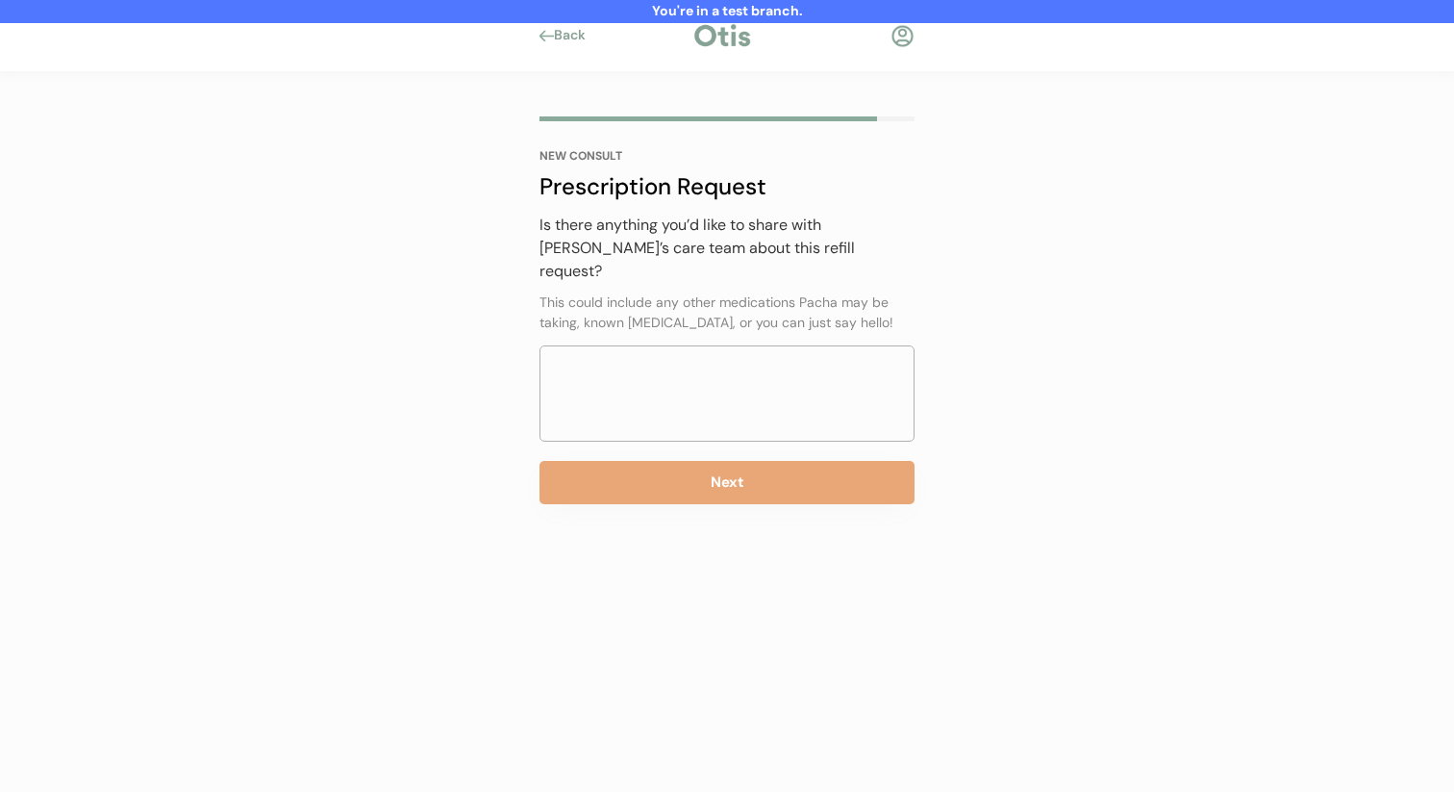
click at [750, 497] on div "NEW CONSULT Prescription Request Has Pacha previously taken Simparica Trio? Yes…" at bounding box center [727, 336] width 433 height 528
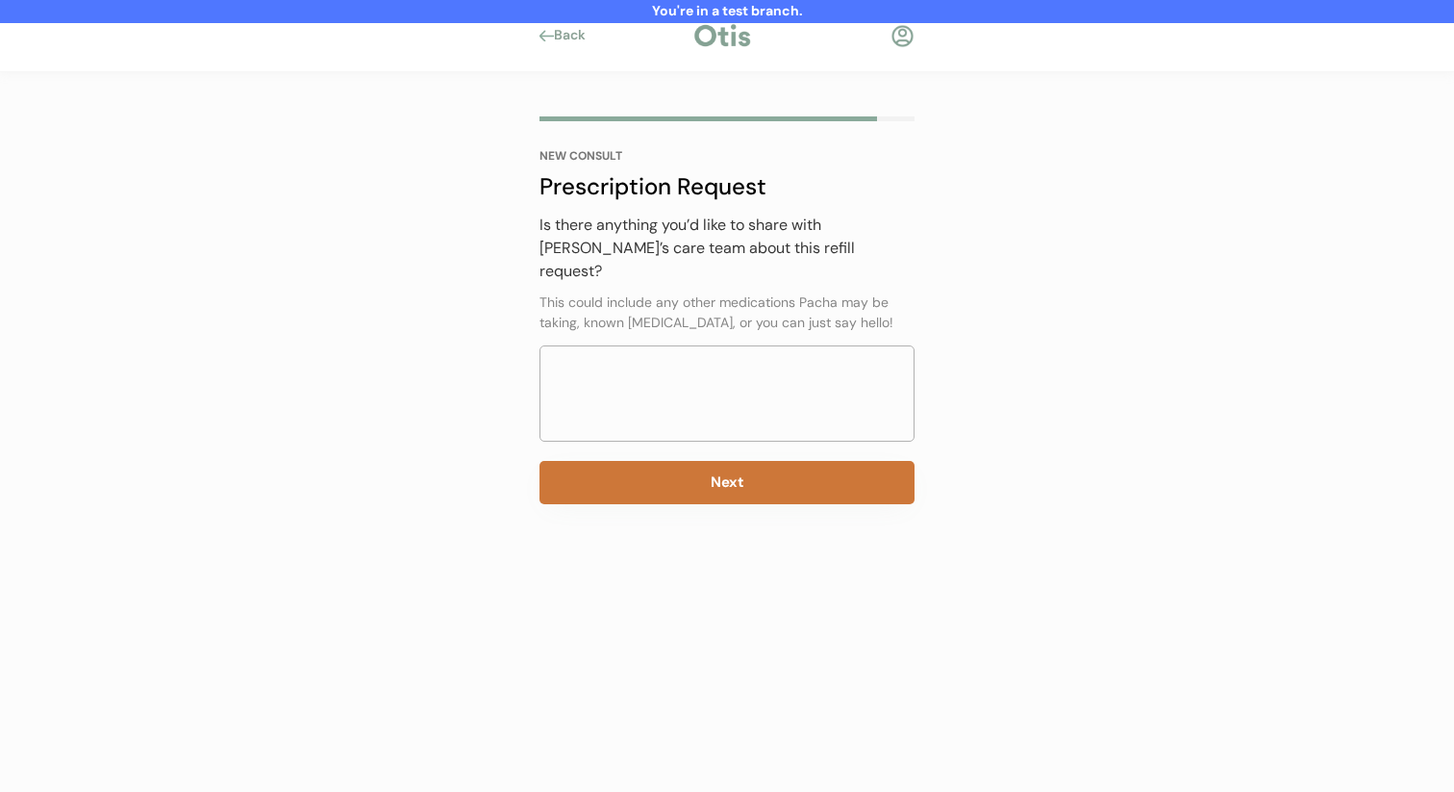
click at [750, 463] on button "Next" at bounding box center [727, 482] width 375 height 43
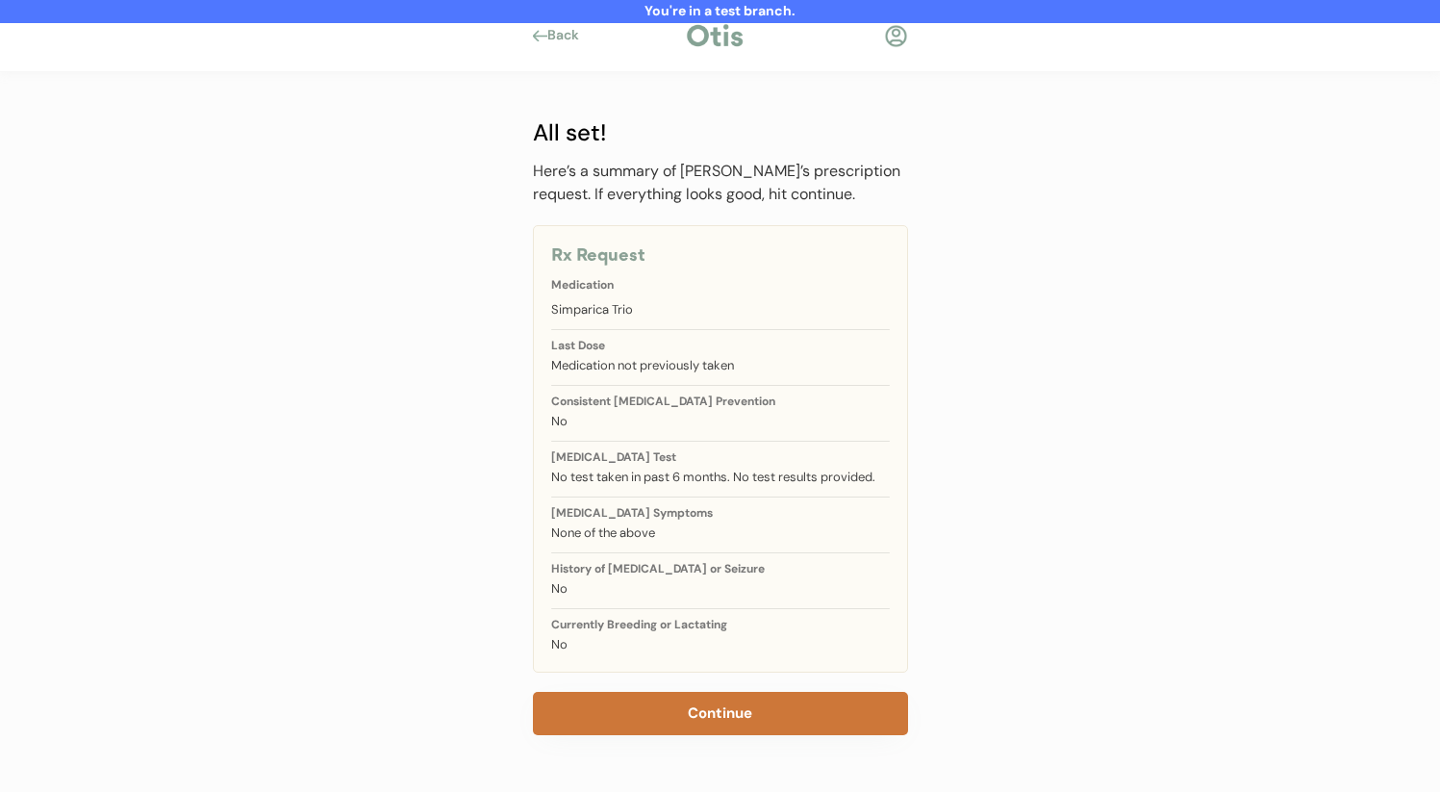
click at [738, 705] on button "Continue" at bounding box center [720, 713] width 375 height 43
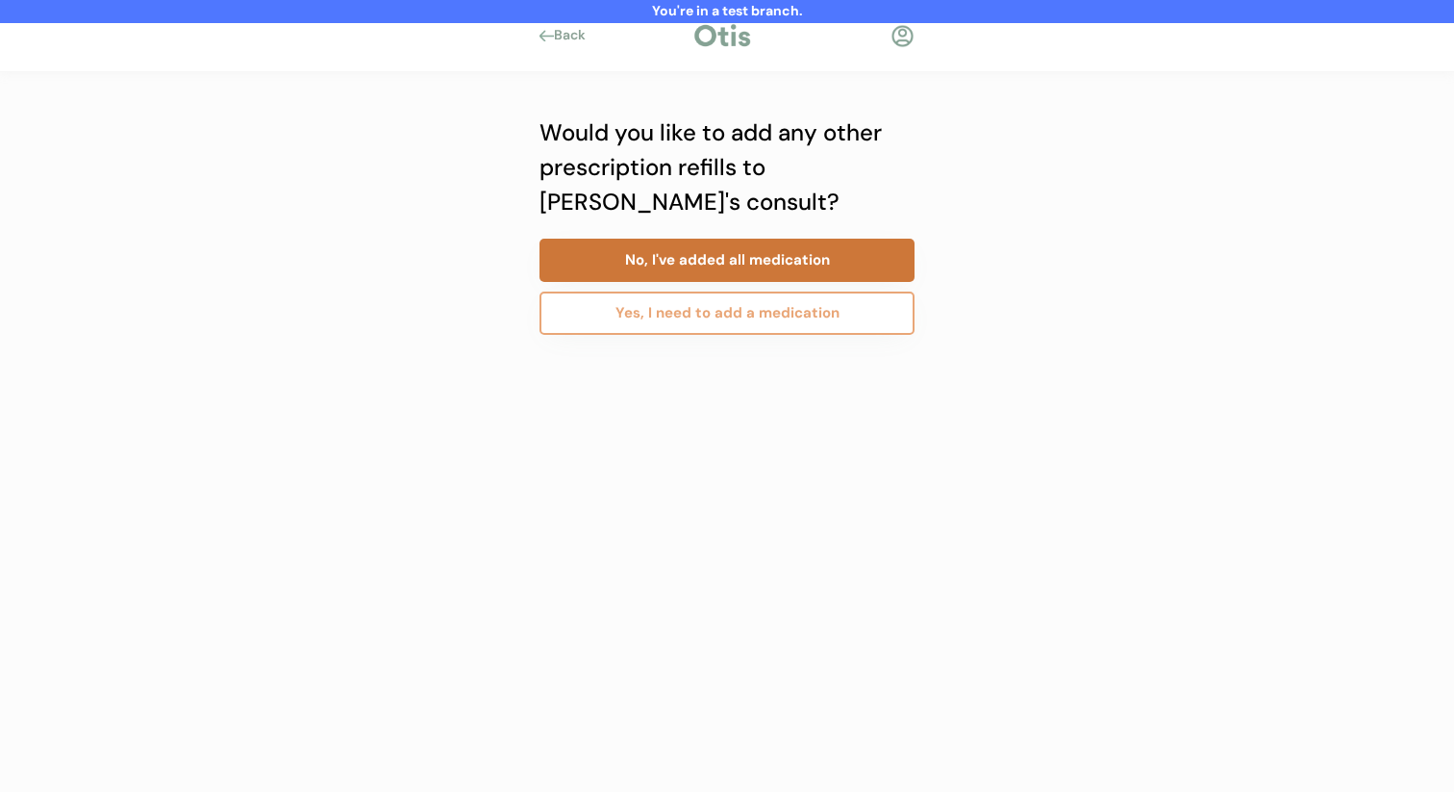
click at [788, 255] on button "No, I've added all medication" at bounding box center [727, 260] width 375 height 43
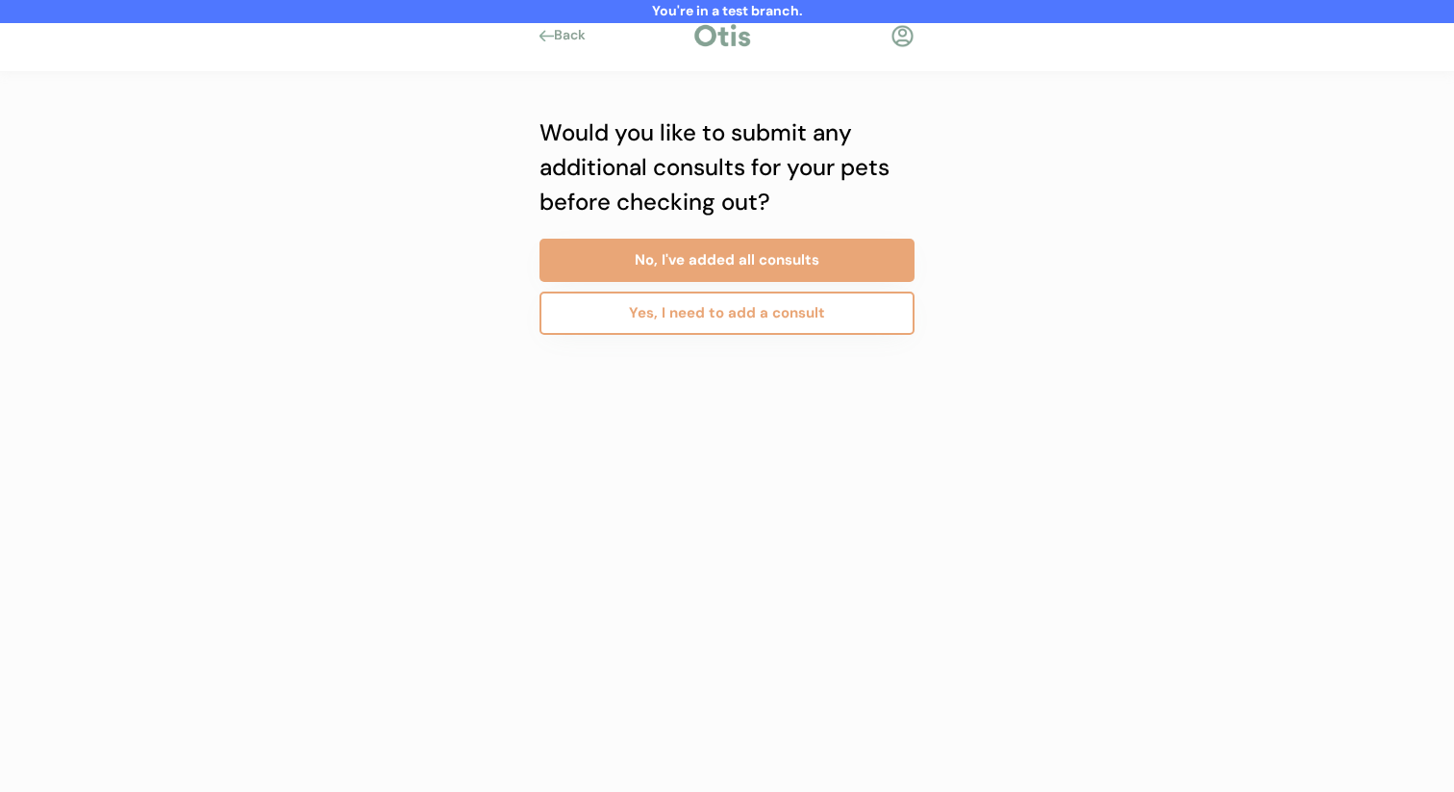
click at [779, 320] on button "Yes, I need to add a consult" at bounding box center [727, 312] width 375 height 43
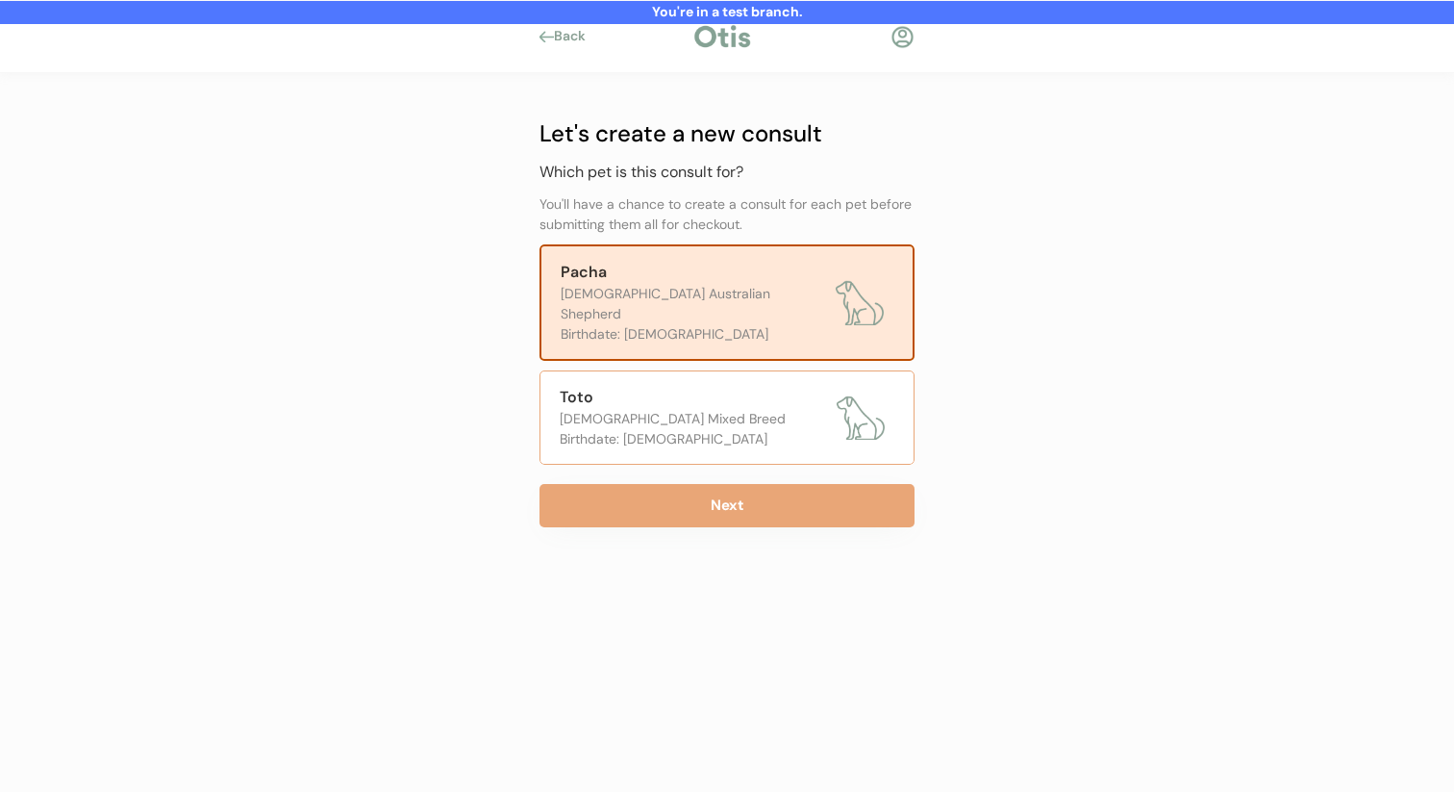
click at [759, 409] on div "[DEMOGRAPHIC_DATA] Mixed Breed" at bounding box center [693, 419] width 267 height 20
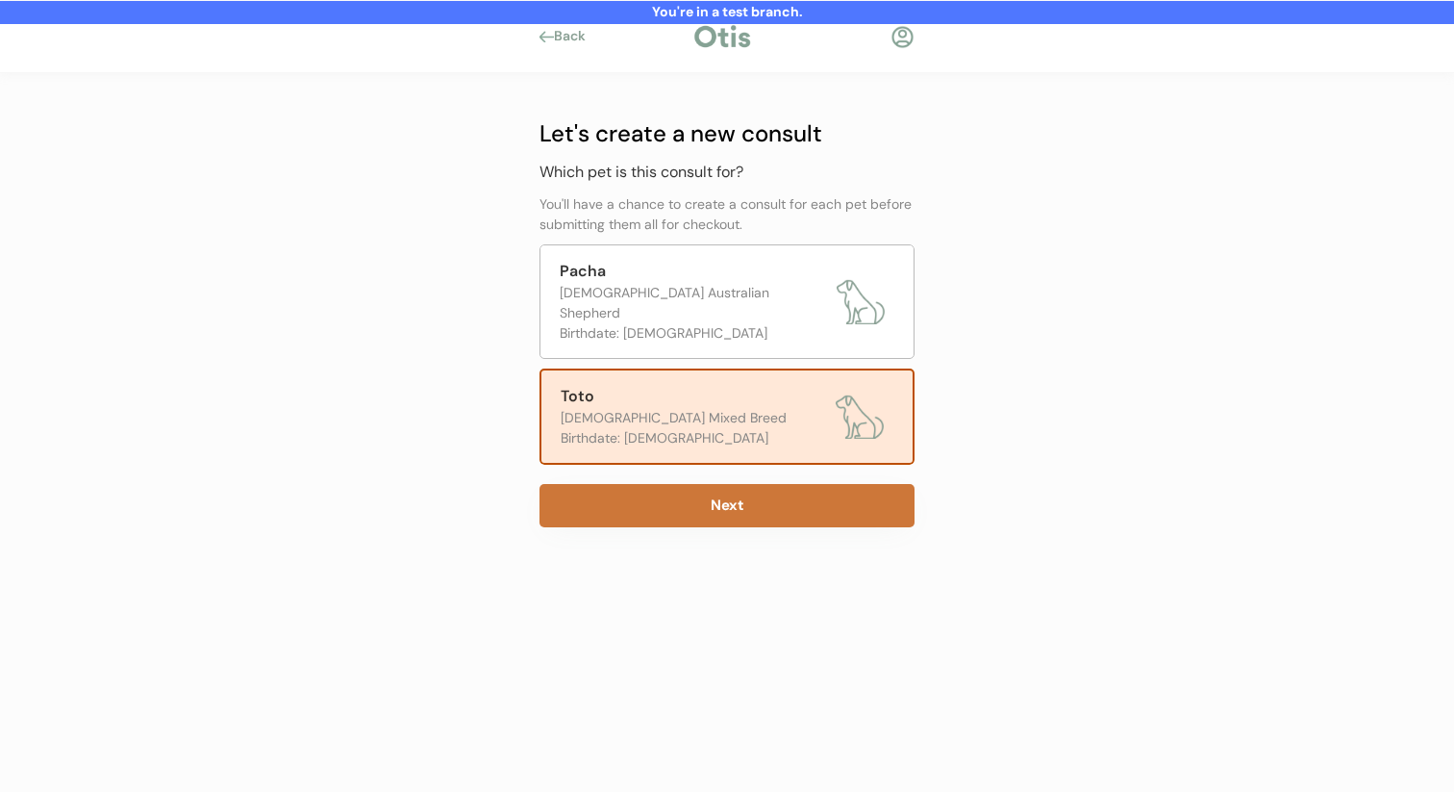
click at [755, 492] on button "Next" at bounding box center [727, 505] width 375 height 43
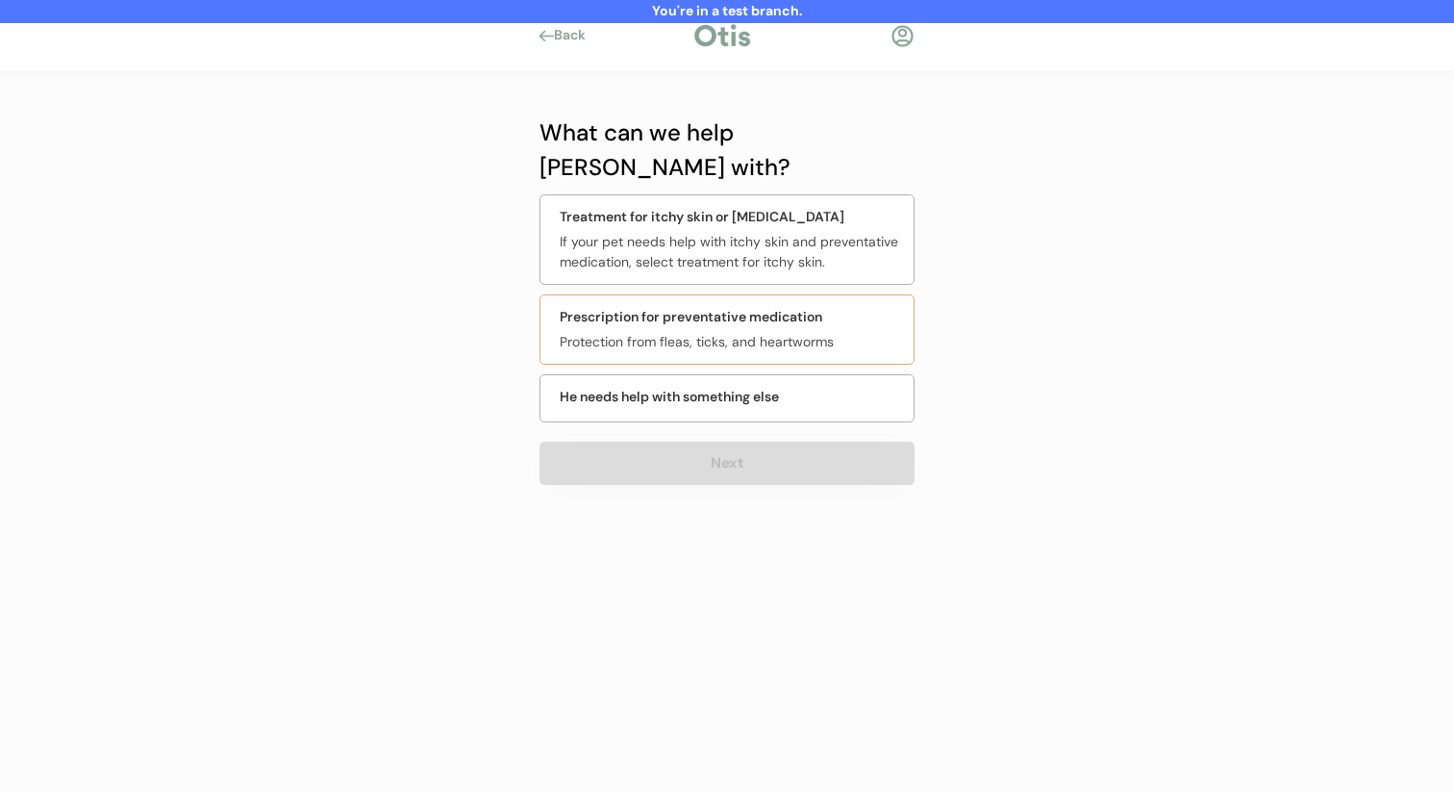
click at [767, 332] on div "Protection from fleas, ticks, and heartworms" at bounding box center [731, 342] width 342 height 20
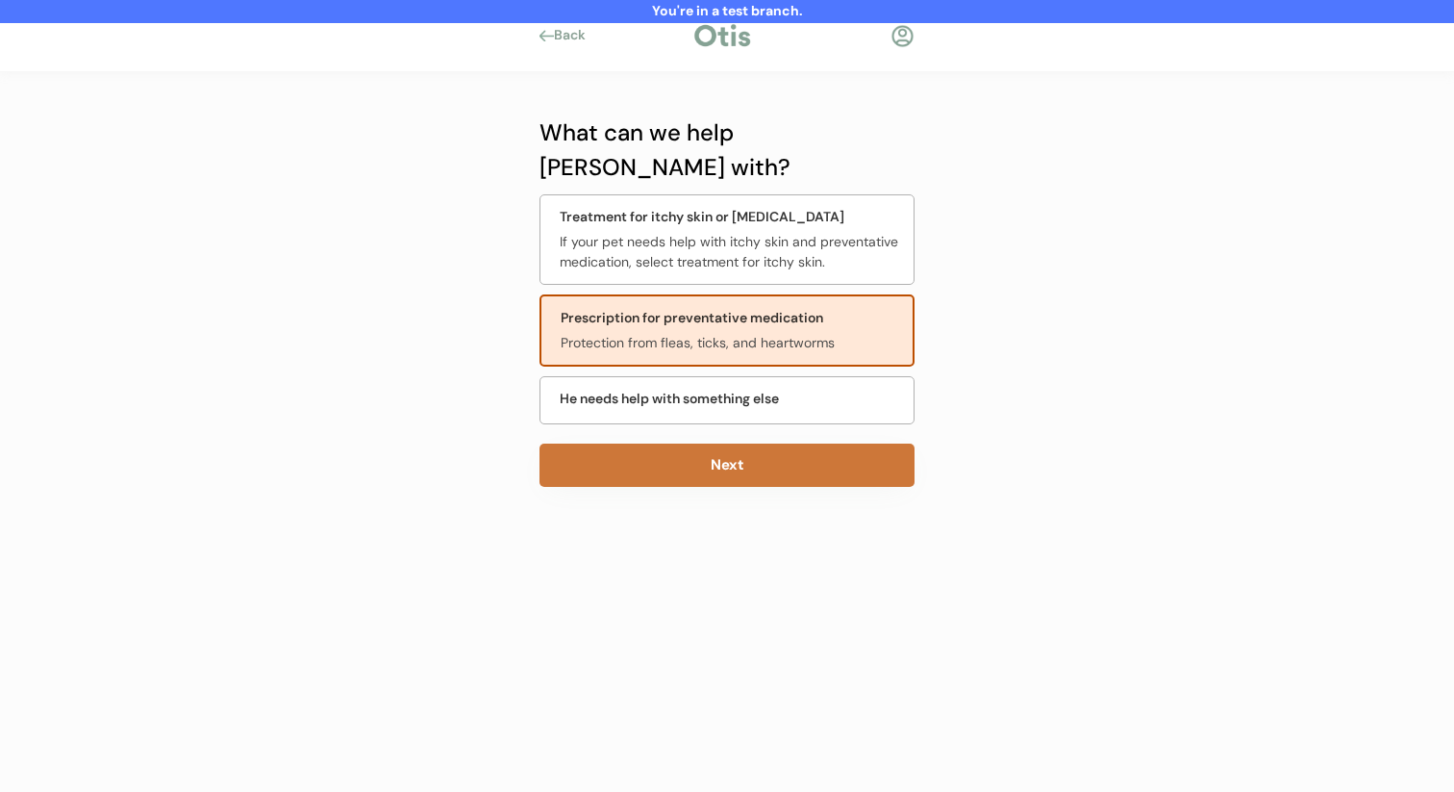
click at [744, 443] on button "Next" at bounding box center [727, 464] width 375 height 43
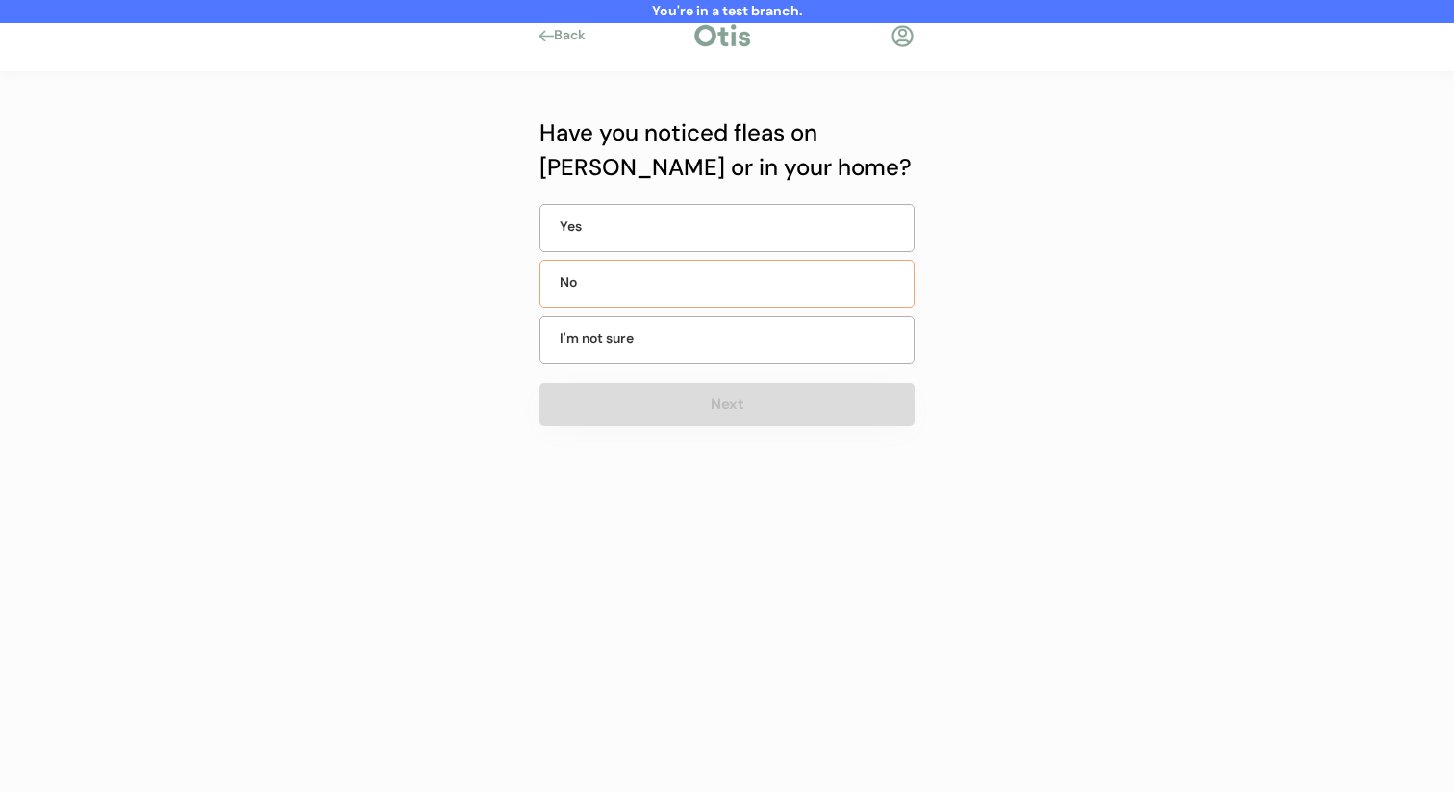
click at [769, 274] on div "No" at bounding box center [727, 284] width 375 height 48
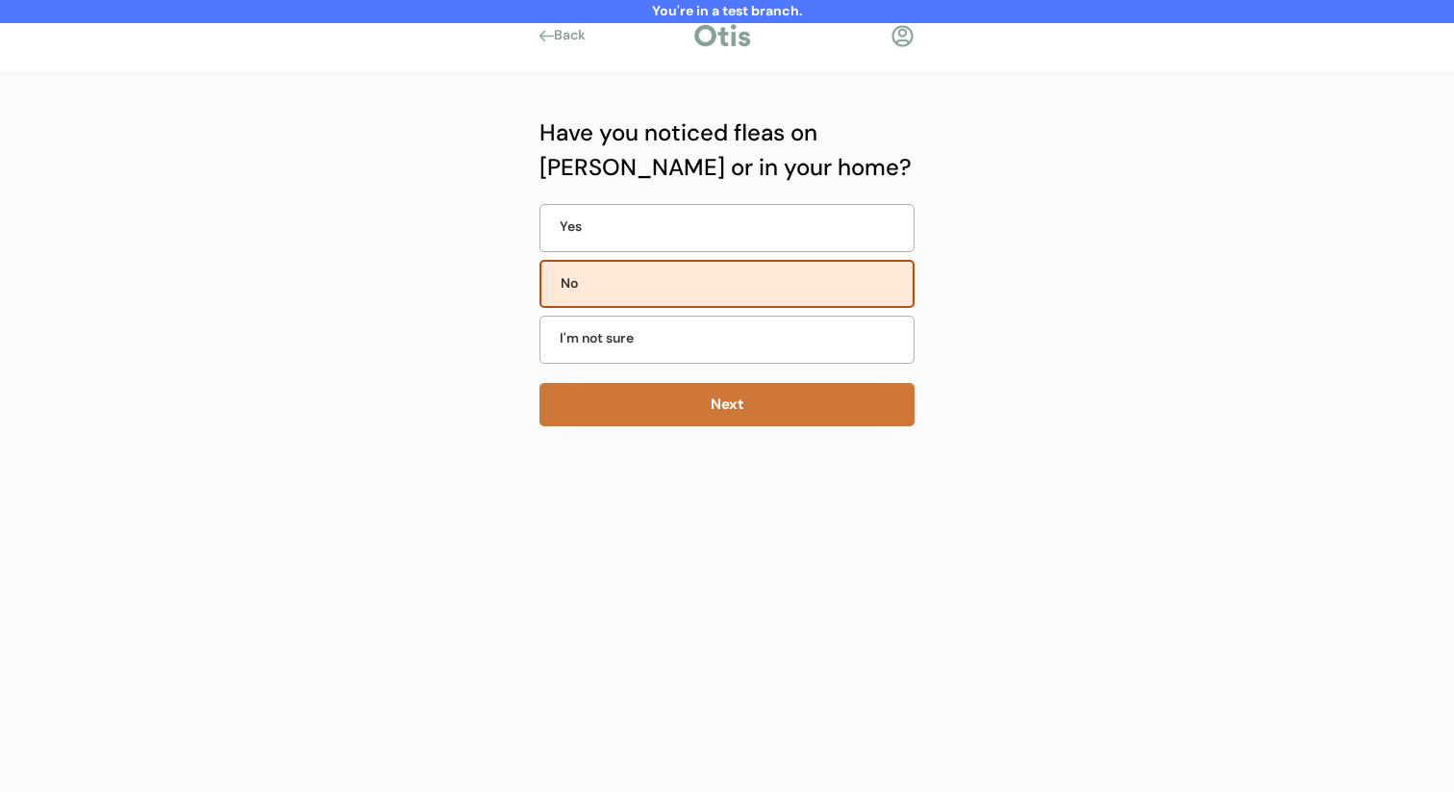
click at [755, 401] on button "Next" at bounding box center [727, 404] width 375 height 43
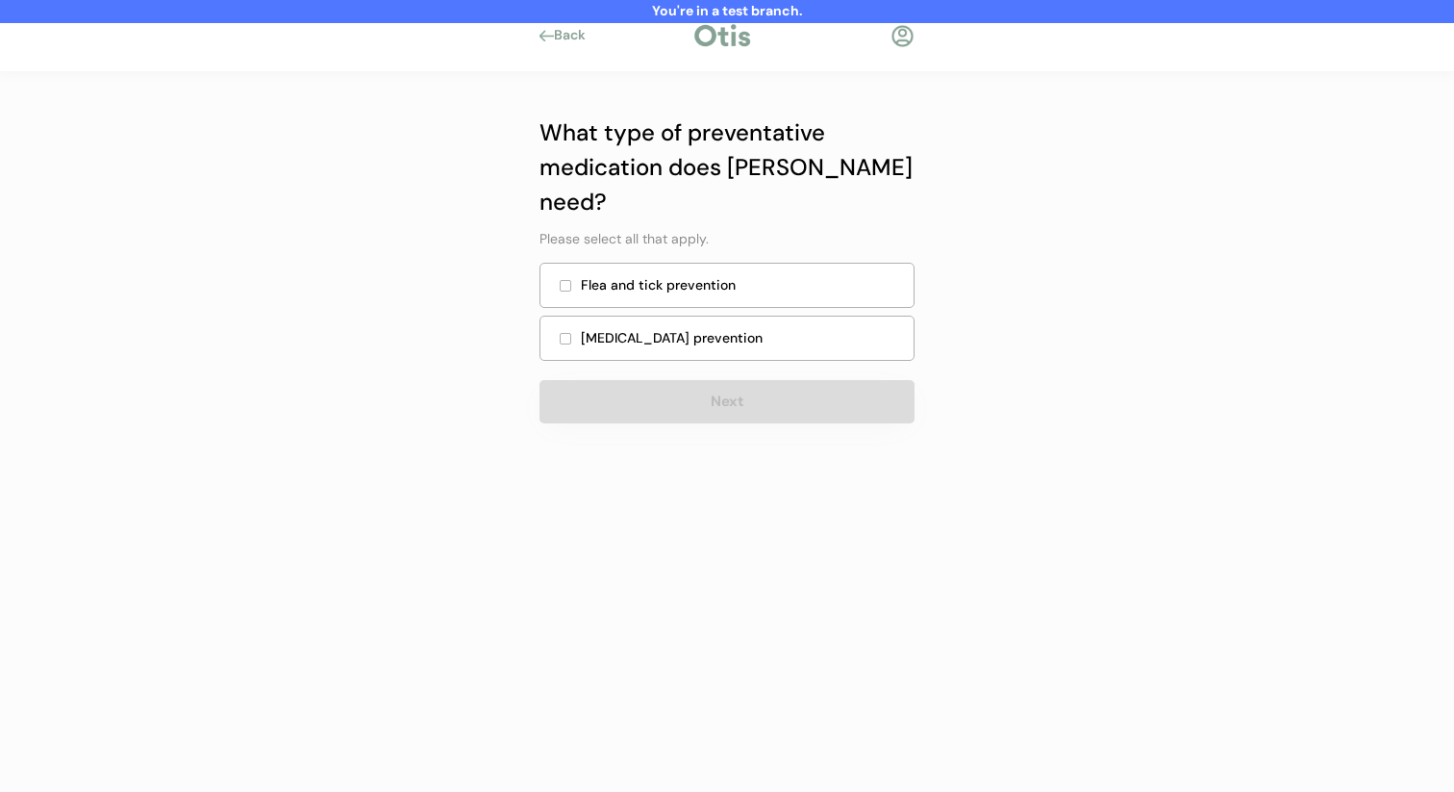
click at [772, 328] on div "[MEDICAL_DATA] prevention" at bounding box center [741, 338] width 321 height 20
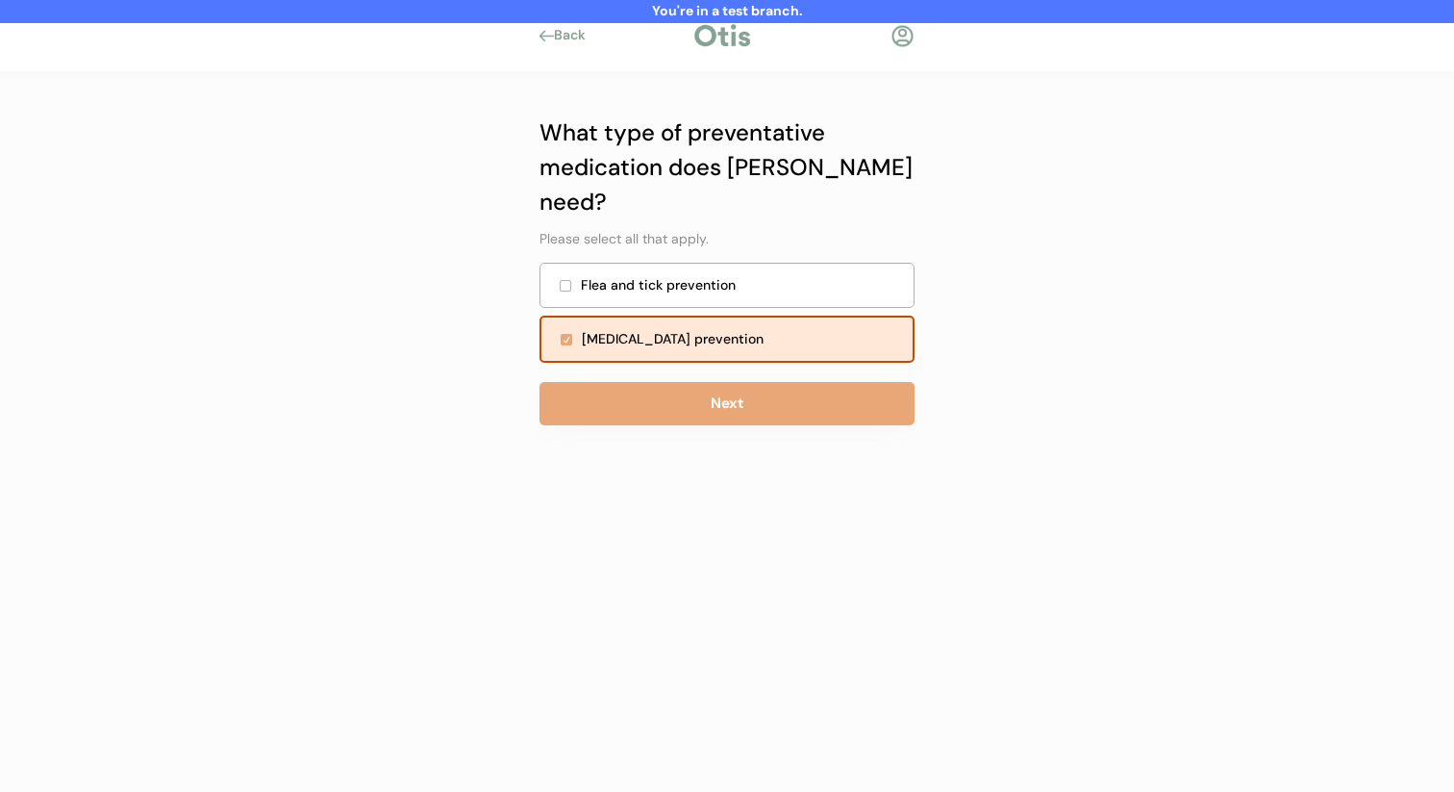
click at [568, 29] on div "Back" at bounding box center [575, 35] width 43 height 19
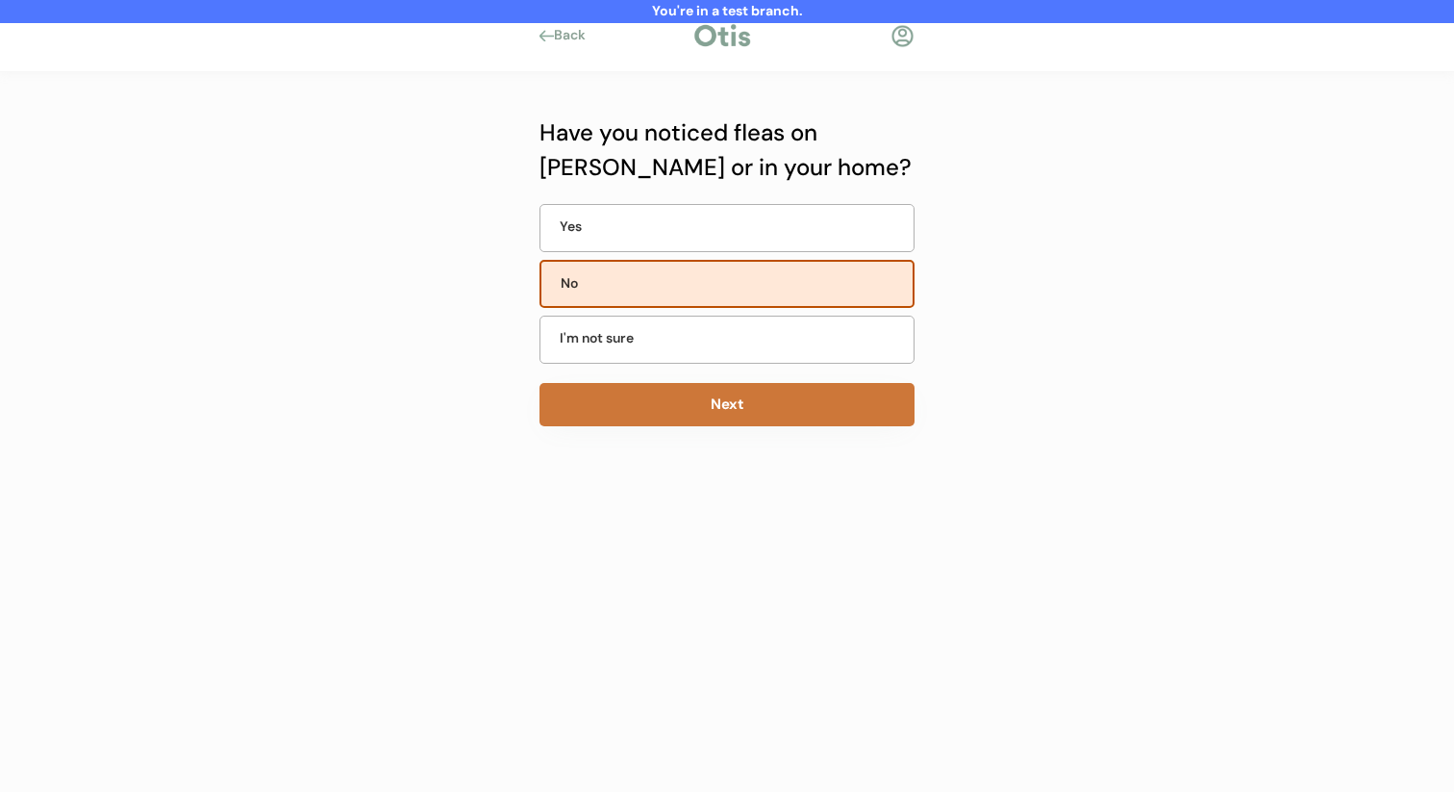
click at [648, 410] on button "Next" at bounding box center [727, 404] width 375 height 43
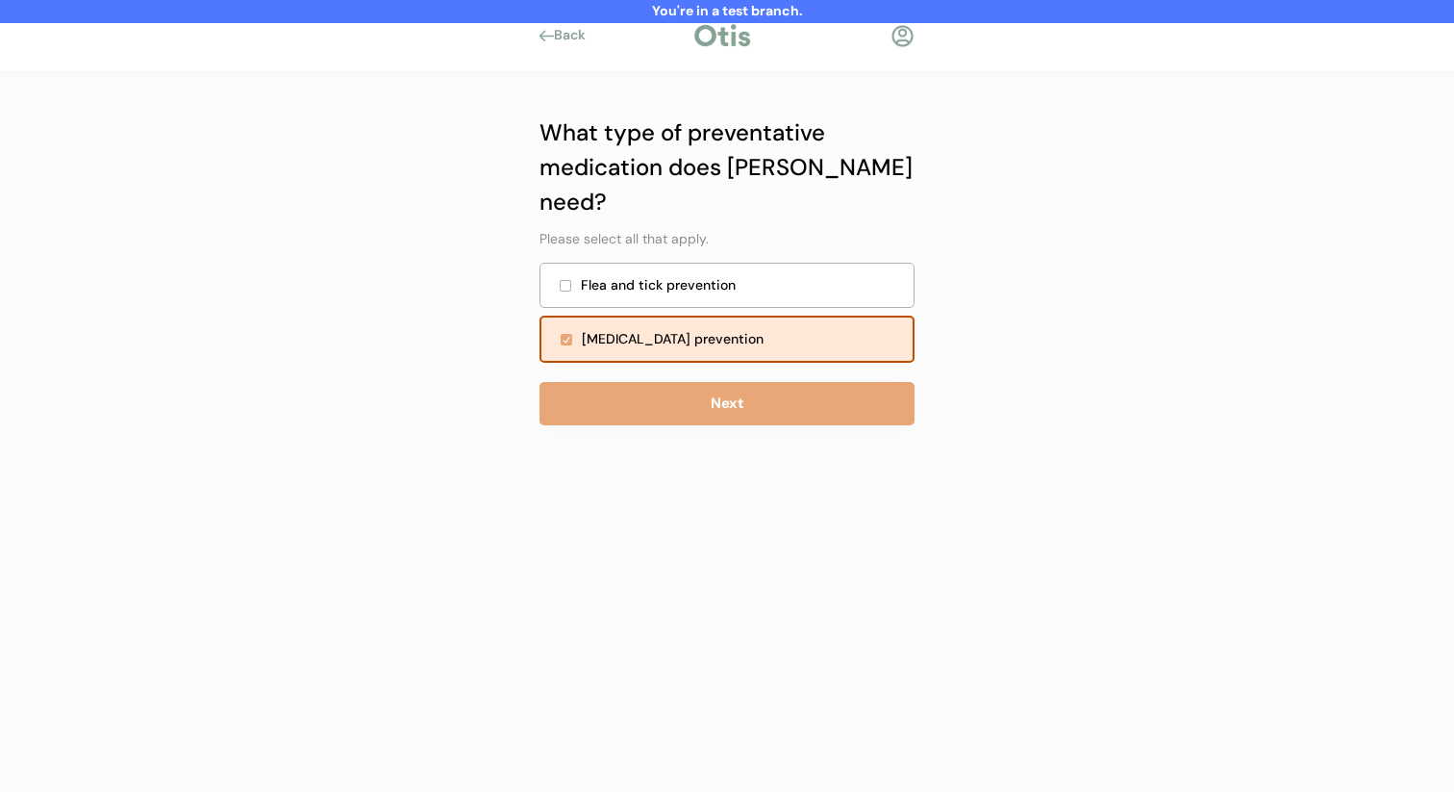
click at [689, 275] on div "Flea and tick prevention" at bounding box center [741, 285] width 321 height 20
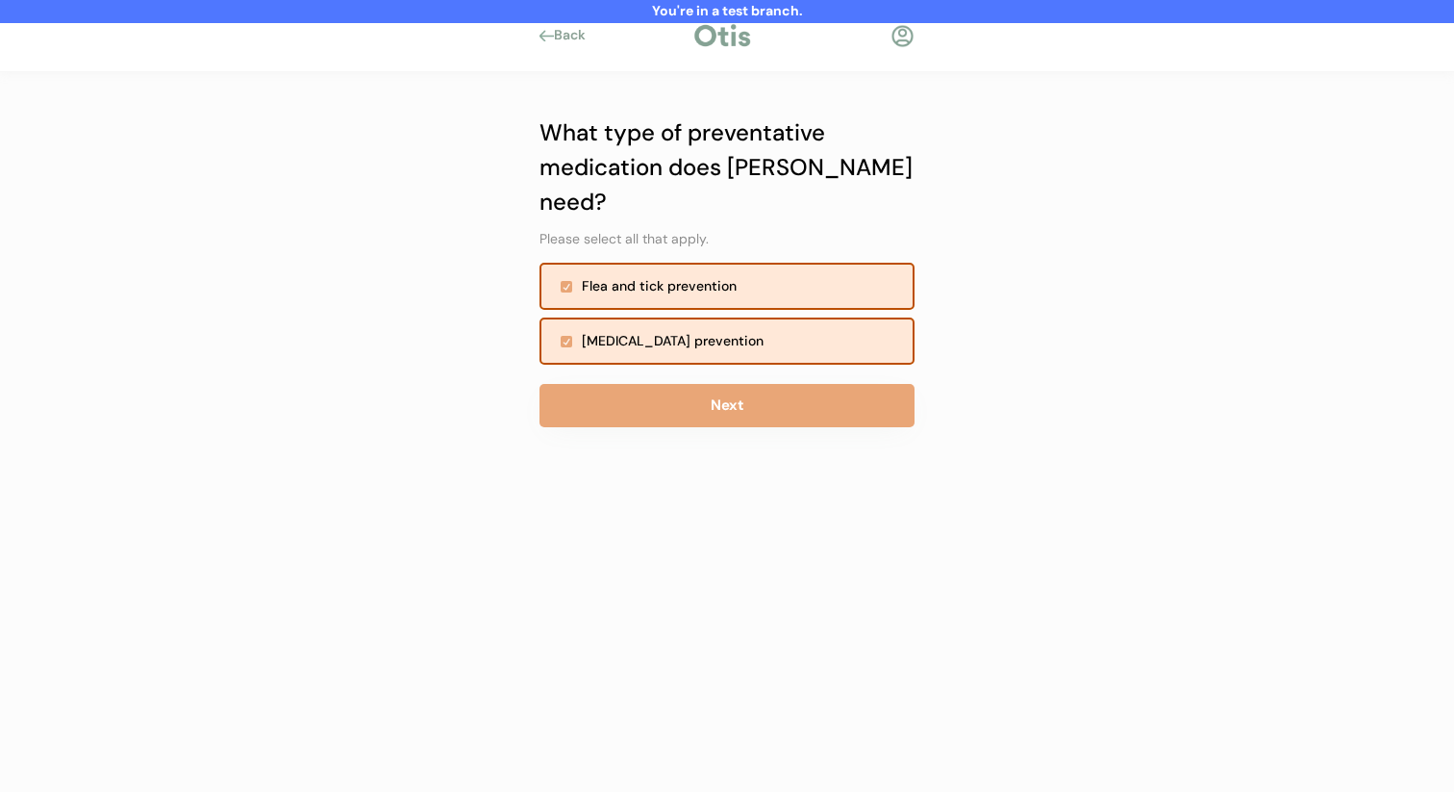
click at [667, 394] on div "What type of preventative medication does [PERSON_NAME] need? Please select all…" at bounding box center [727, 319] width 375 height 408
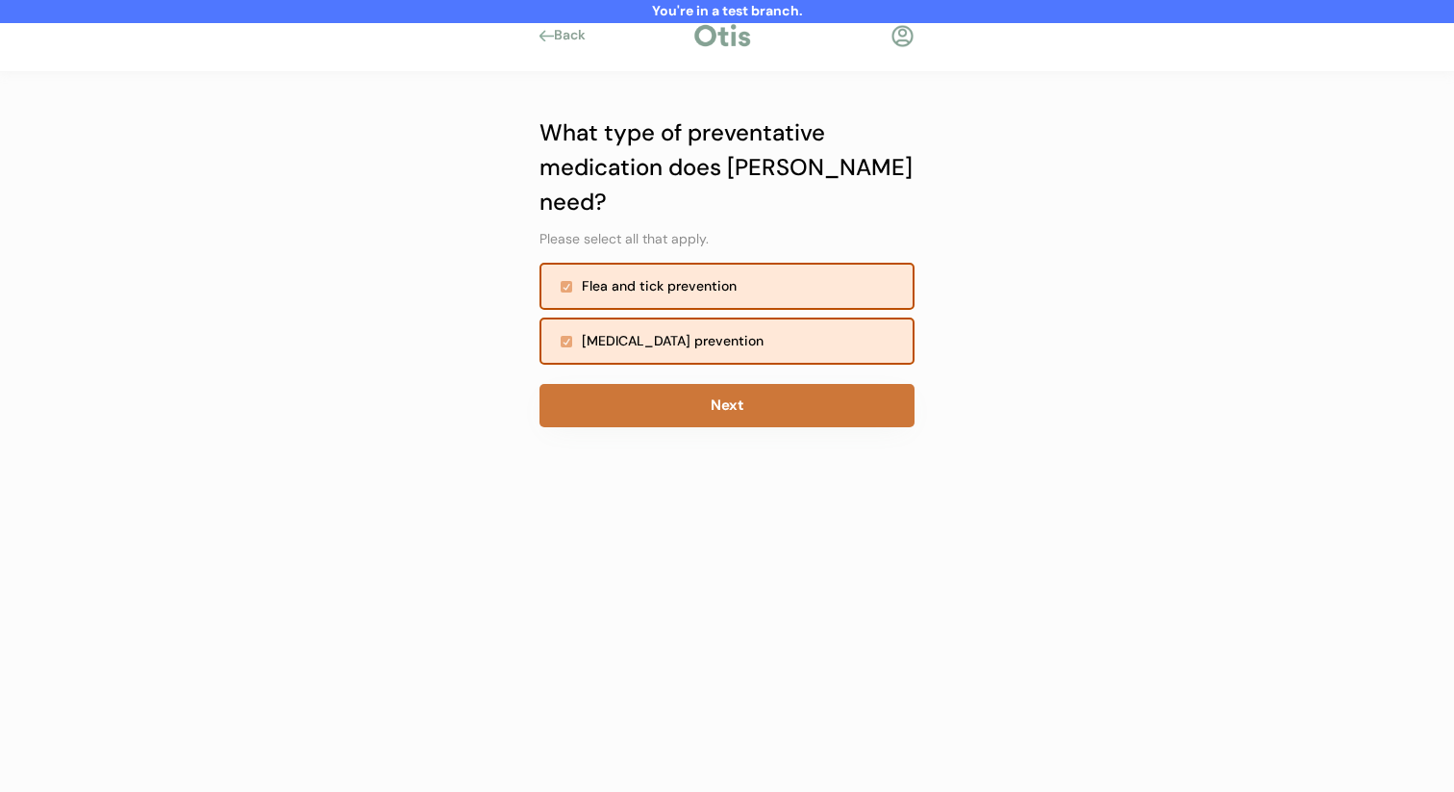
click at [676, 345] on div "What type of preventative medication does [PERSON_NAME] need? Please select all…" at bounding box center [727, 319] width 375 height 408
click at [676, 384] on button "Next" at bounding box center [727, 405] width 375 height 43
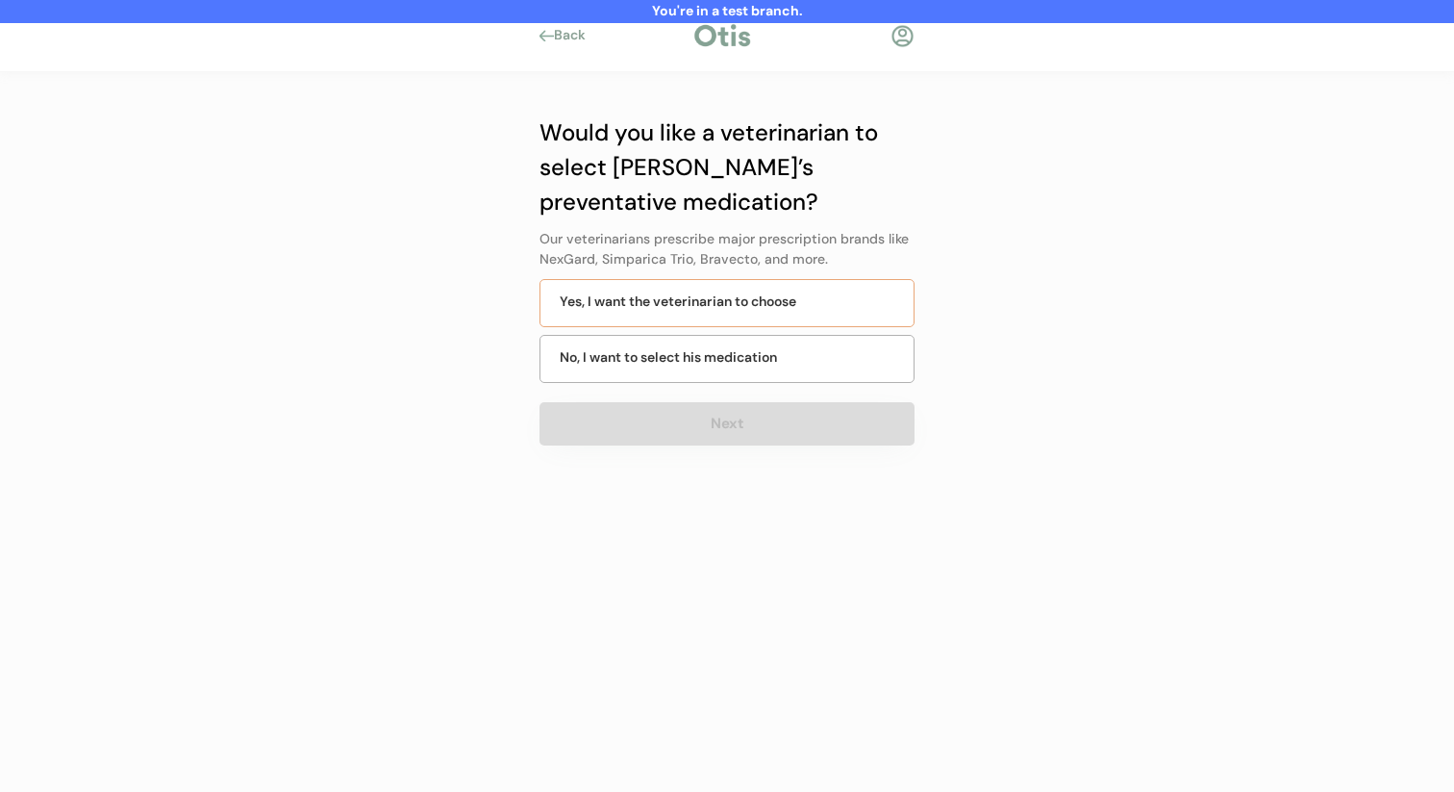
click at [697, 326] on div "Yes, I want the veterinarian to choose" at bounding box center [727, 303] width 375 height 48
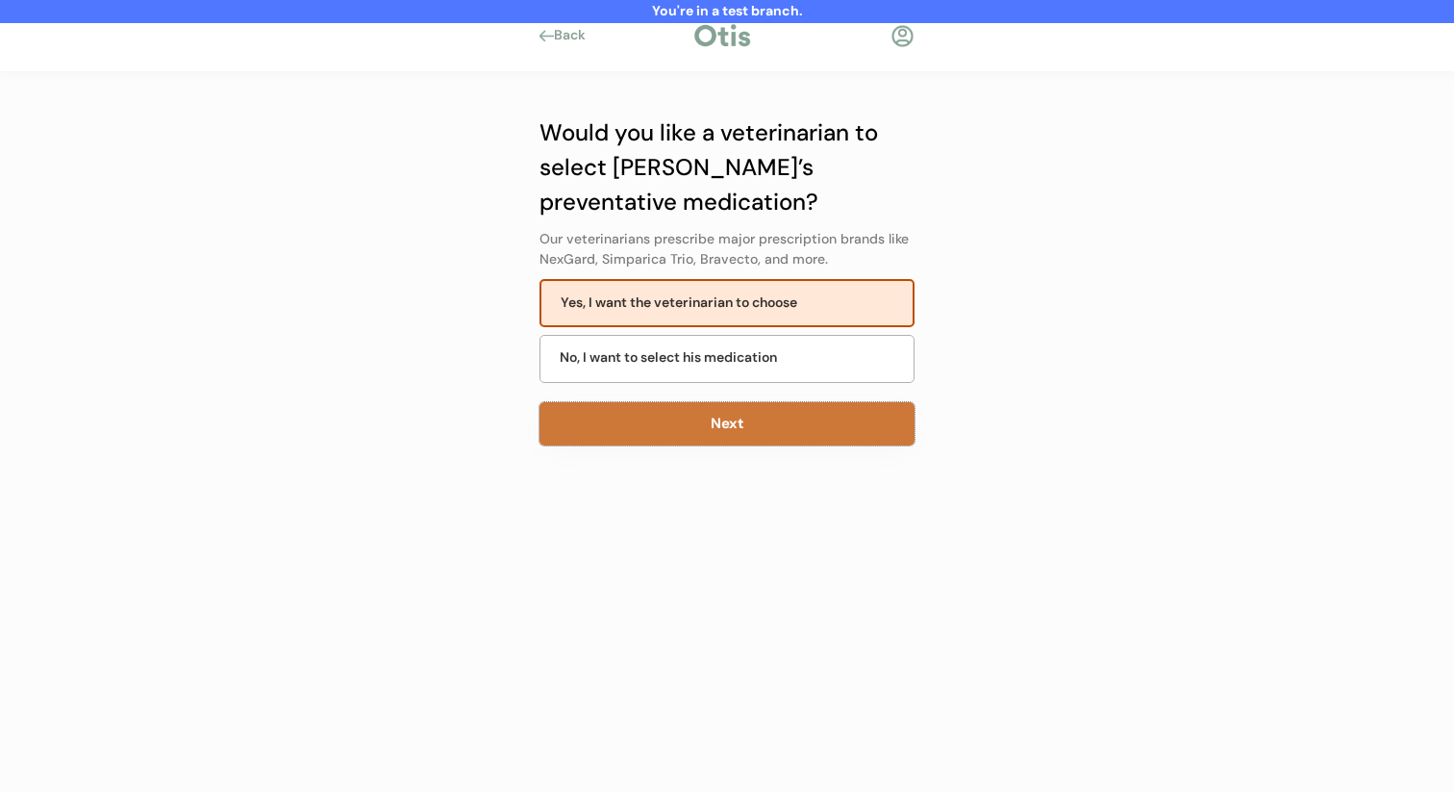
click at [687, 416] on button "Next" at bounding box center [727, 423] width 375 height 43
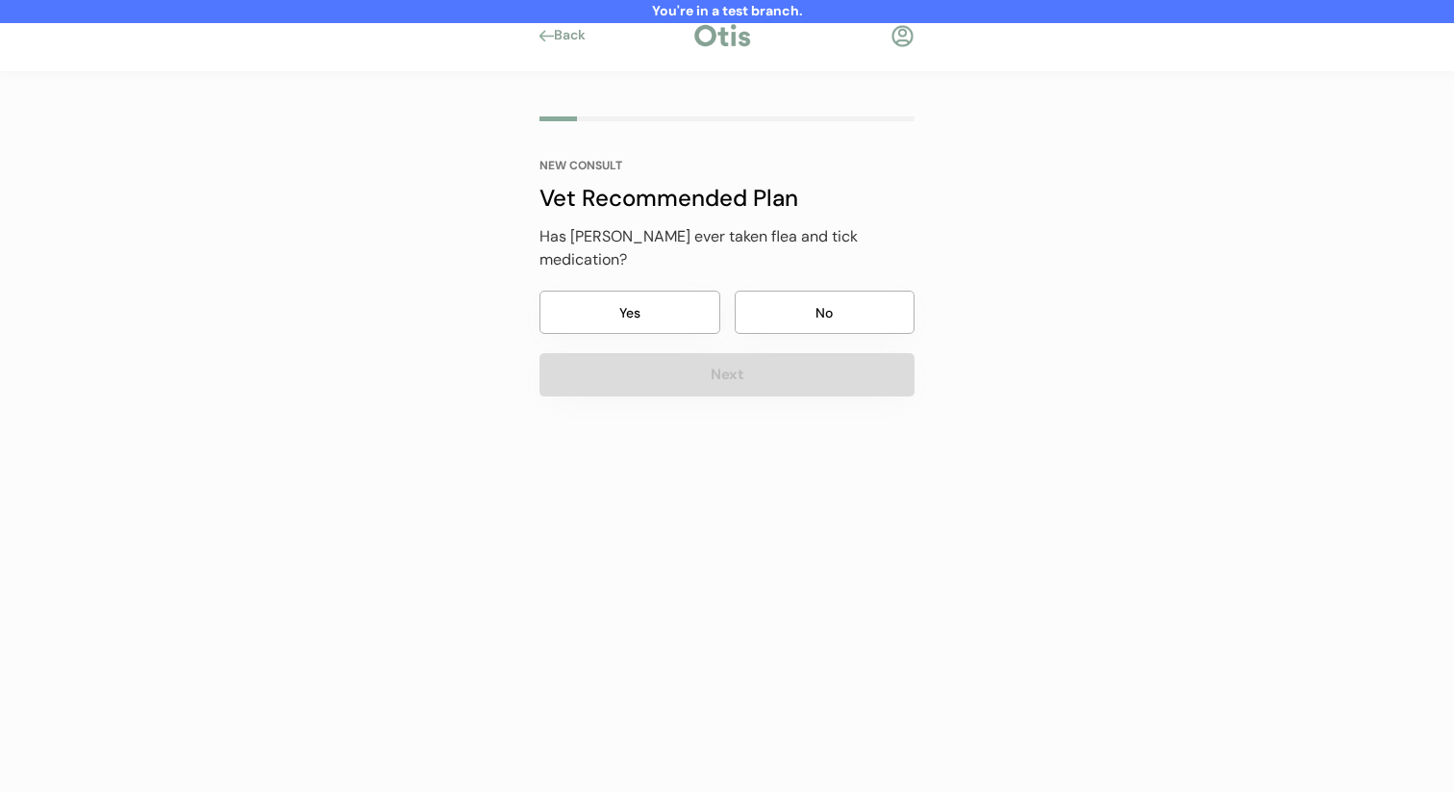
click at [797, 298] on button "No" at bounding box center [825, 311] width 181 height 43
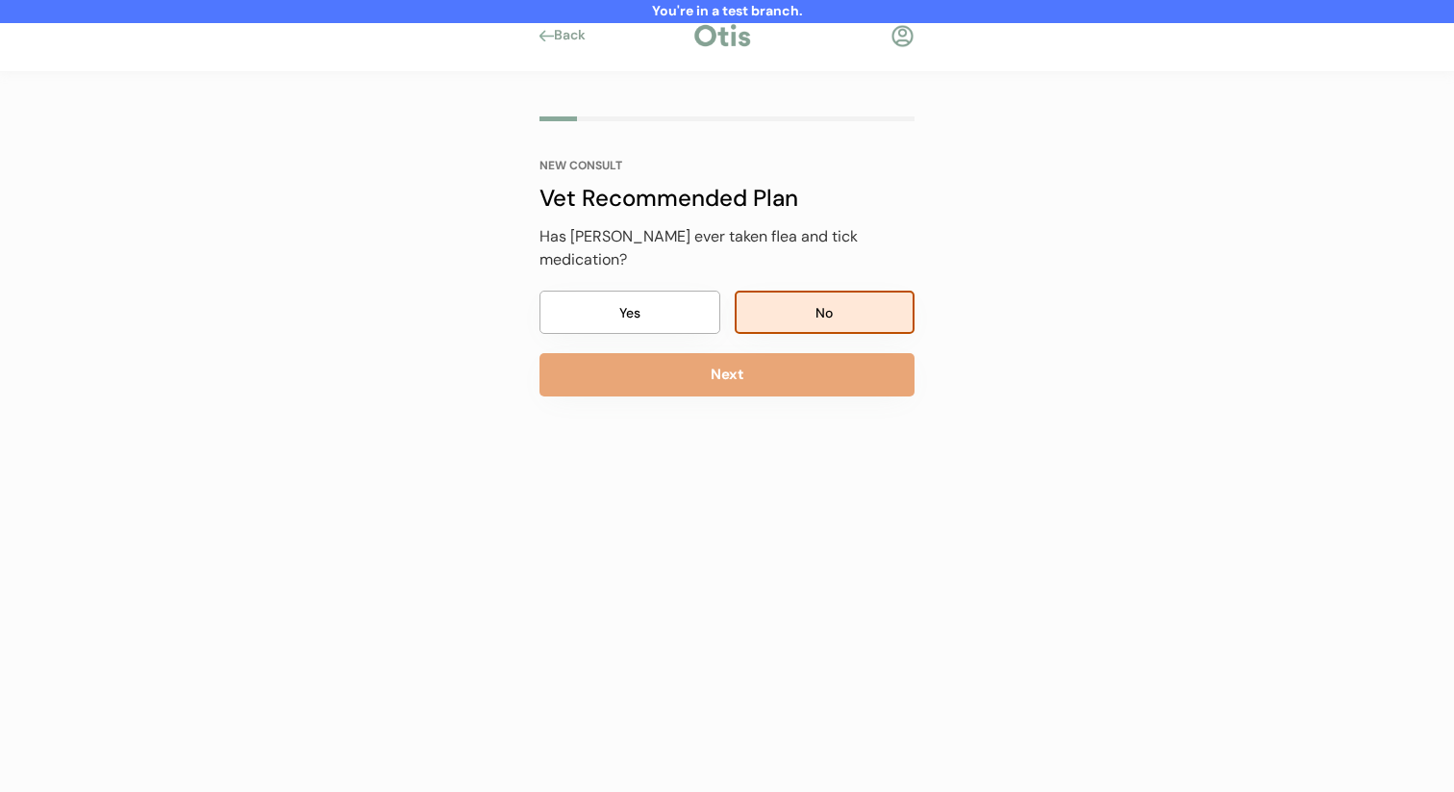
click at [769, 353] on button "Next" at bounding box center [727, 374] width 375 height 43
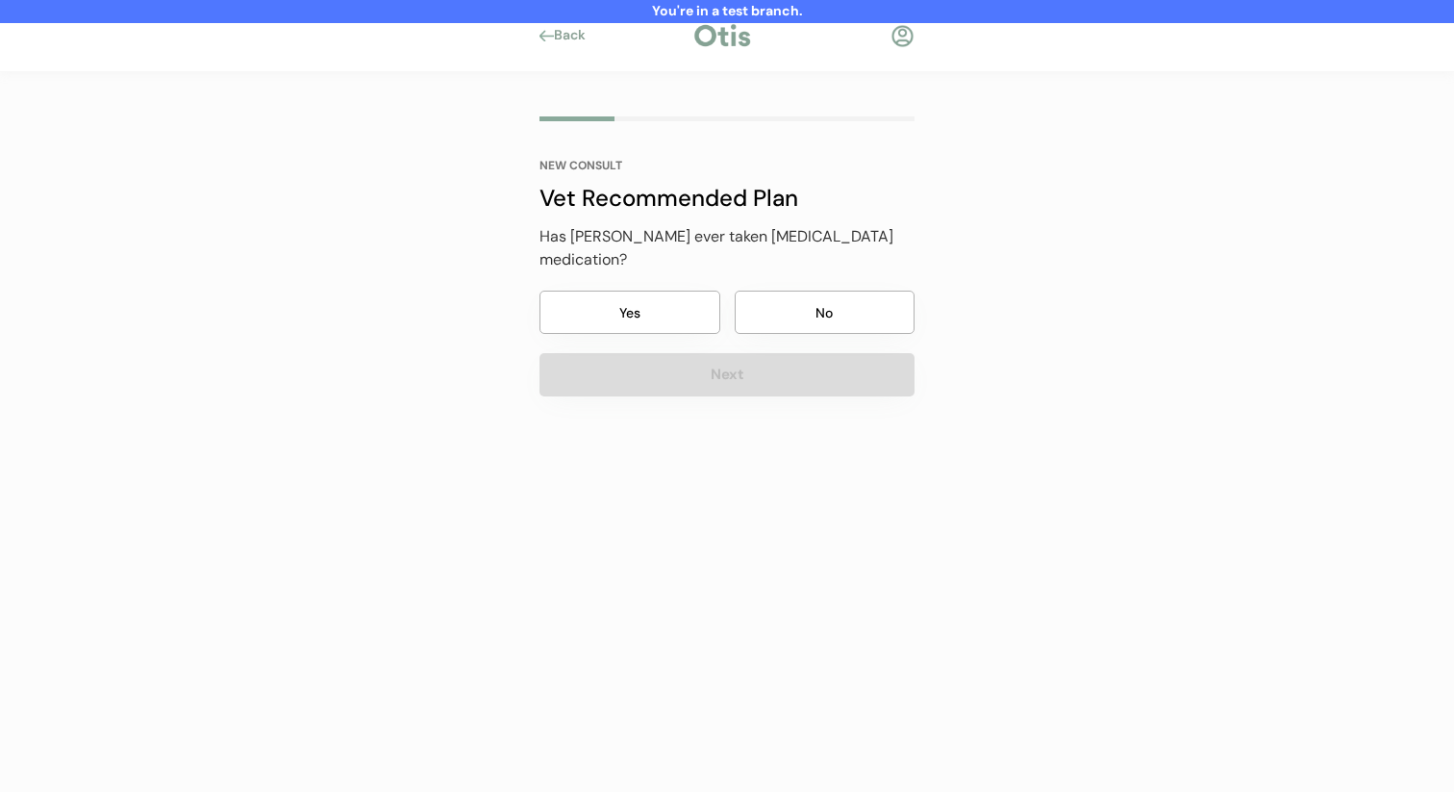
click at [793, 290] on button "No" at bounding box center [825, 311] width 181 height 43
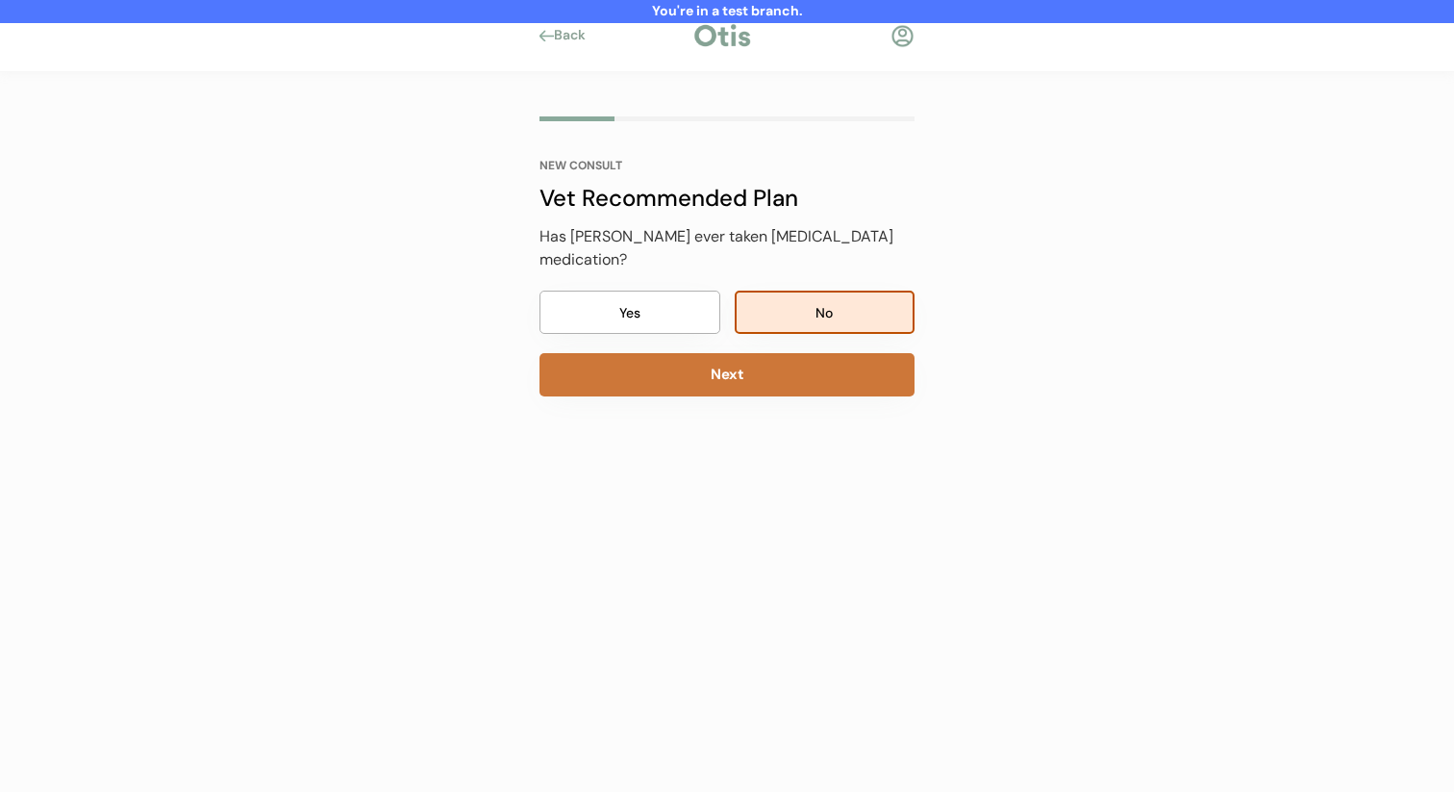
click at [779, 353] on button "Next" at bounding box center [727, 374] width 375 height 43
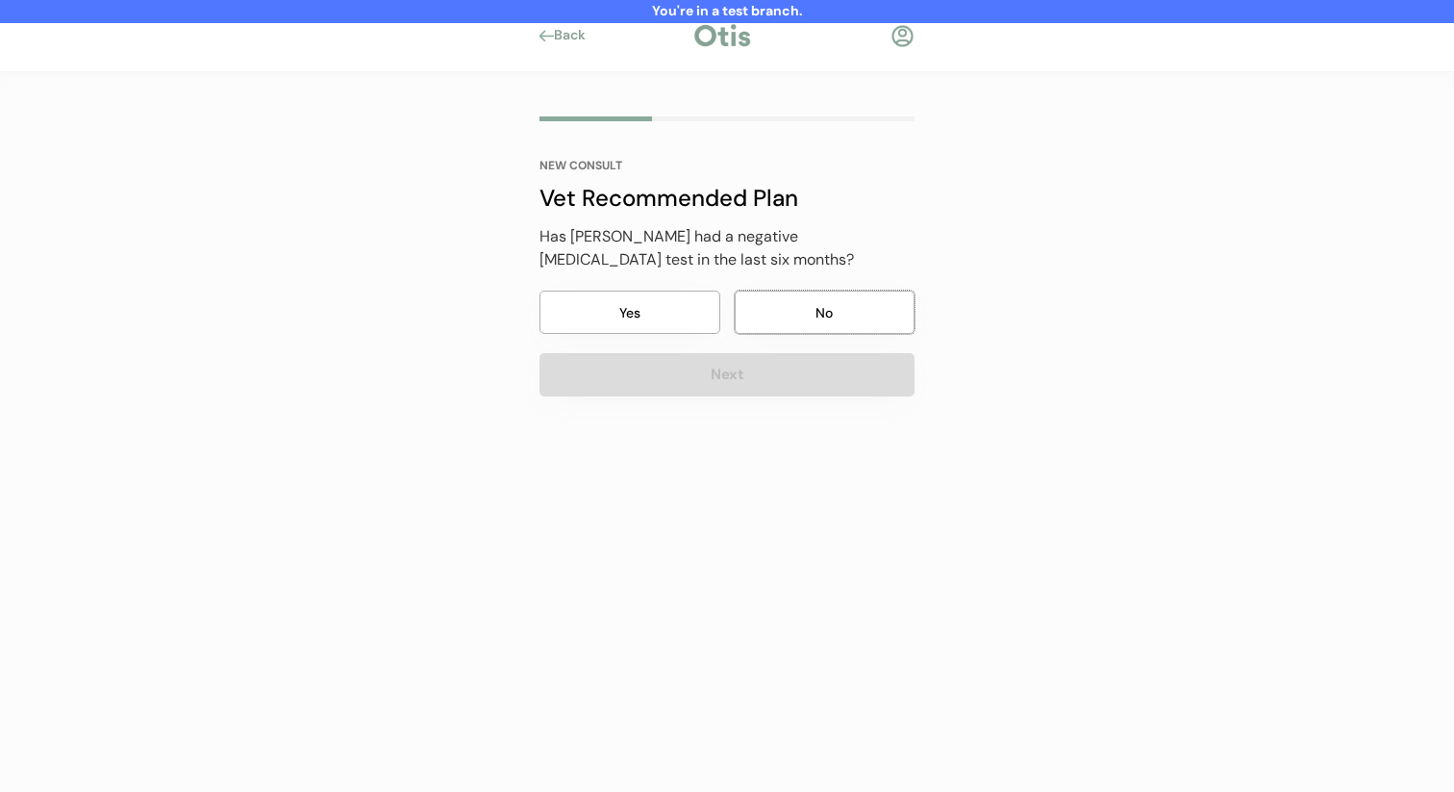
click at [797, 305] on button "No" at bounding box center [825, 311] width 181 height 43
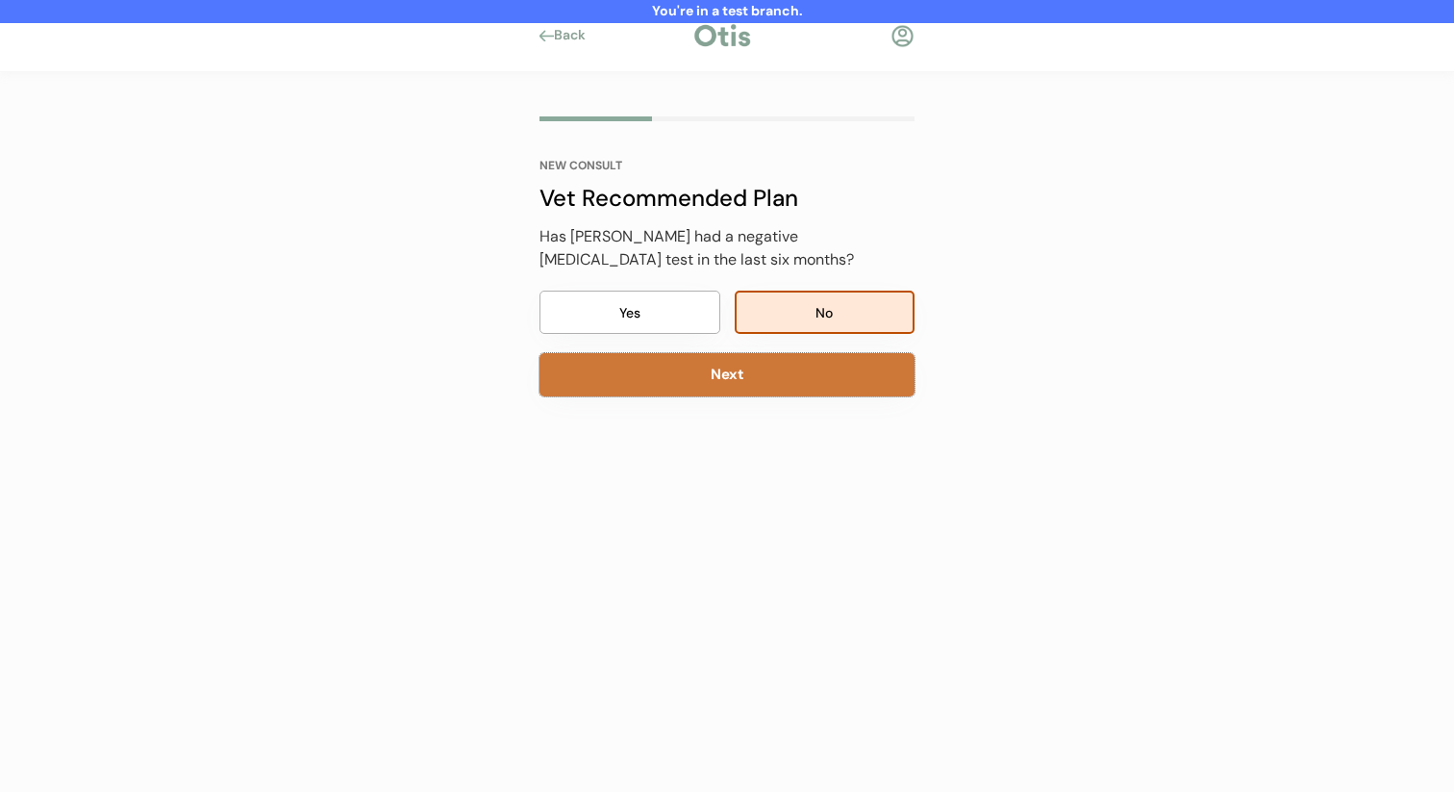
click at [779, 382] on button "Next" at bounding box center [727, 374] width 375 height 43
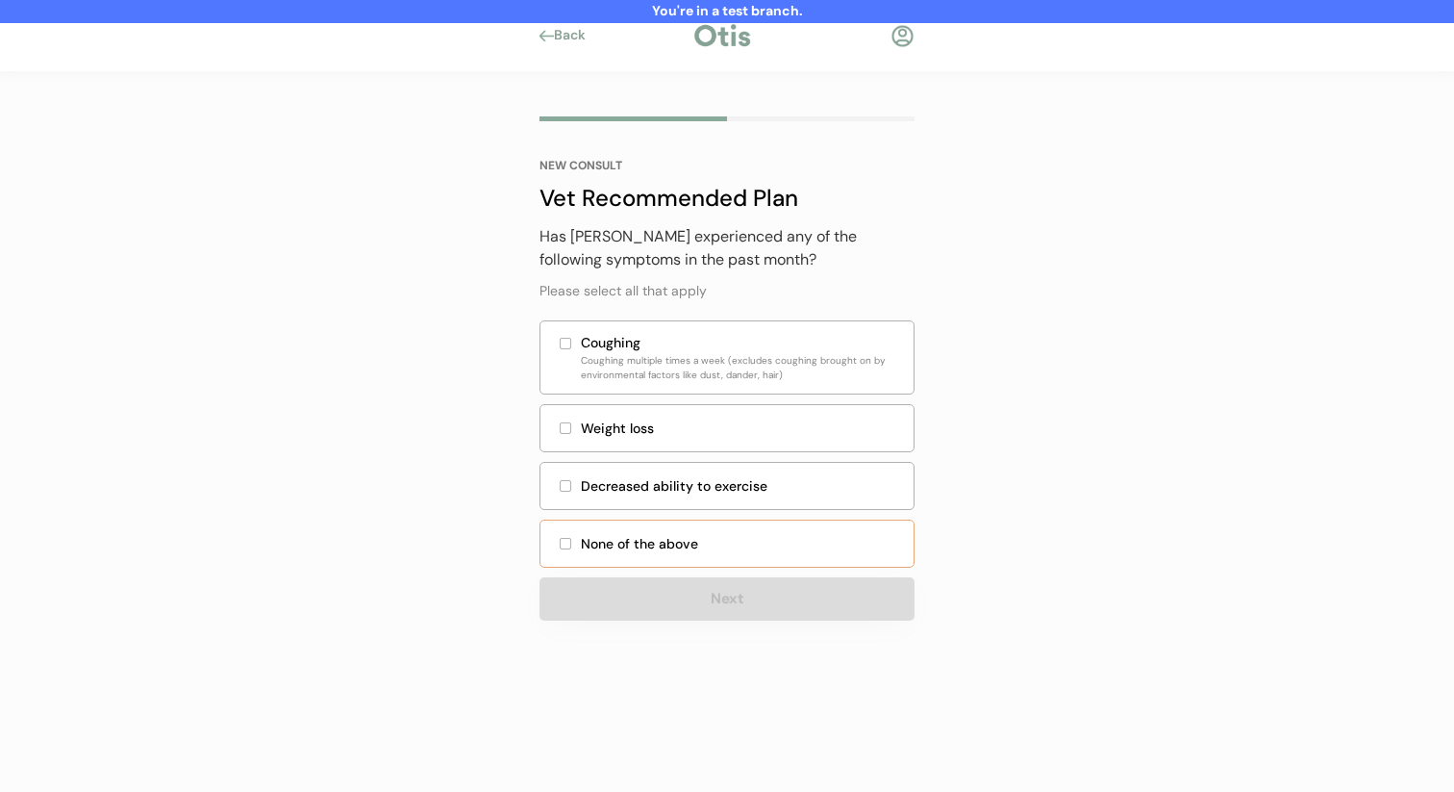
click at [729, 547] on div "None of the above" at bounding box center [741, 544] width 321 height 20
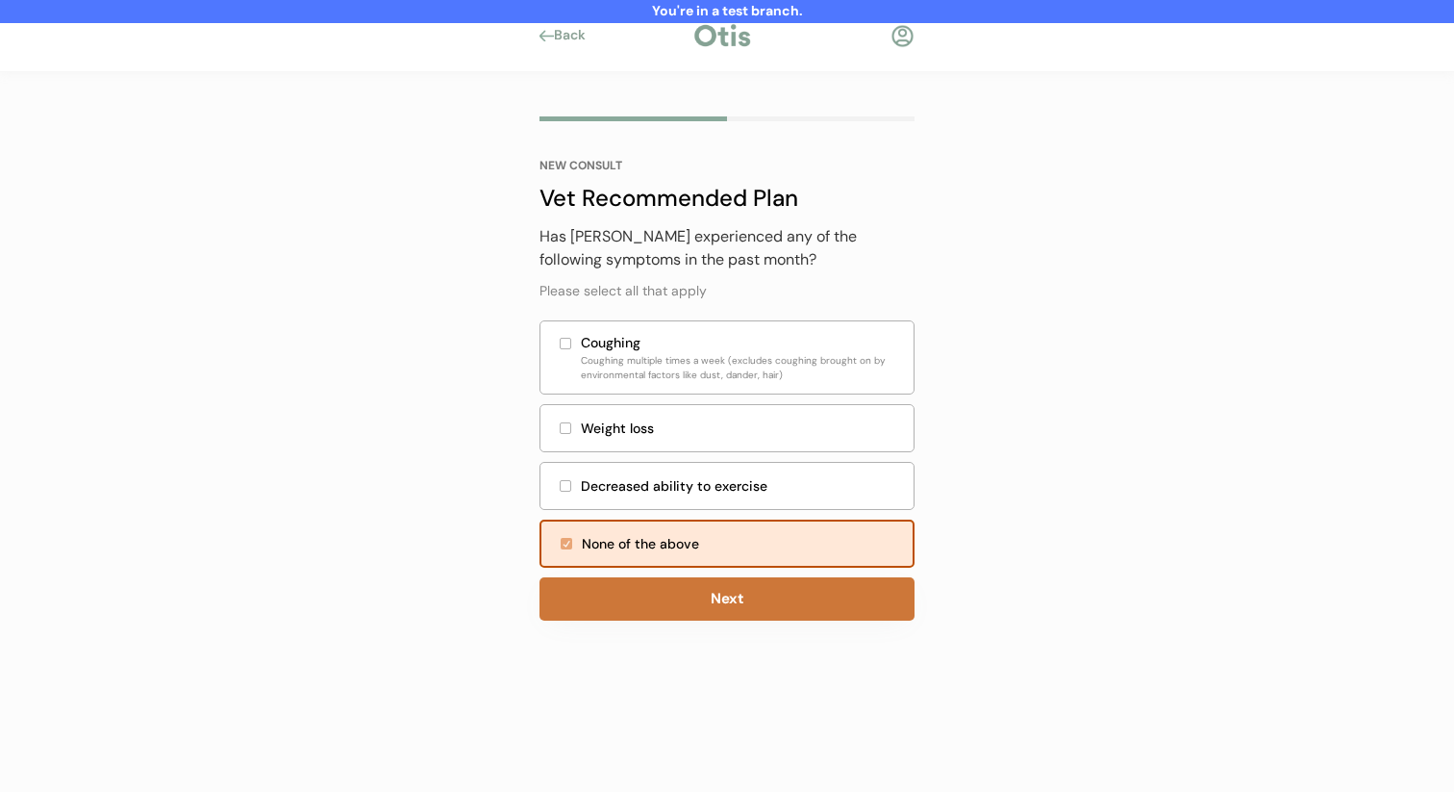
click at [729, 580] on button "Next" at bounding box center [727, 598] width 375 height 43
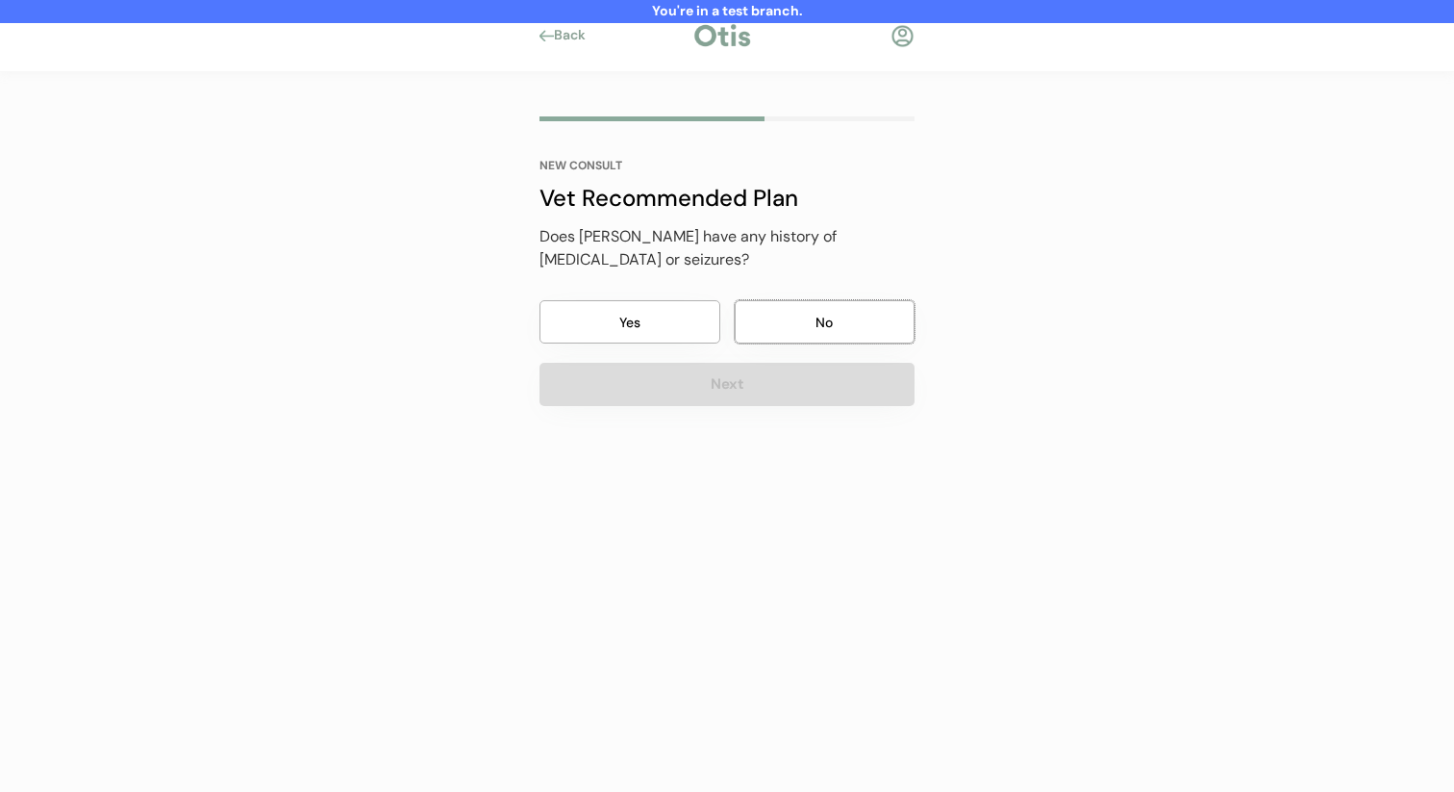
click at [807, 313] on button "No" at bounding box center [825, 321] width 181 height 43
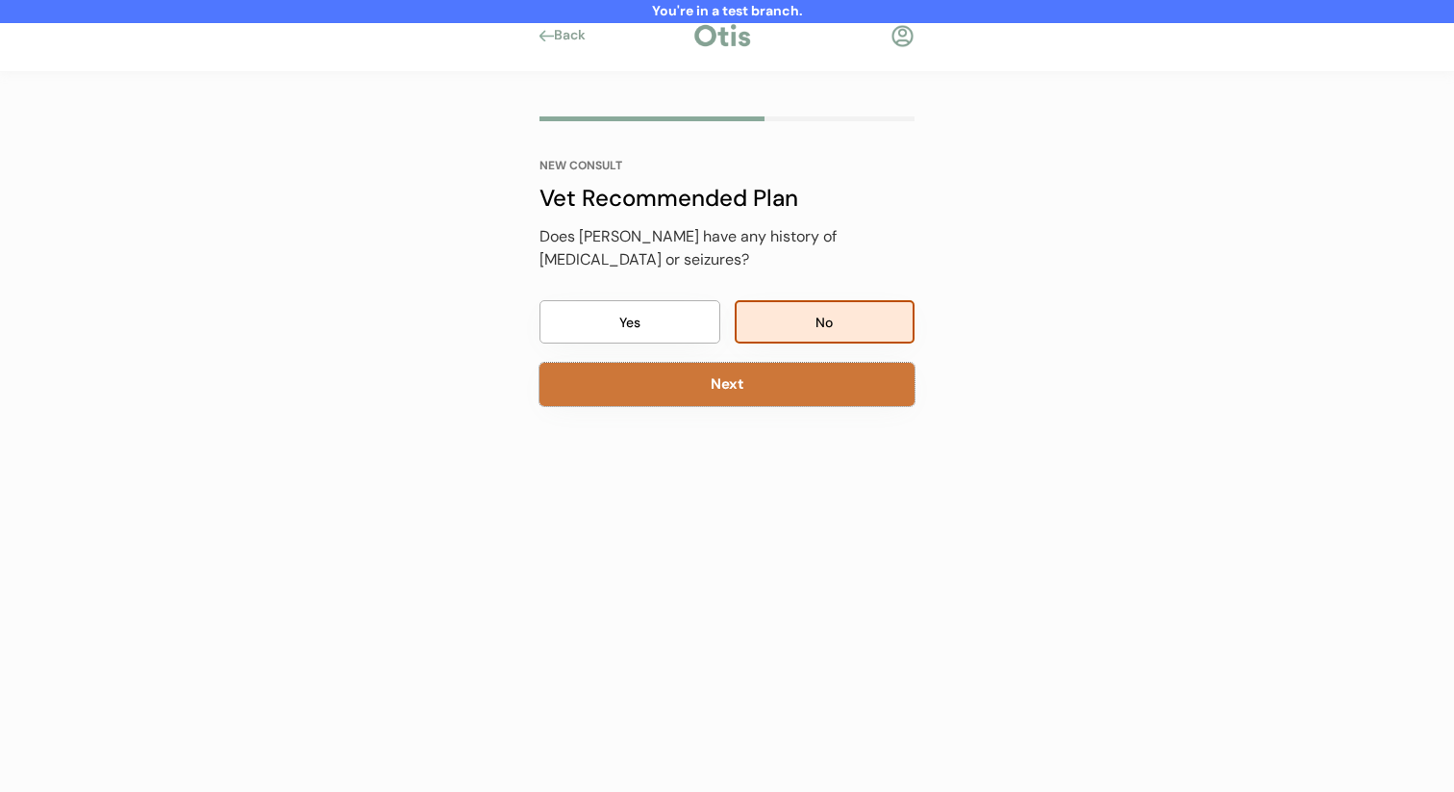
click at [795, 363] on button "Next" at bounding box center [727, 384] width 375 height 43
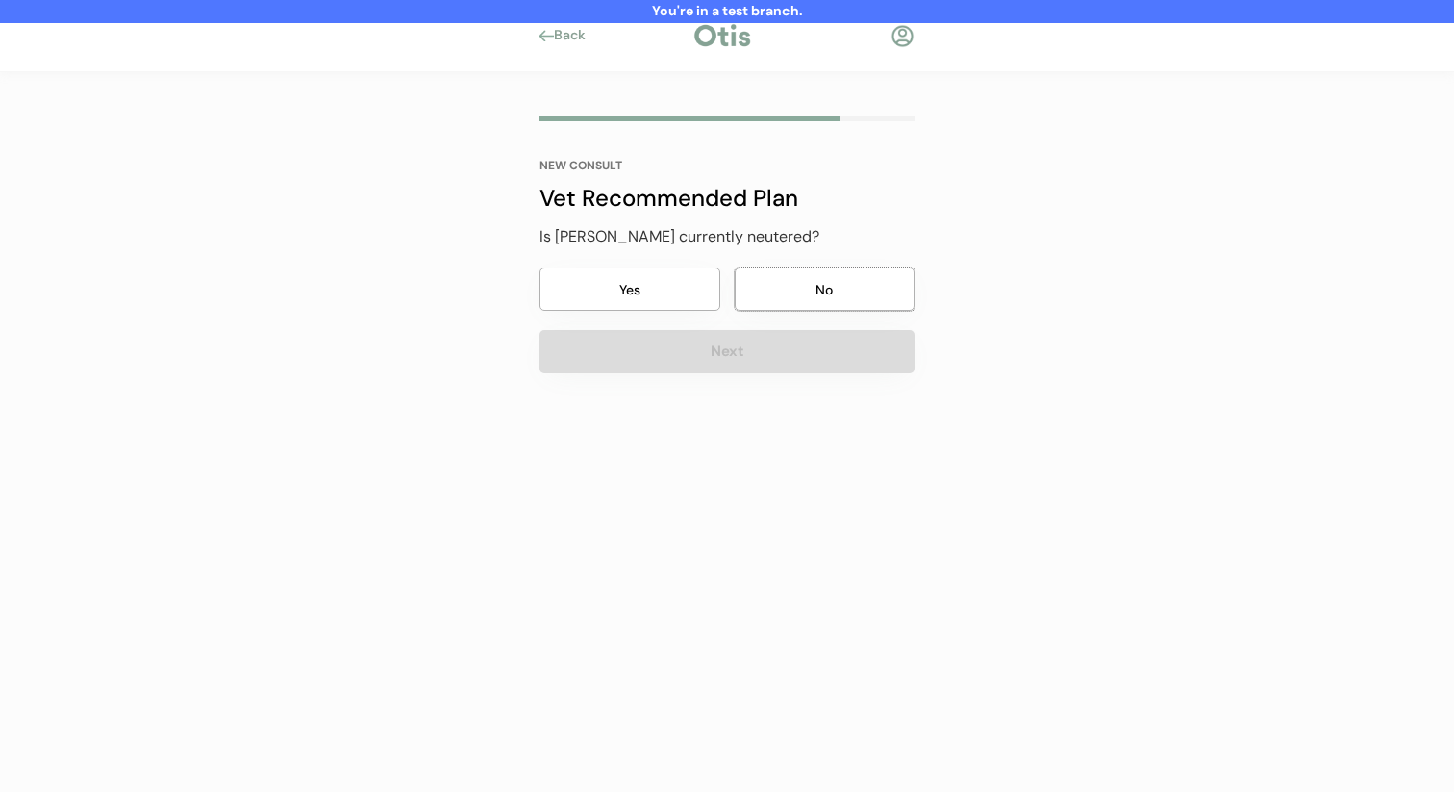
click at [818, 298] on button "No" at bounding box center [825, 288] width 181 height 43
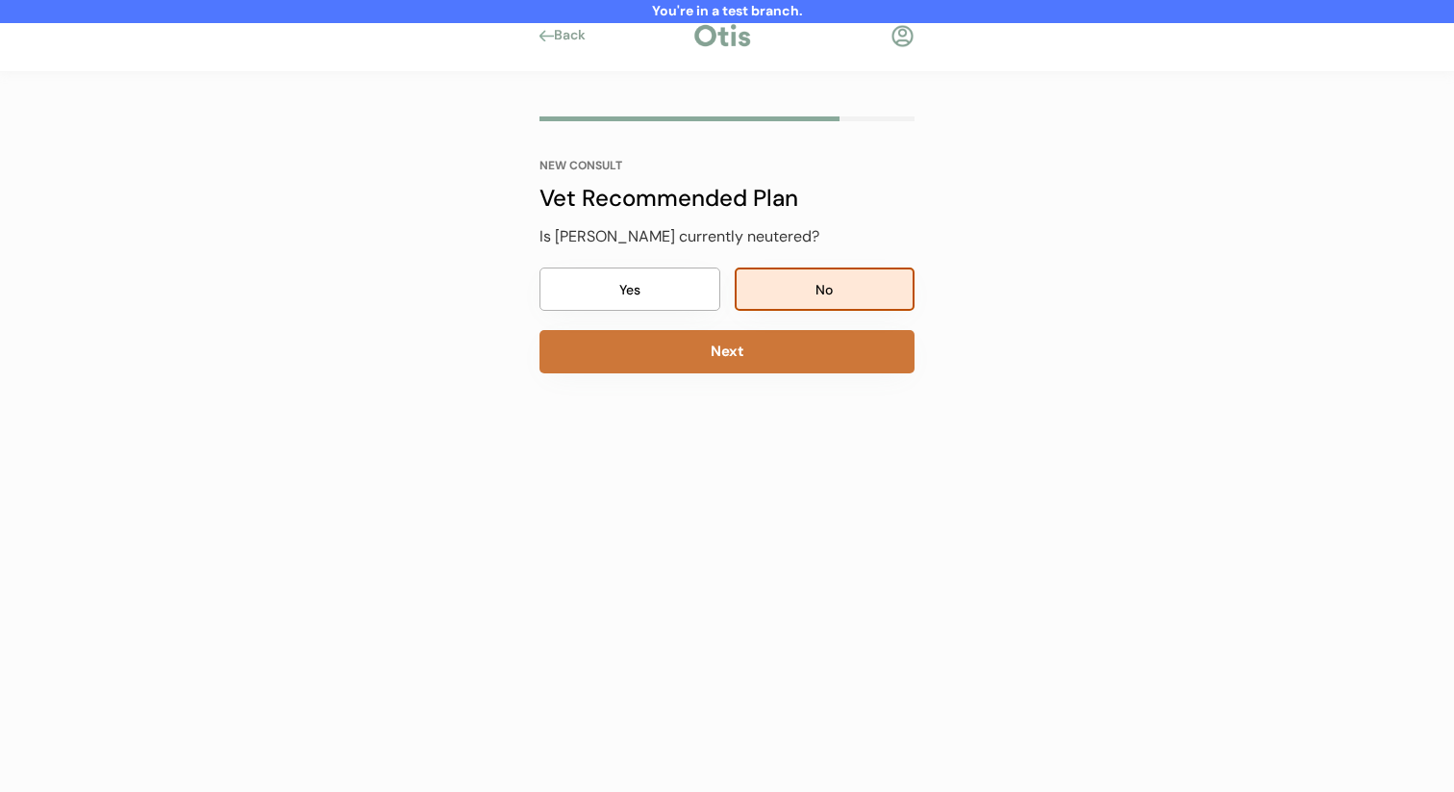
click at [788, 359] on button "Next" at bounding box center [727, 351] width 375 height 43
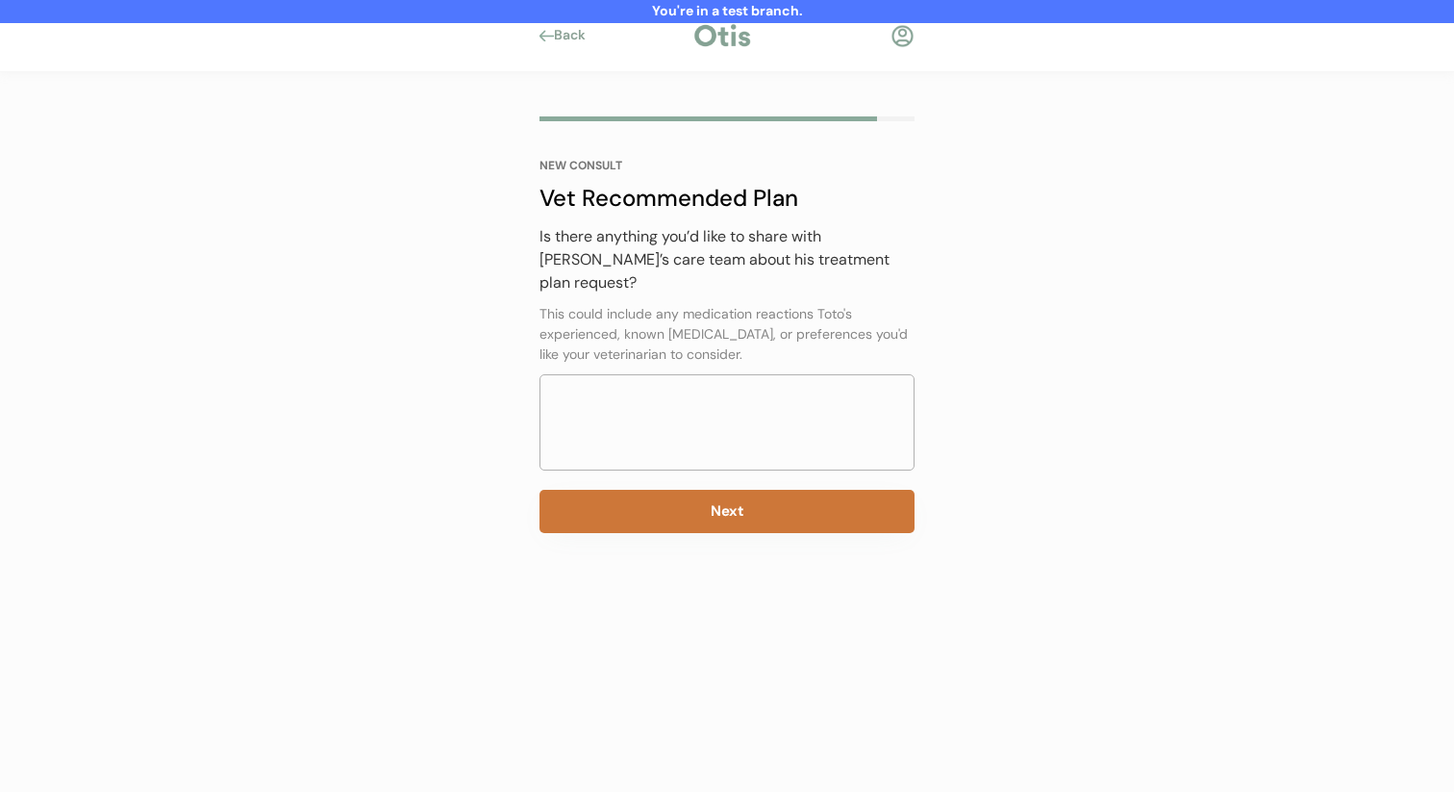
click at [738, 502] on button "Next" at bounding box center [727, 511] width 375 height 43
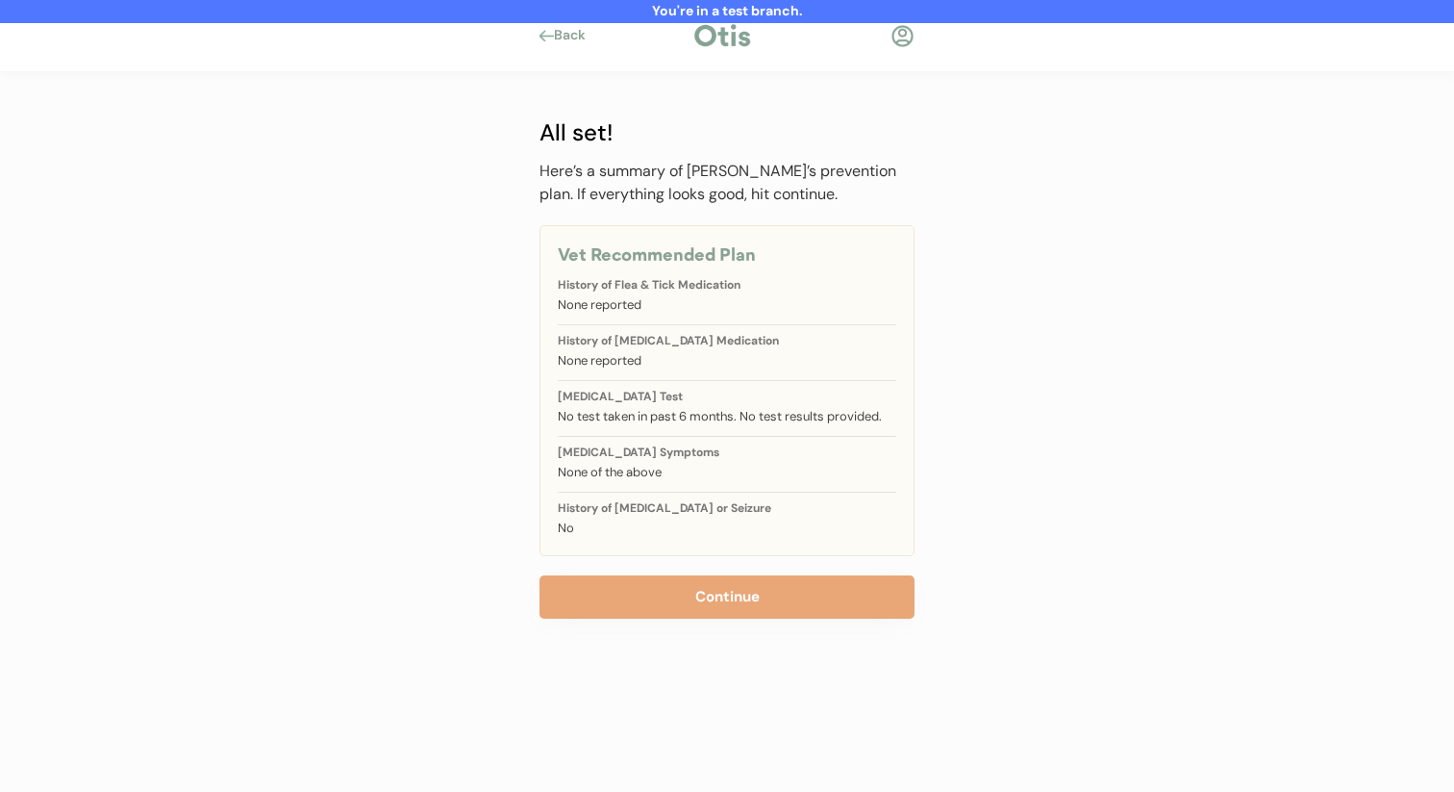
click at [712, 580] on button "Continue" at bounding box center [727, 596] width 375 height 43
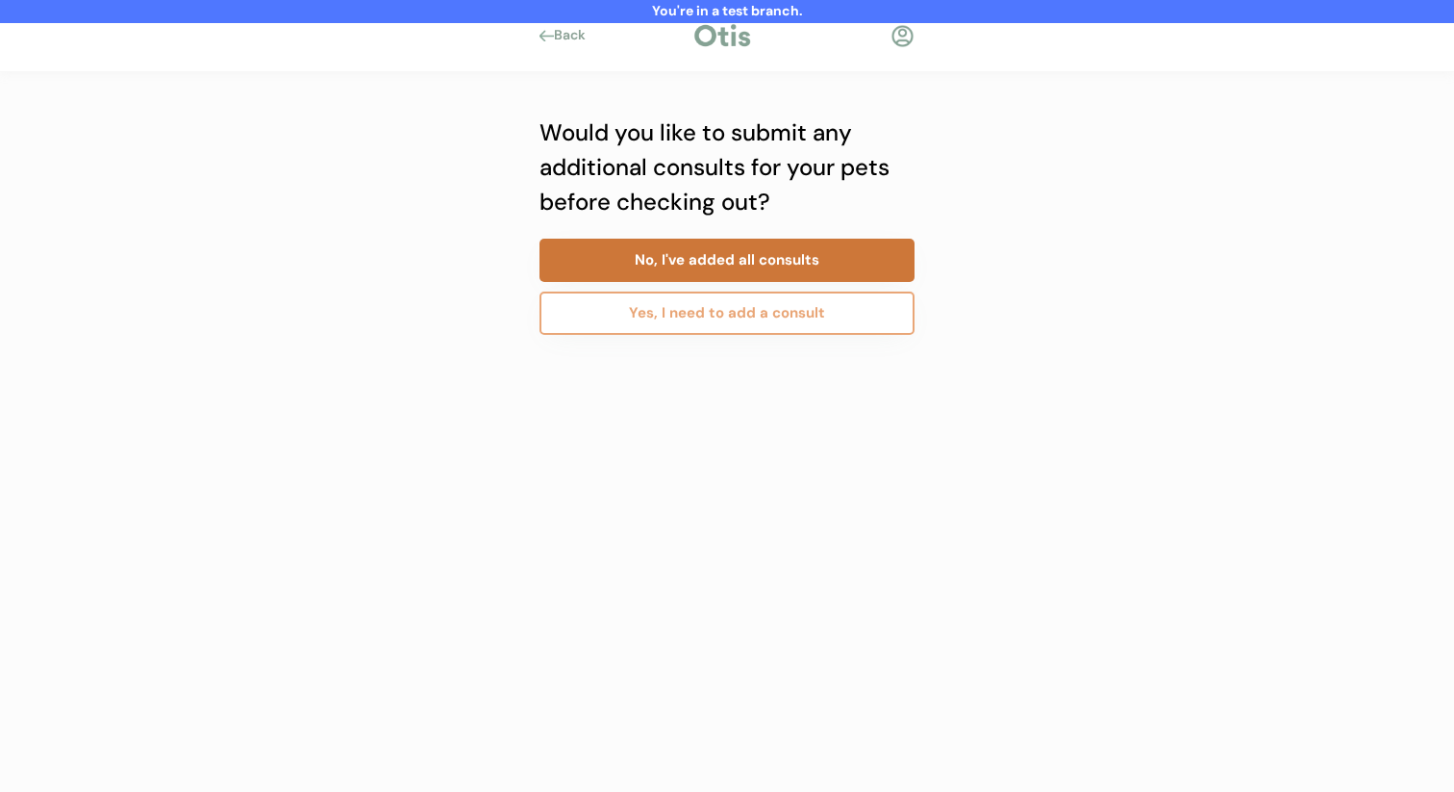
click at [786, 272] on button "No, I've added all consults" at bounding box center [727, 260] width 375 height 43
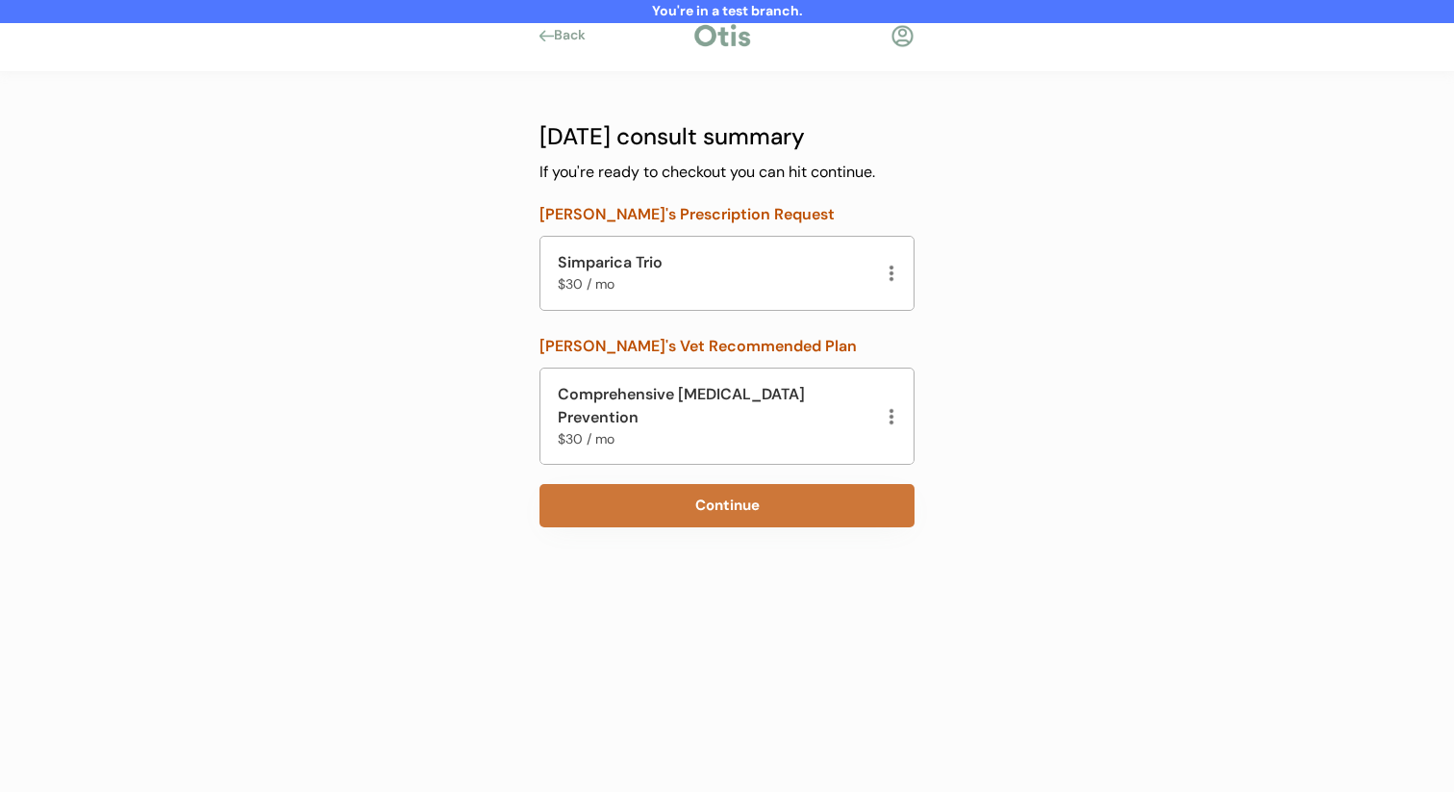
click at [730, 503] on button "Continue" at bounding box center [727, 505] width 375 height 43
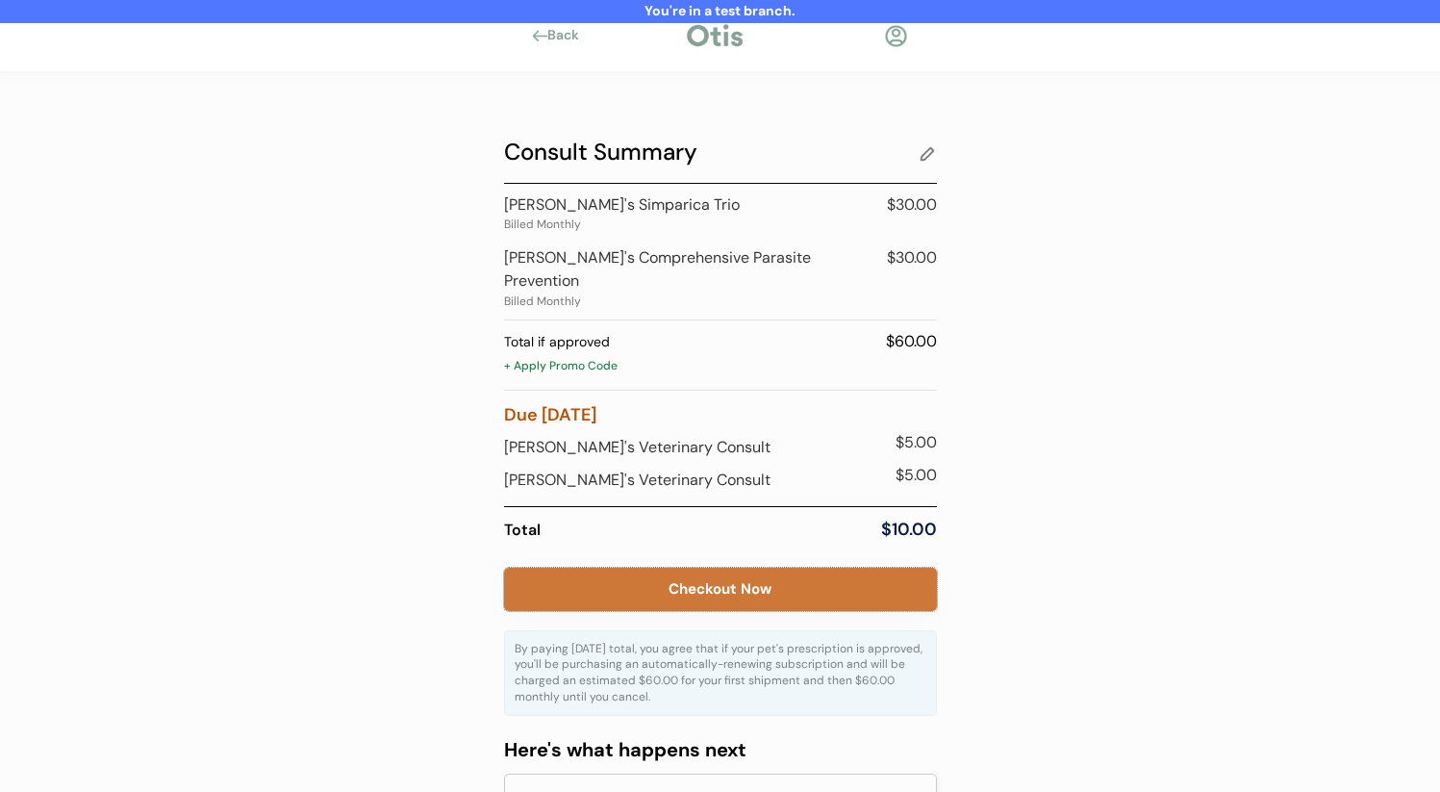
click at [709, 571] on button "Checkout Now" at bounding box center [720, 588] width 433 height 43
